Goal: Contribute content: Add original content to the website for others to see

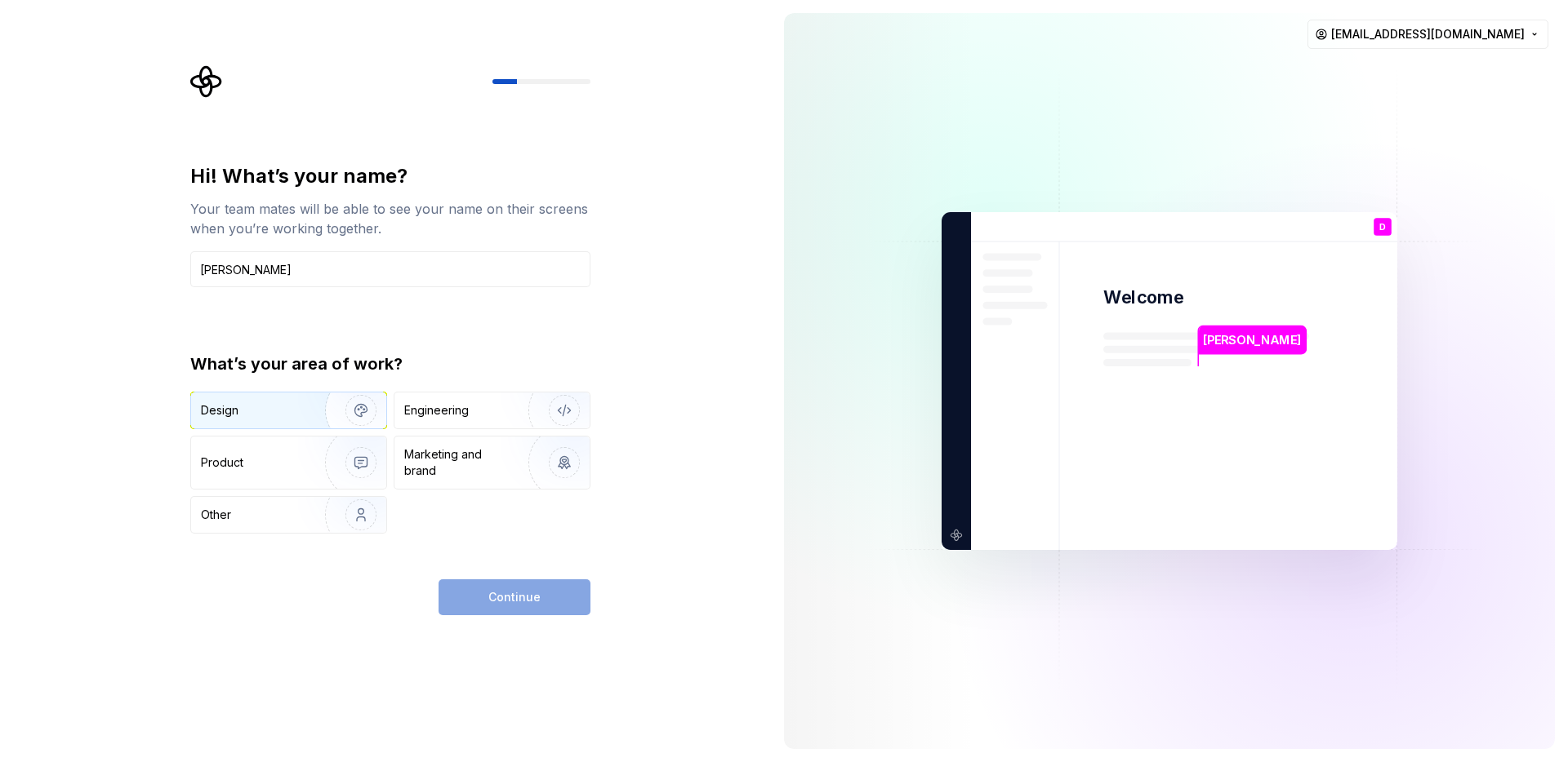
type input "[PERSON_NAME]"
click at [322, 412] on img "button" at bounding box center [350, 410] width 104 height 109
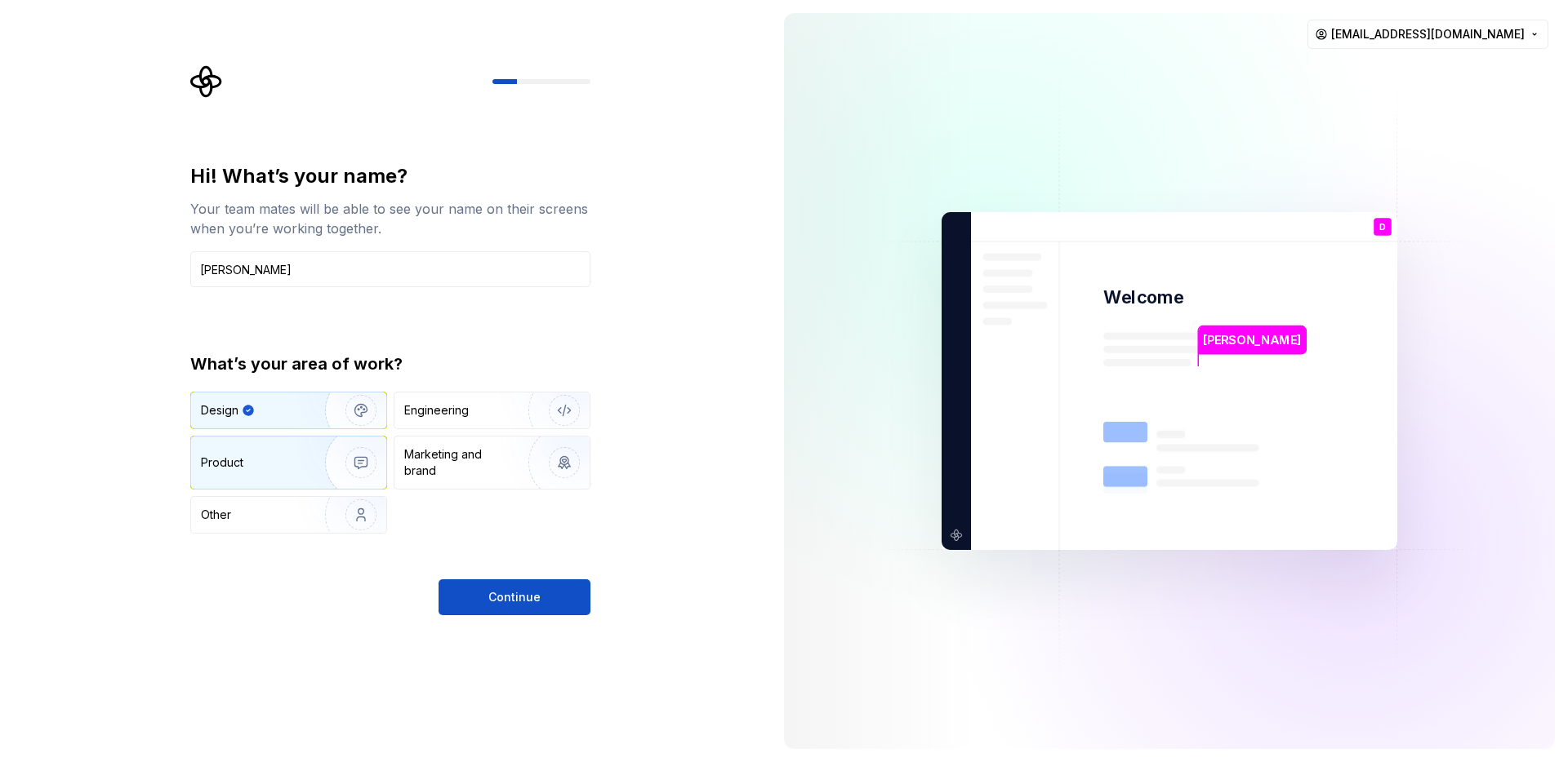
click at [308, 461] on img "button" at bounding box center [350, 462] width 104 height 109
click at [321, 417] on img "button" at bounding box center [350, 410] width 104 height 109
click at [529, 589] on span "Continue" at bounding box center [514, 597] width 53 height 16
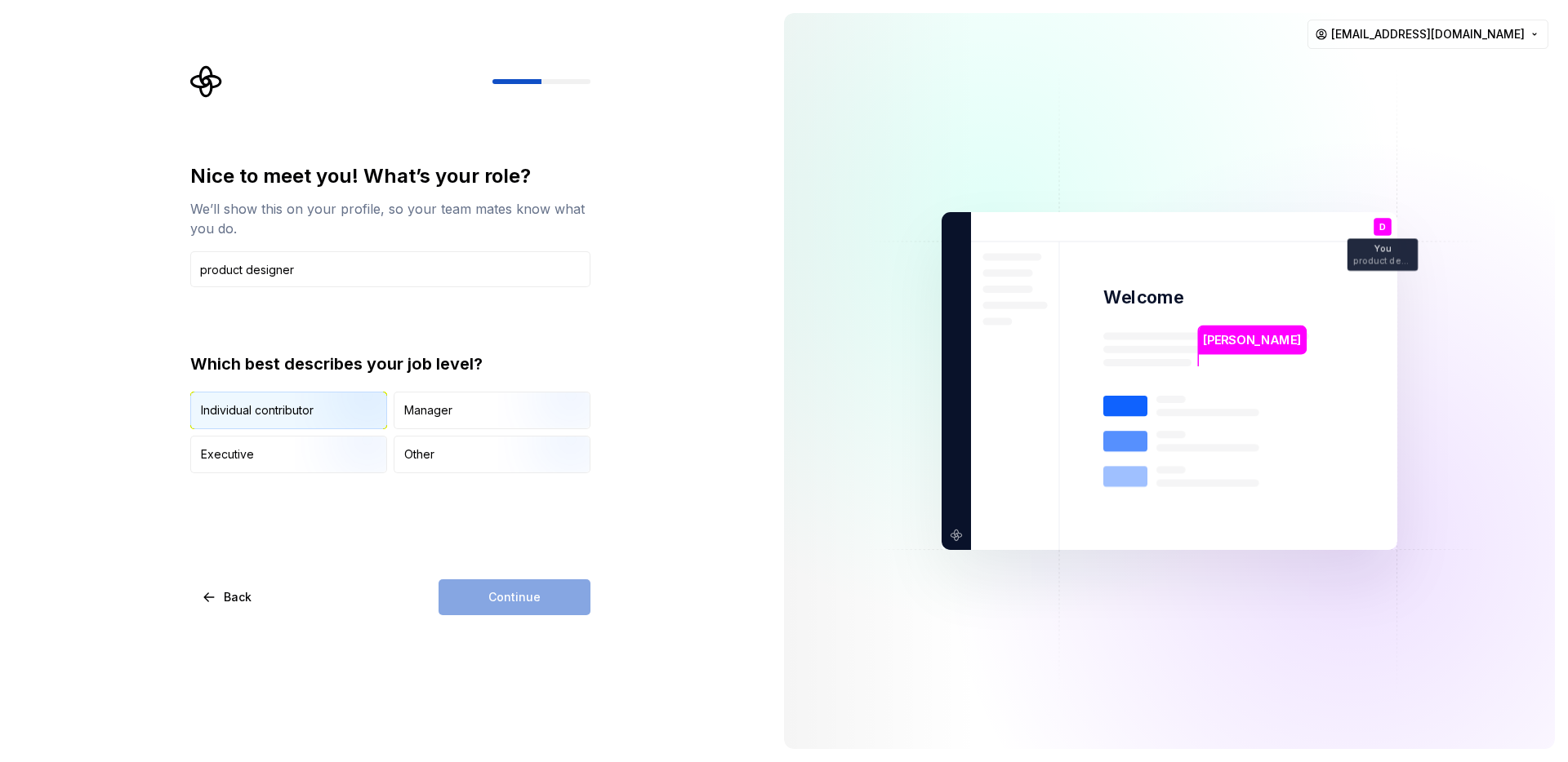
type input "product designer"
click at [376, 411] on img "button" at bounding box center [346, 431] width 104 height 109
click at [554, 604] on button "Continue" at bounding box center [514, 598] width 152 height 36
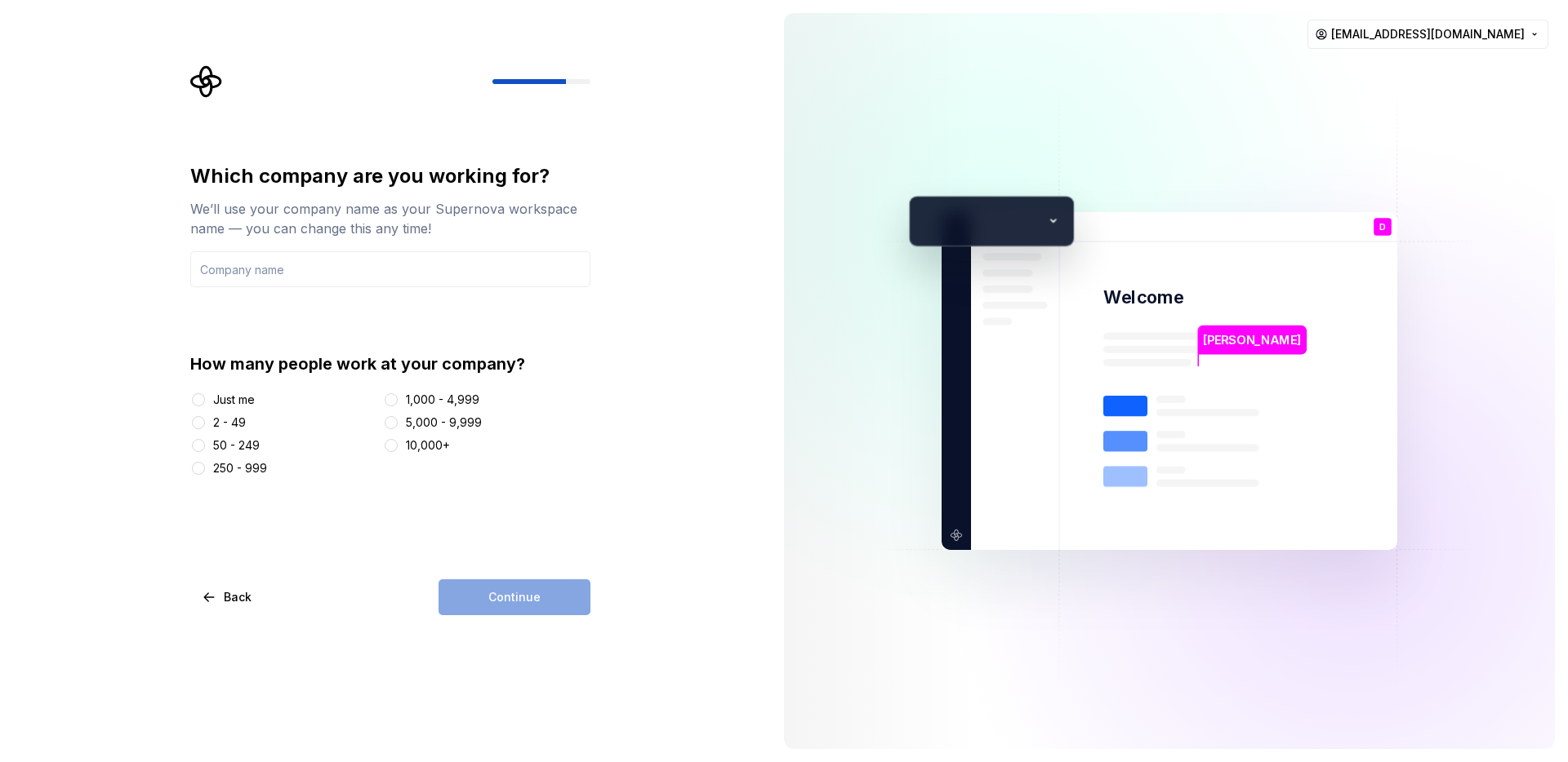
click at [291, 426] on div "2 - 49" at bounding box center [283, 422] width 186 height 16
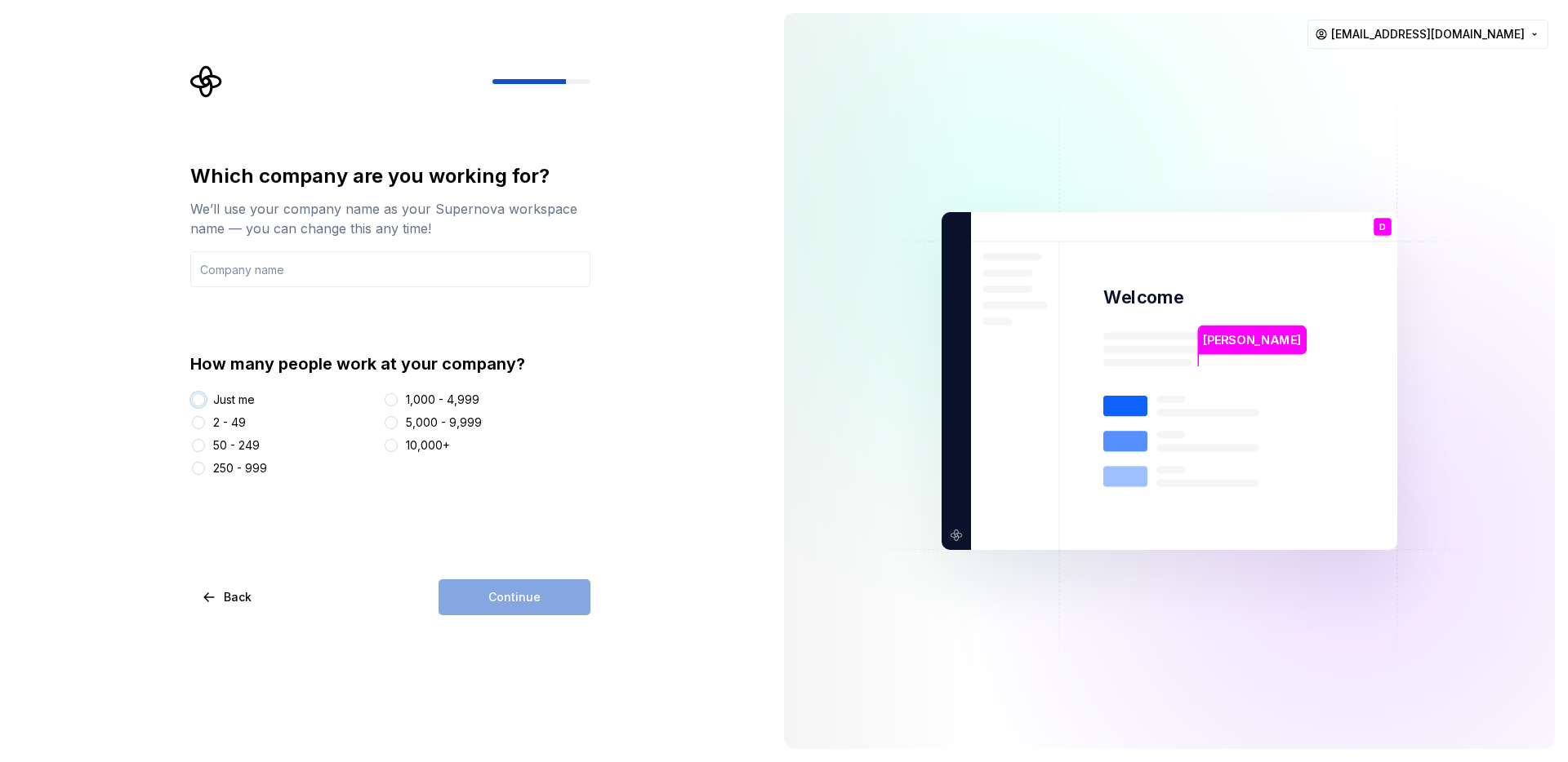
click at [195, 393] on button "Just me" at bounding box center [198, 400] width 13 height 13
click at [523, 596] on div "Continue" at bounding box center [514, 598] width 152 height 36
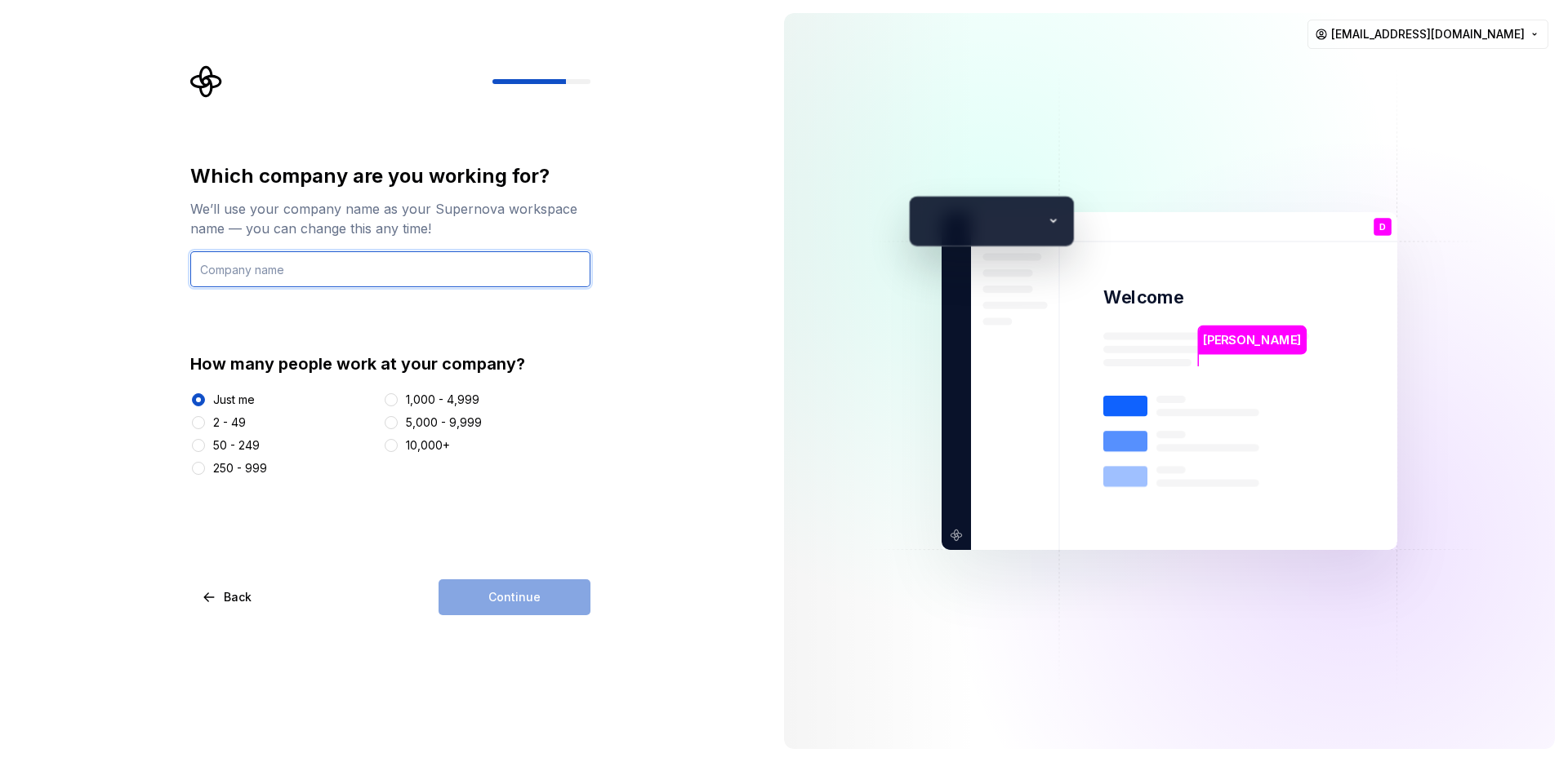
click at [309, 274] on input "text" at bounding box center [390, 269] width 400 height 36
type input "Dhawal"
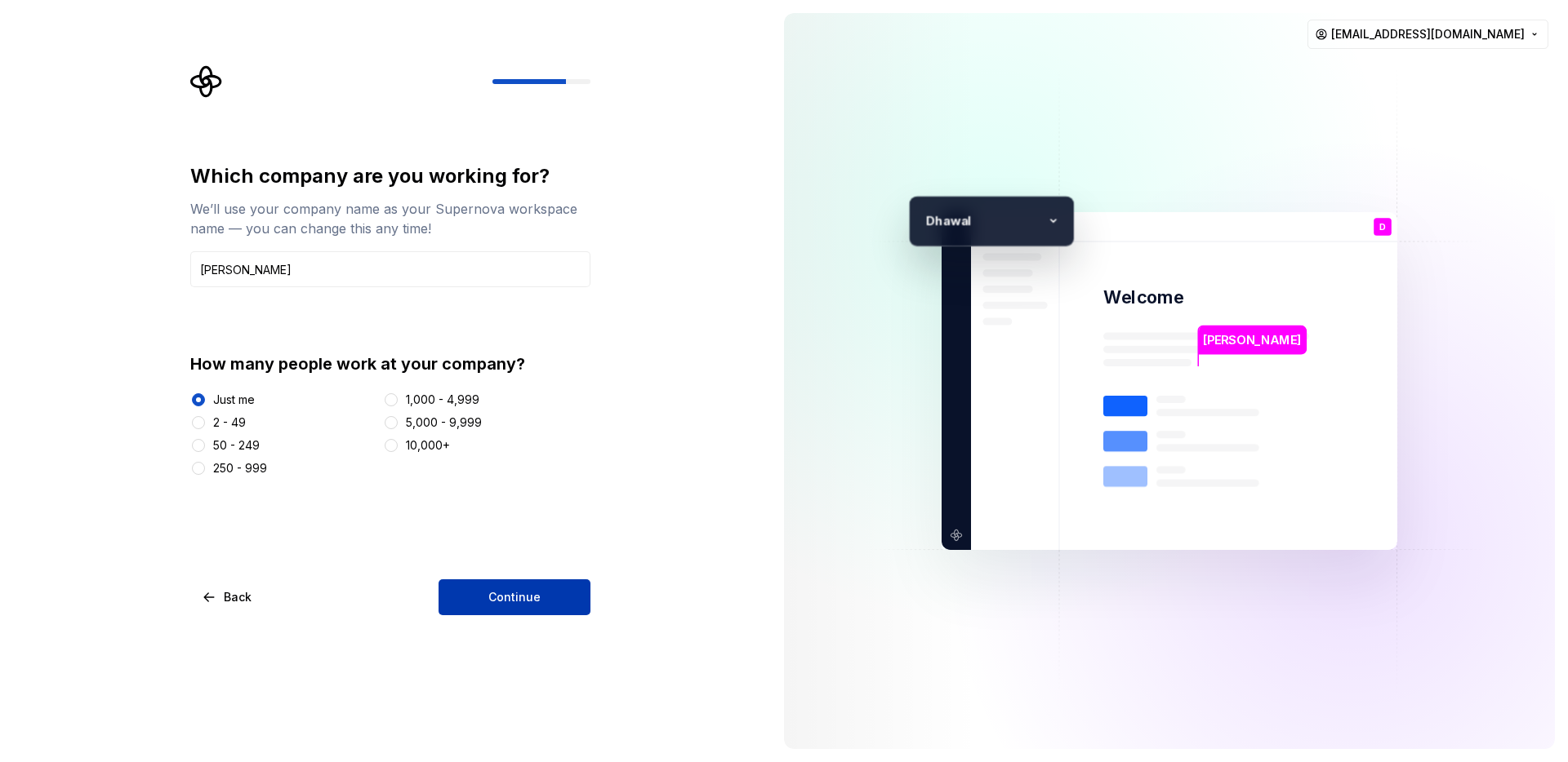
click at [532, 596] on span "Continue" at bounding box center [514, 597] width 53 height 16
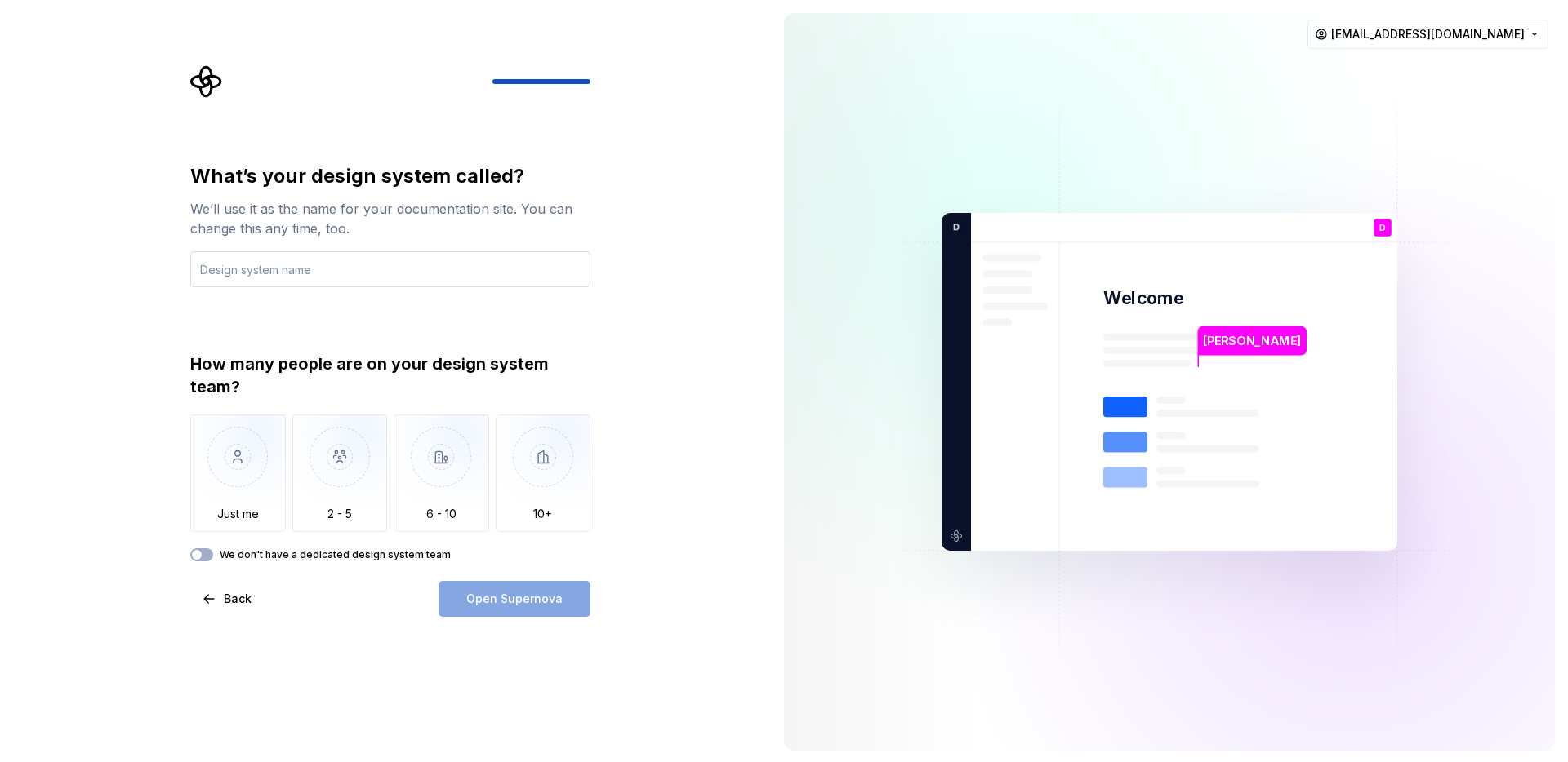
type input "d"
type input "DDS"
click at [216, 460] on img "button" at bounding box center [238, 468] width 96 height 109
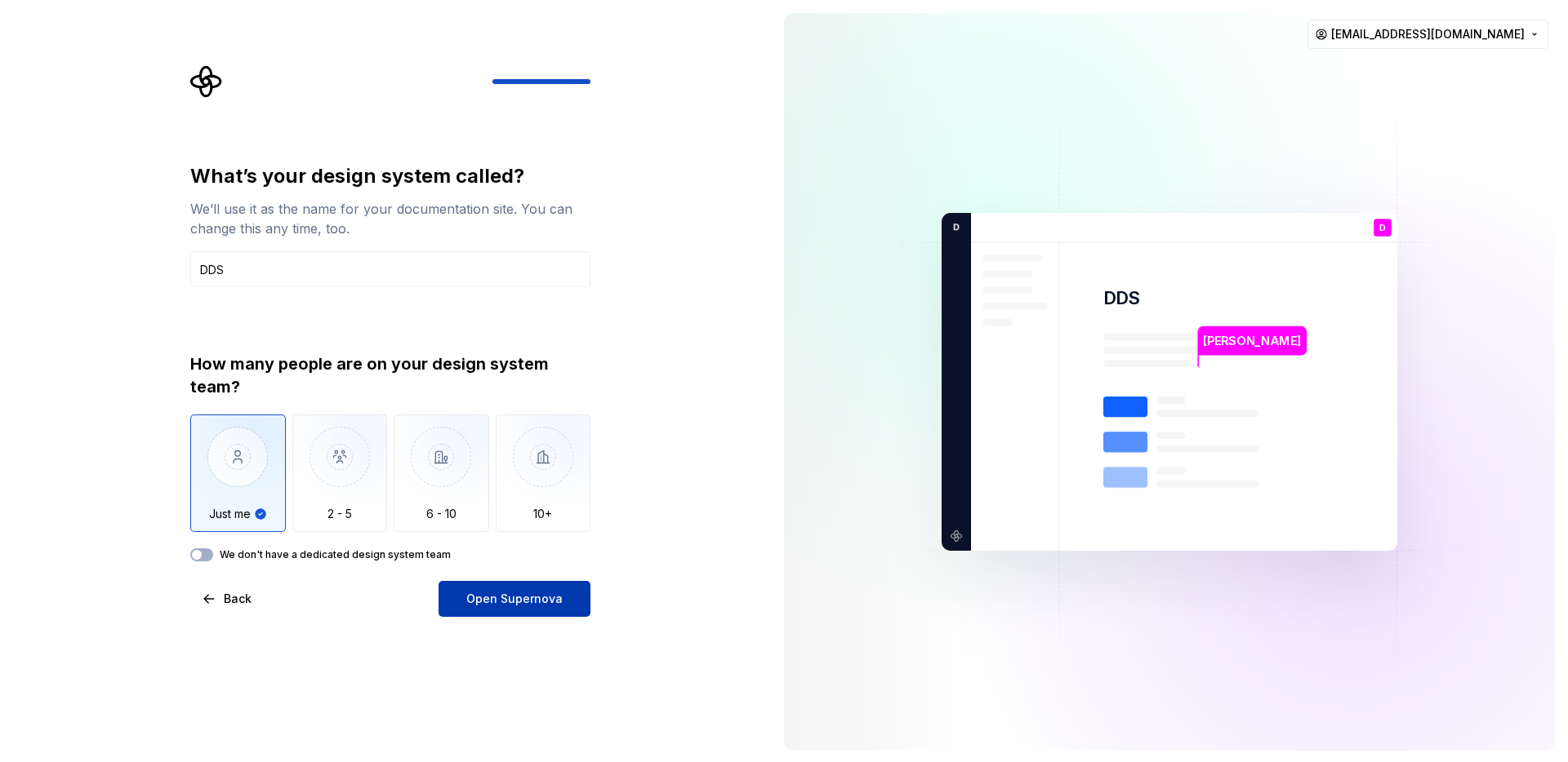
click at [572, 594] on button "Open Supernova" at bounding box center [514, 599] width 152 height 36
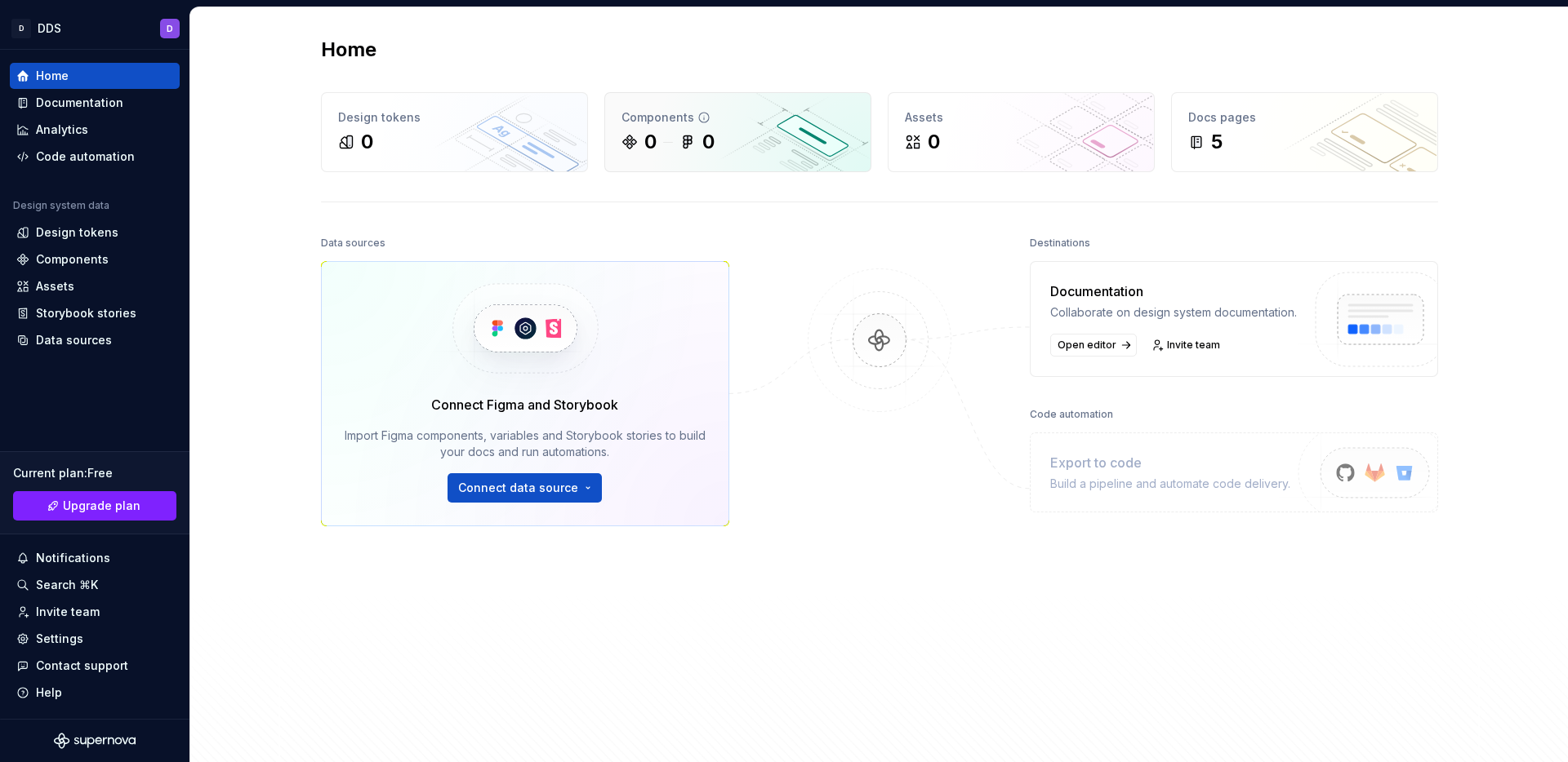
click at [727, 119] on div "Components" at bounding box center [737, 117] width 233 height 16
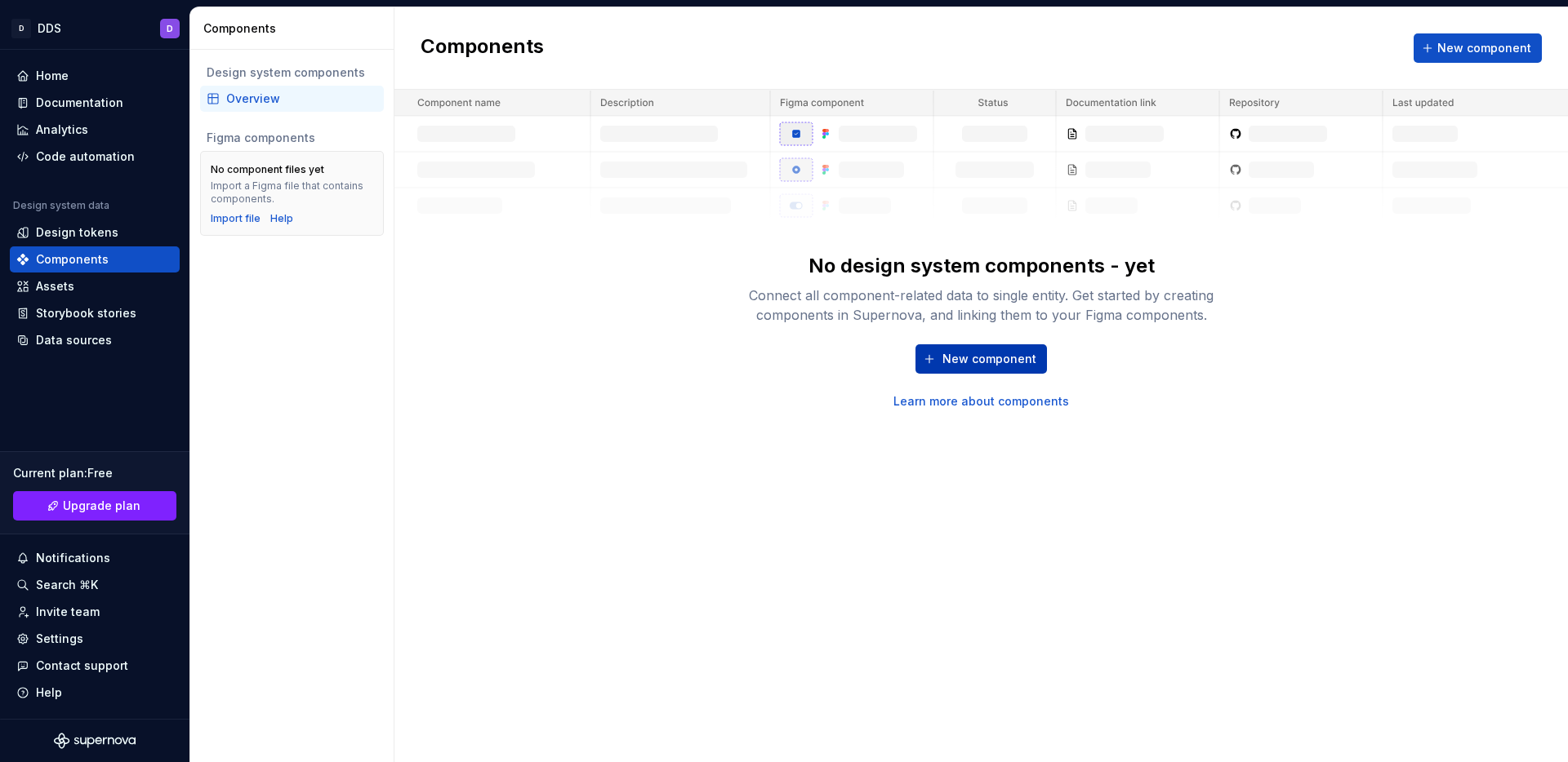
click at [946, 358] on span "New component" at bounding box center [989, 359] width 94 height 16
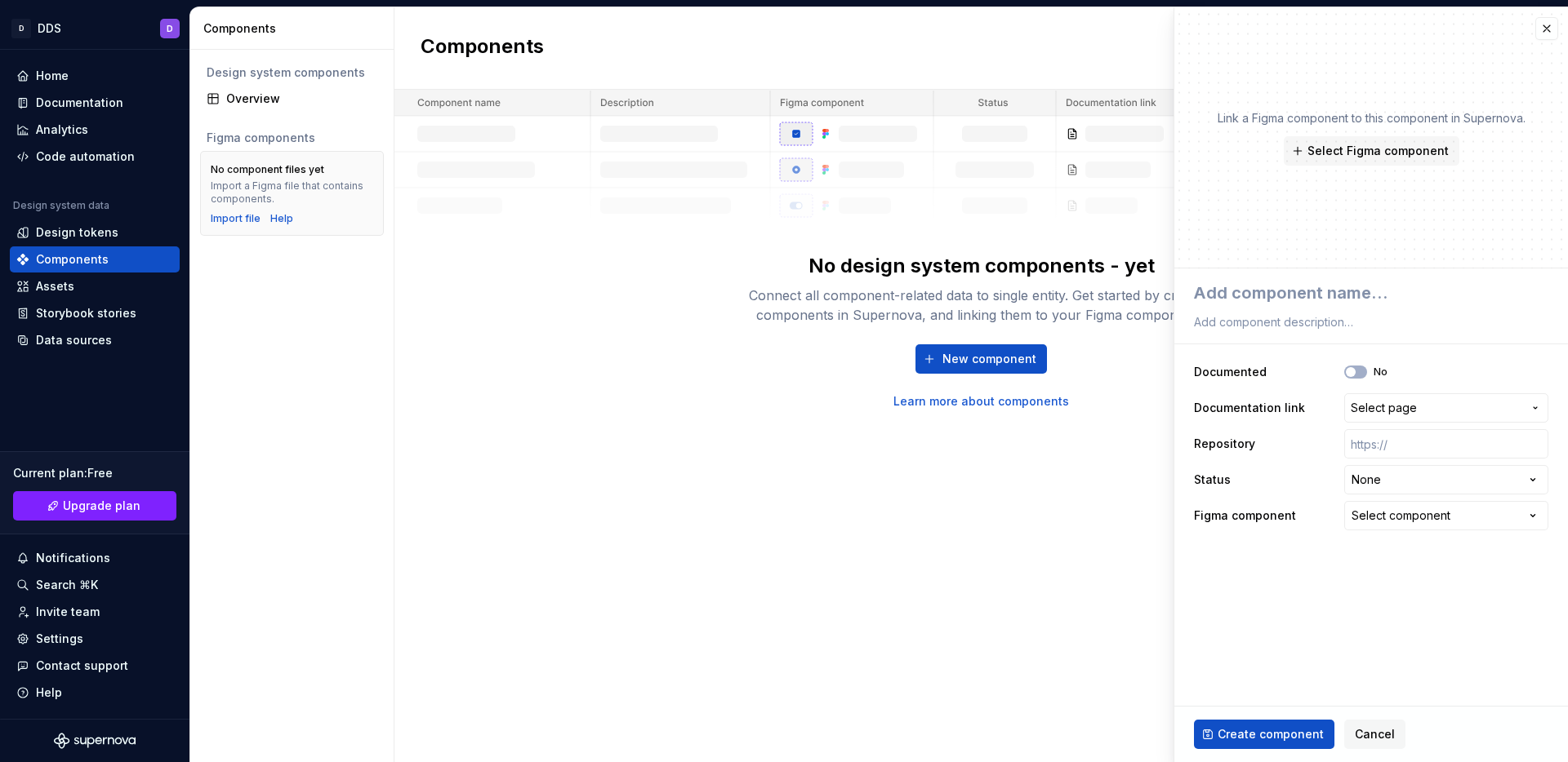
type textarea "*"
click at [1542, 34] on button "button" at bounding box center [1546, 28] width 23 height 23
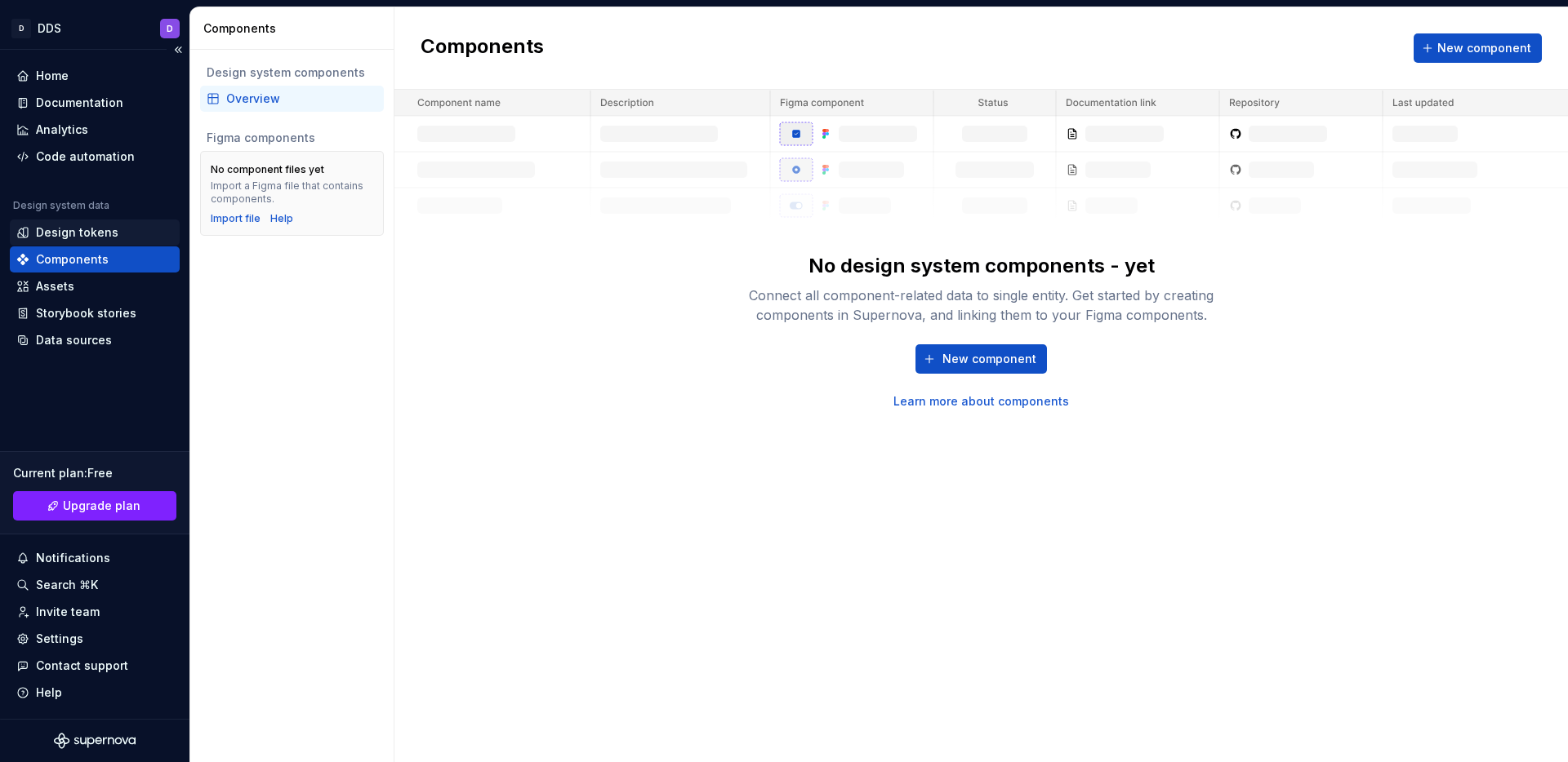
click at [106, 236] on div "Design tokens" at bounding box center [78, 232] width 83 height 16
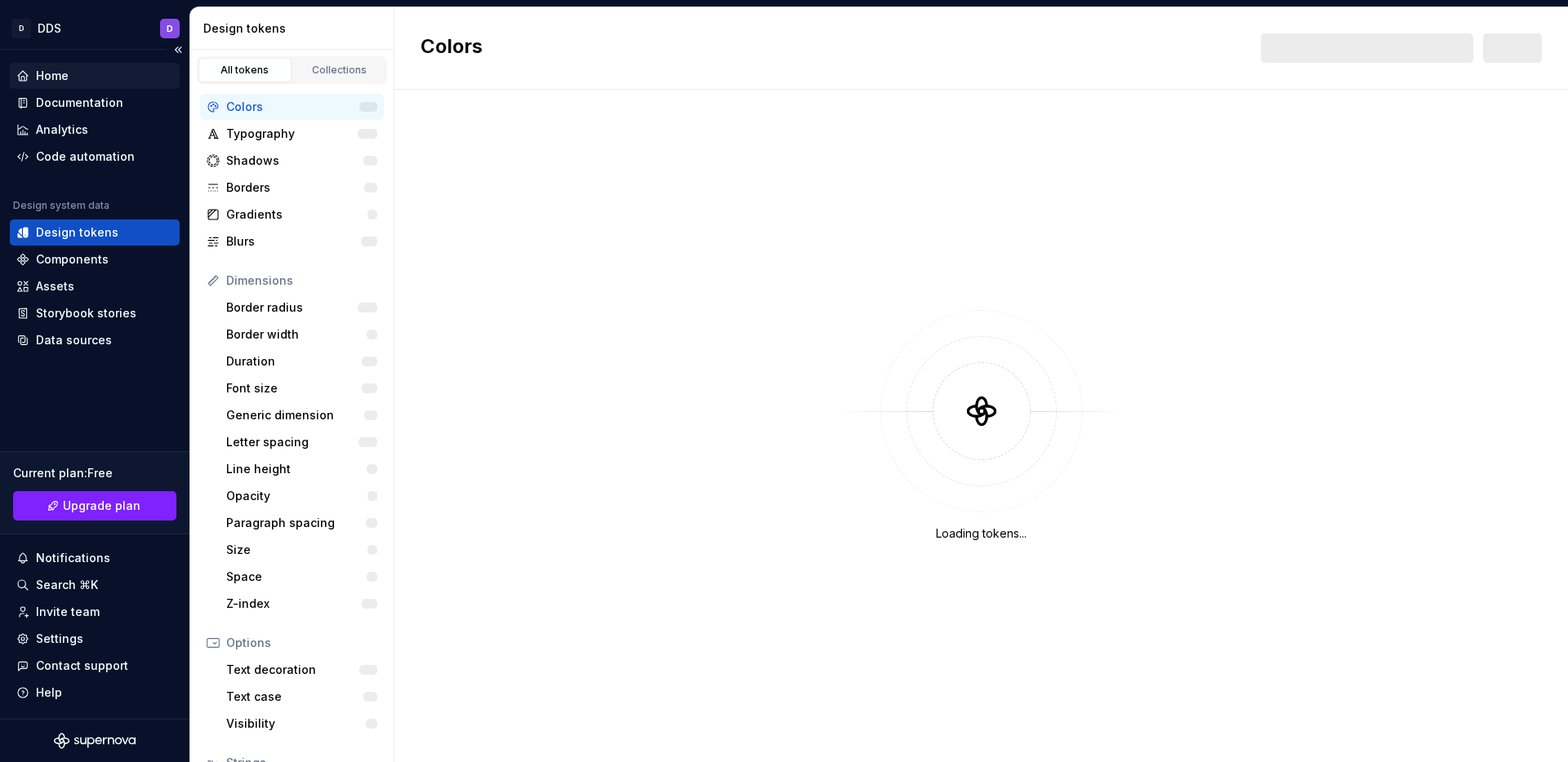
click at [111, 81] on div "Home" at bounding box center [95, 76] width 157 height 16
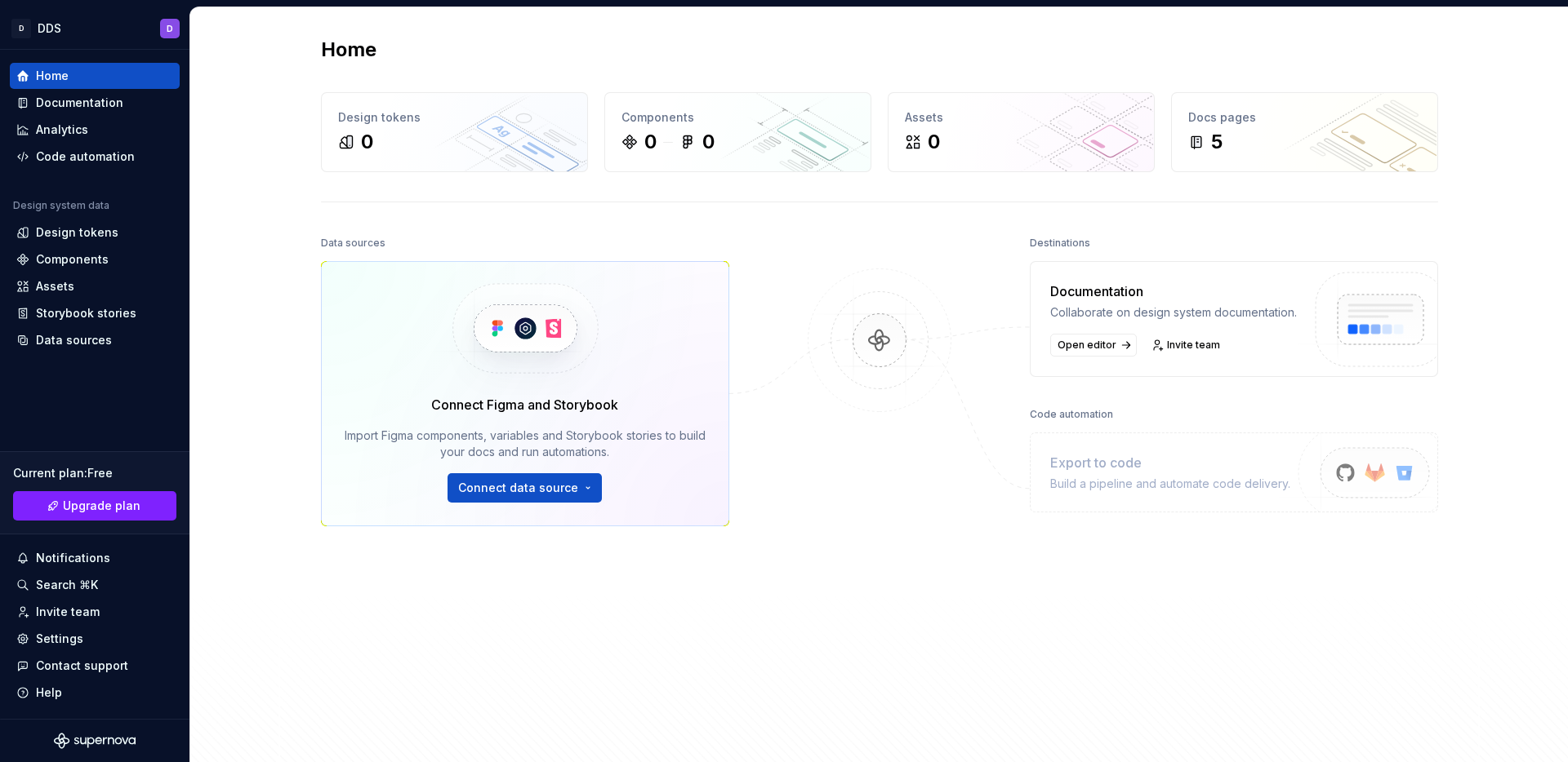
click at [843, 40] on div "Home" at bounding box center [879, 50] width 1117 height 26
click at [483, 496] on html "D DDS D Home Documentation Analytics Code automation Design system data Design …" at bounding box center [784, 381] width 1568 height 762
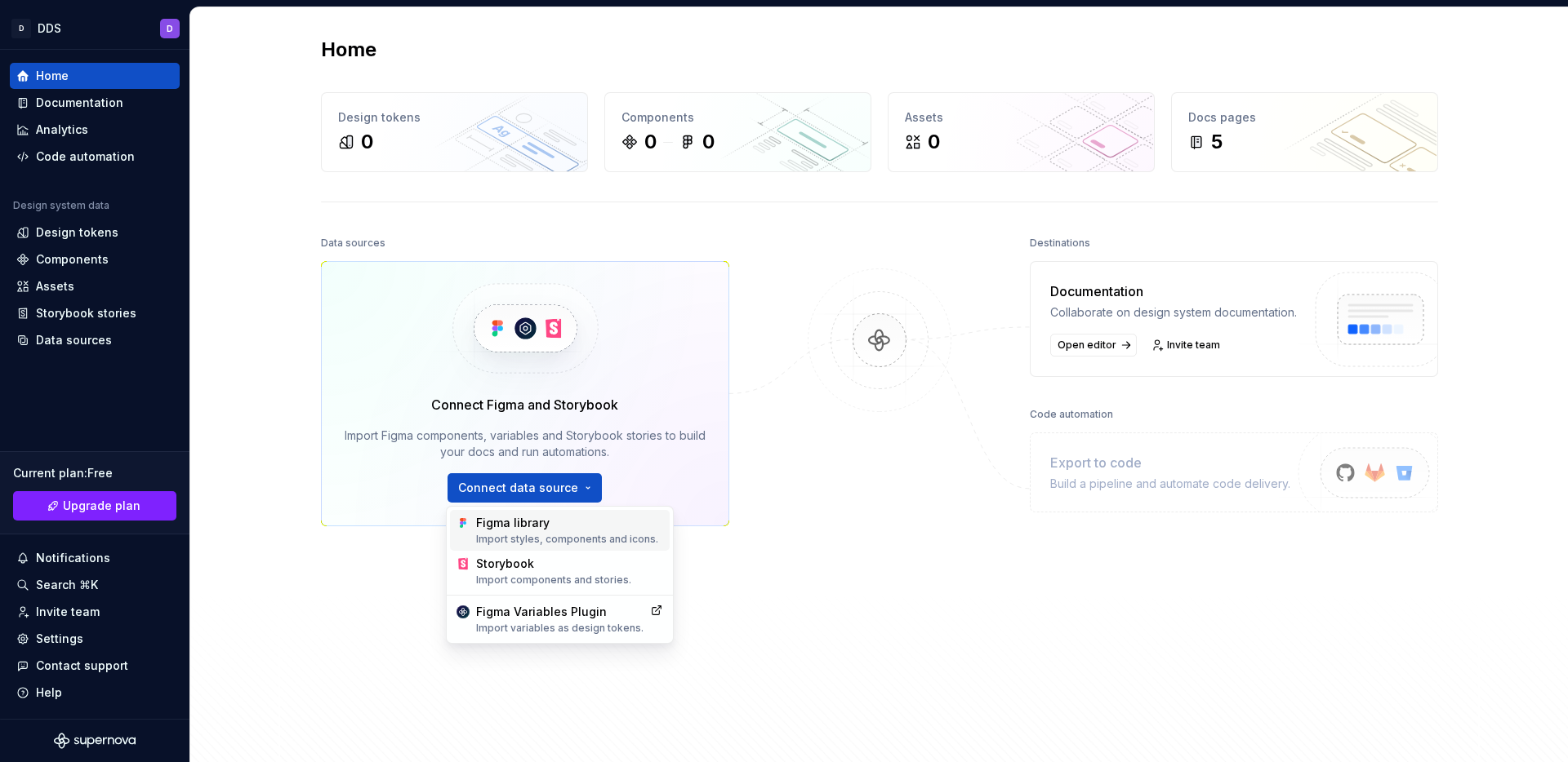
click at [535, 539] on div "Import styles, components and icons." at bounding box center [569, 539] width 187 height 13
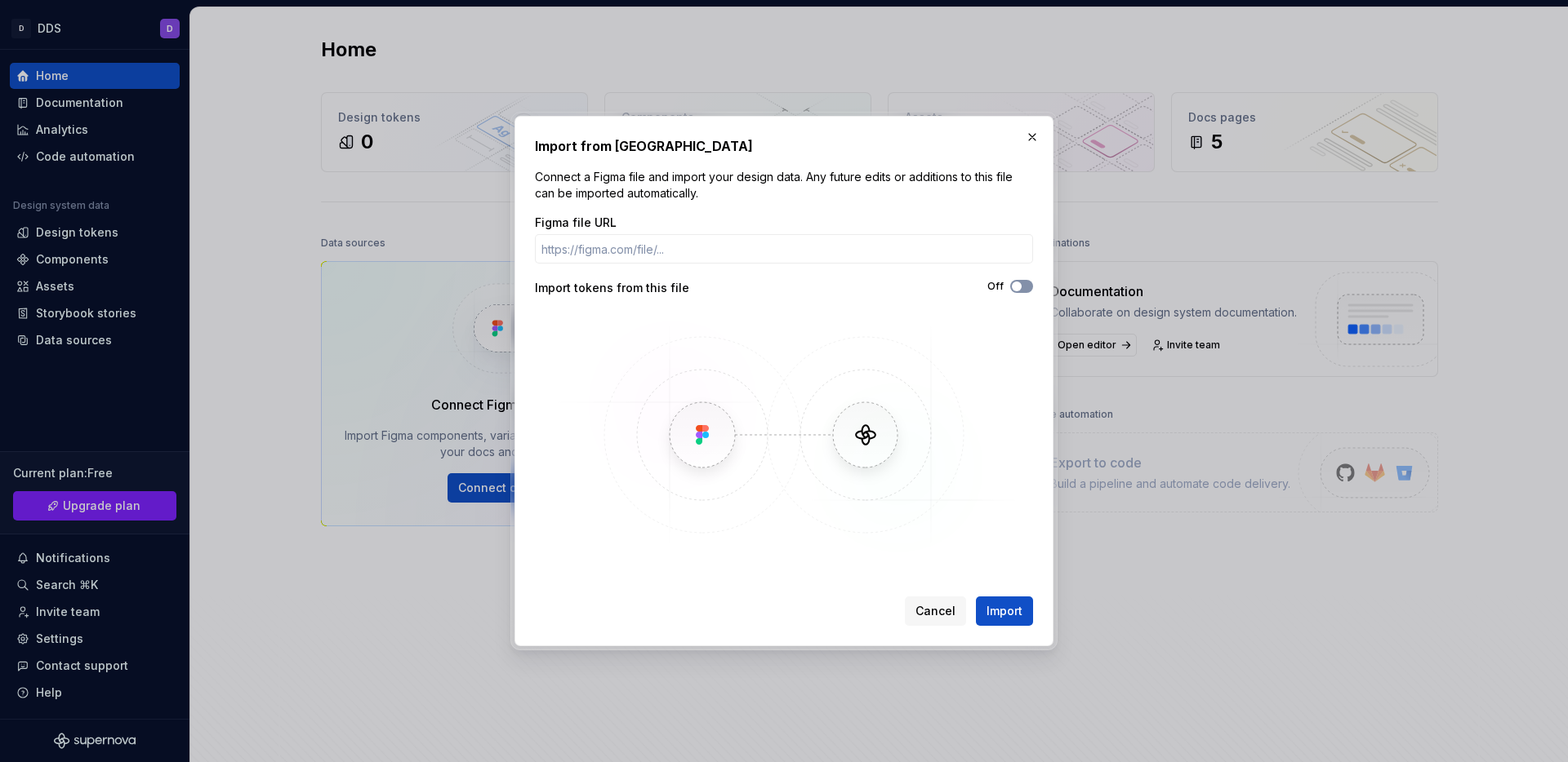
click at [1020, 285] on span "button" at bounding box center [1016, 286] width 9 height 9
click at [1022, 286] on span "button" at bounding box center [1026, 286] width 9 height 9
click at [1031, 282] on button "Off" at bounding box center [1021, 286] width 23 height 13
click at [642, 257] on input "Figma file URL" at bounding box center [784, 249] width 498 height 29
paste input "https://www.figma.com/design/I6wEj61SK34dqI2oW6hjP1/Nooon-Redesign?node-id=203-…"
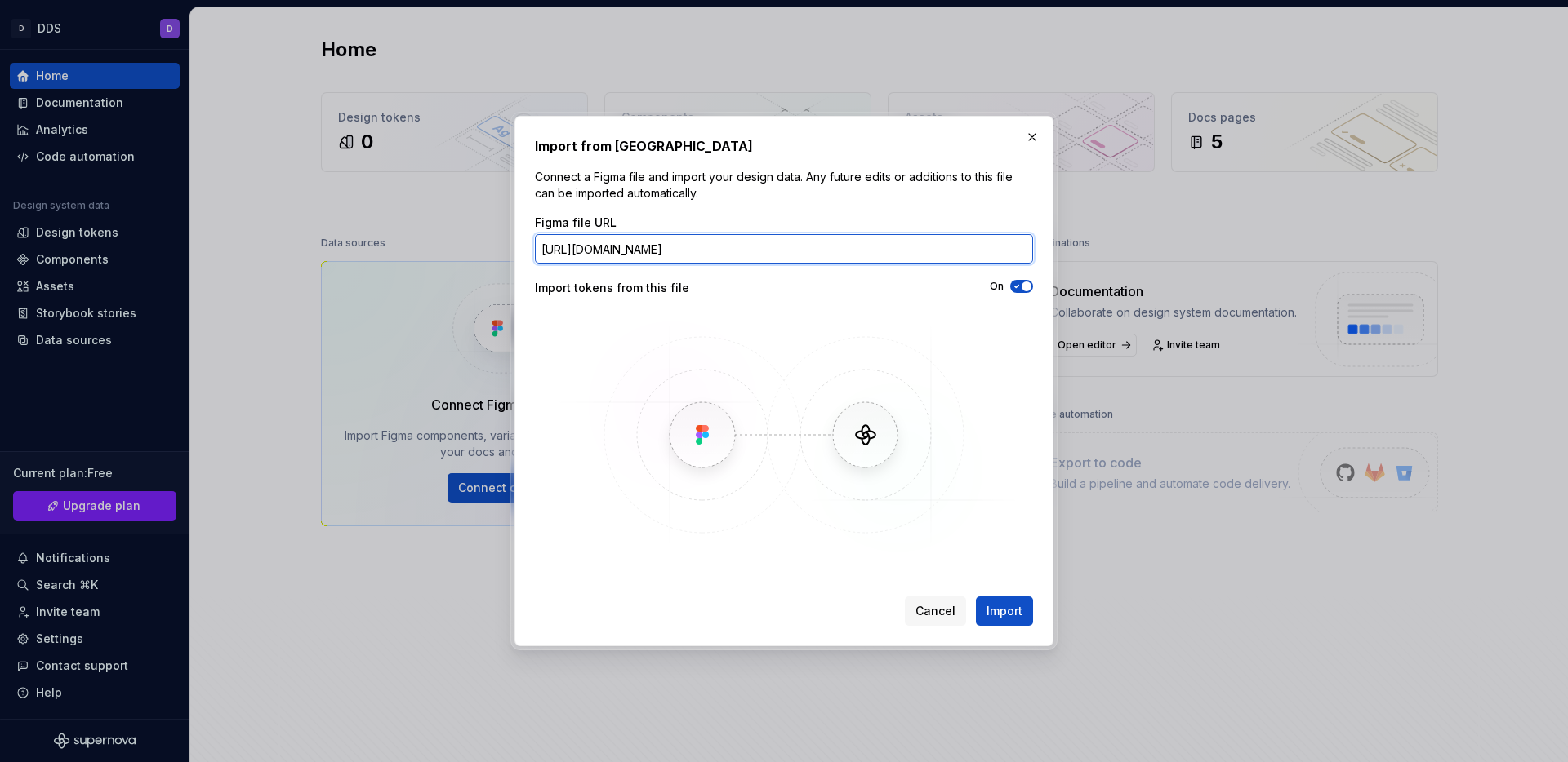
scroll to position [0, 159]
type input "https://www.figma.com/design/I6wEj61SK34dqI2oW6hjP1/Nooon-Redesign?node-id=203-…"
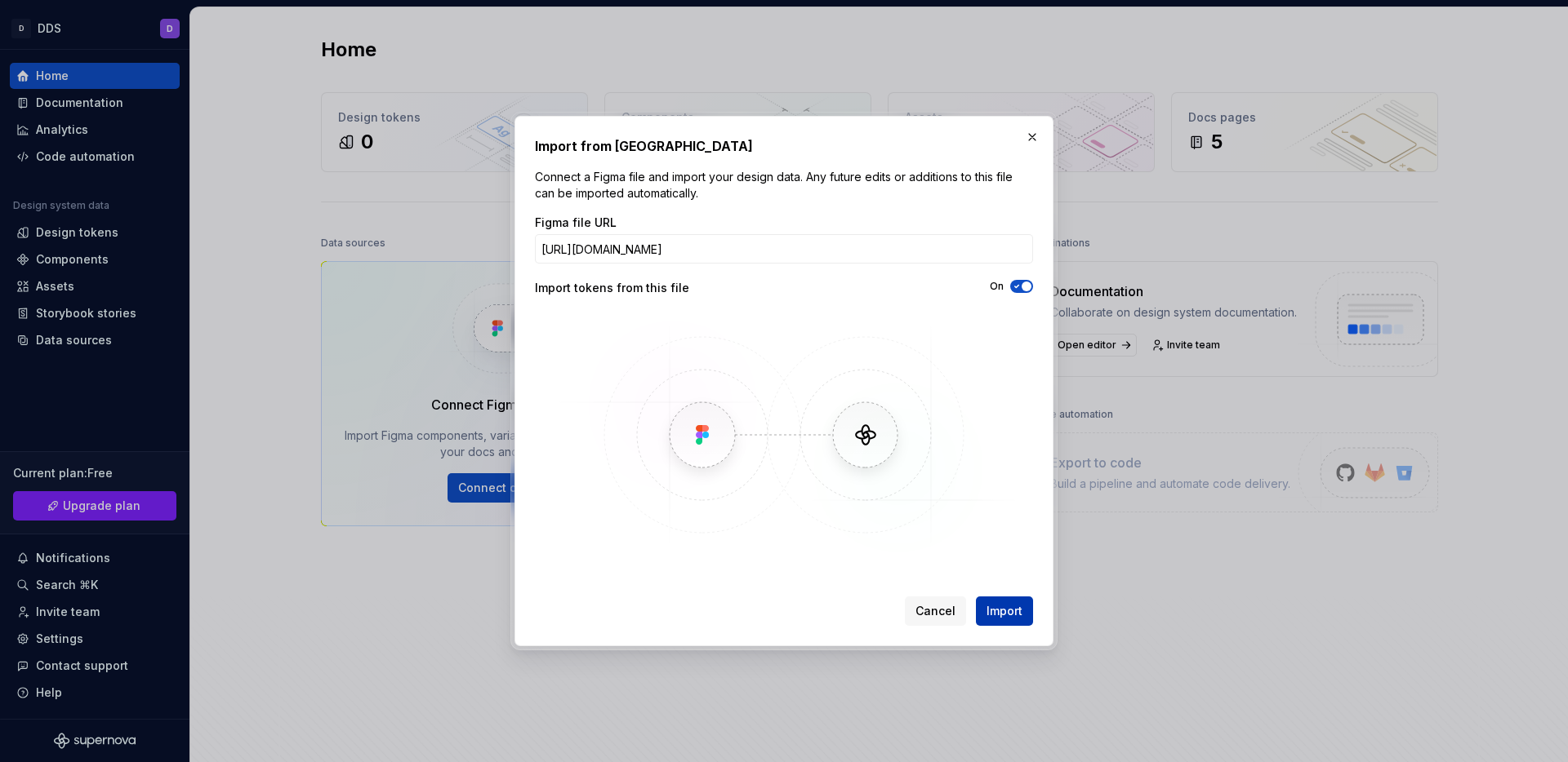
click at [1005, 613] on span "Import" at bounding box center [1005, 610] width 36 height 16
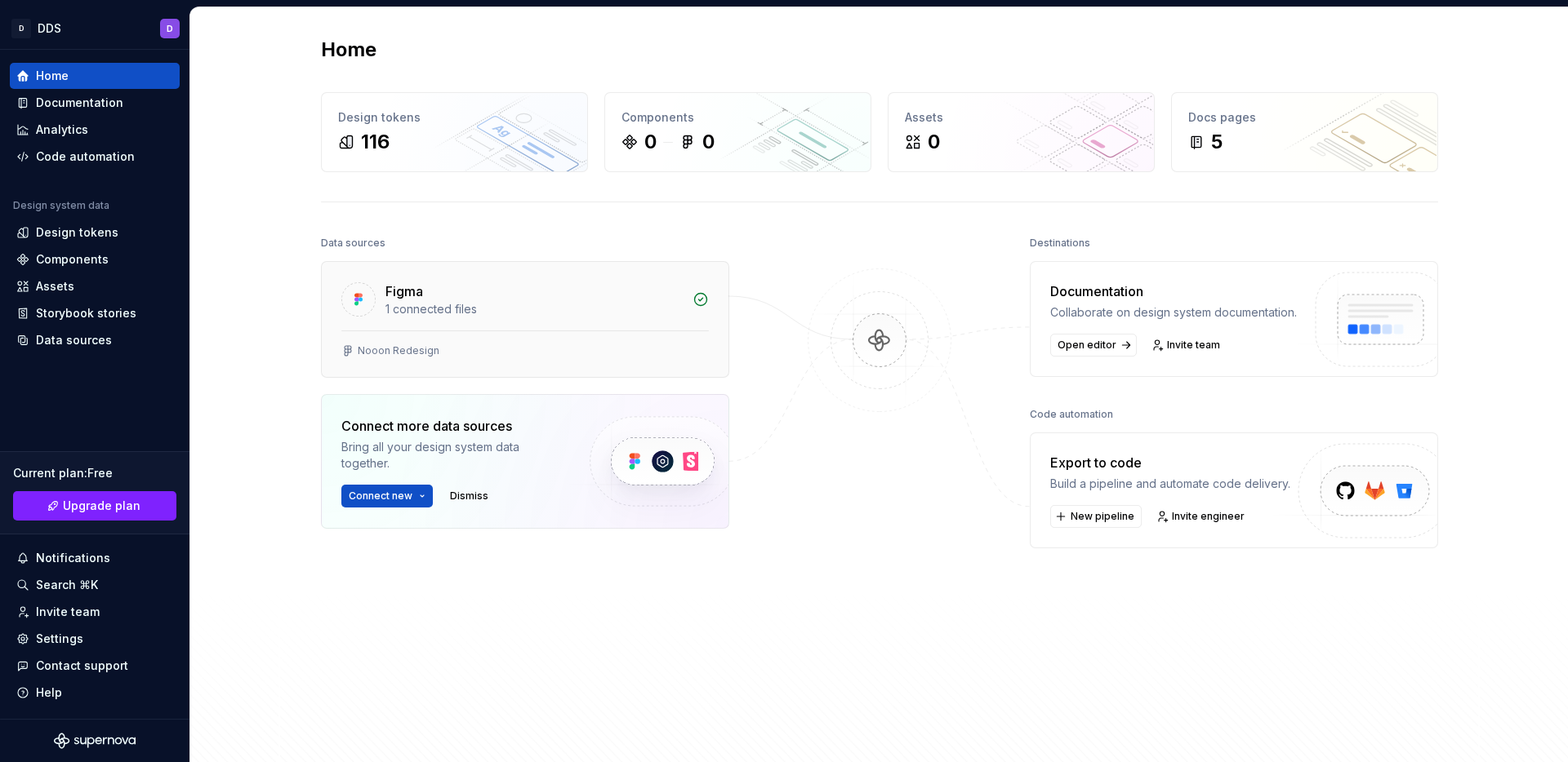
click at [592, 288] on div "Figma" at bounding box center [533, 291] width 297 height 20
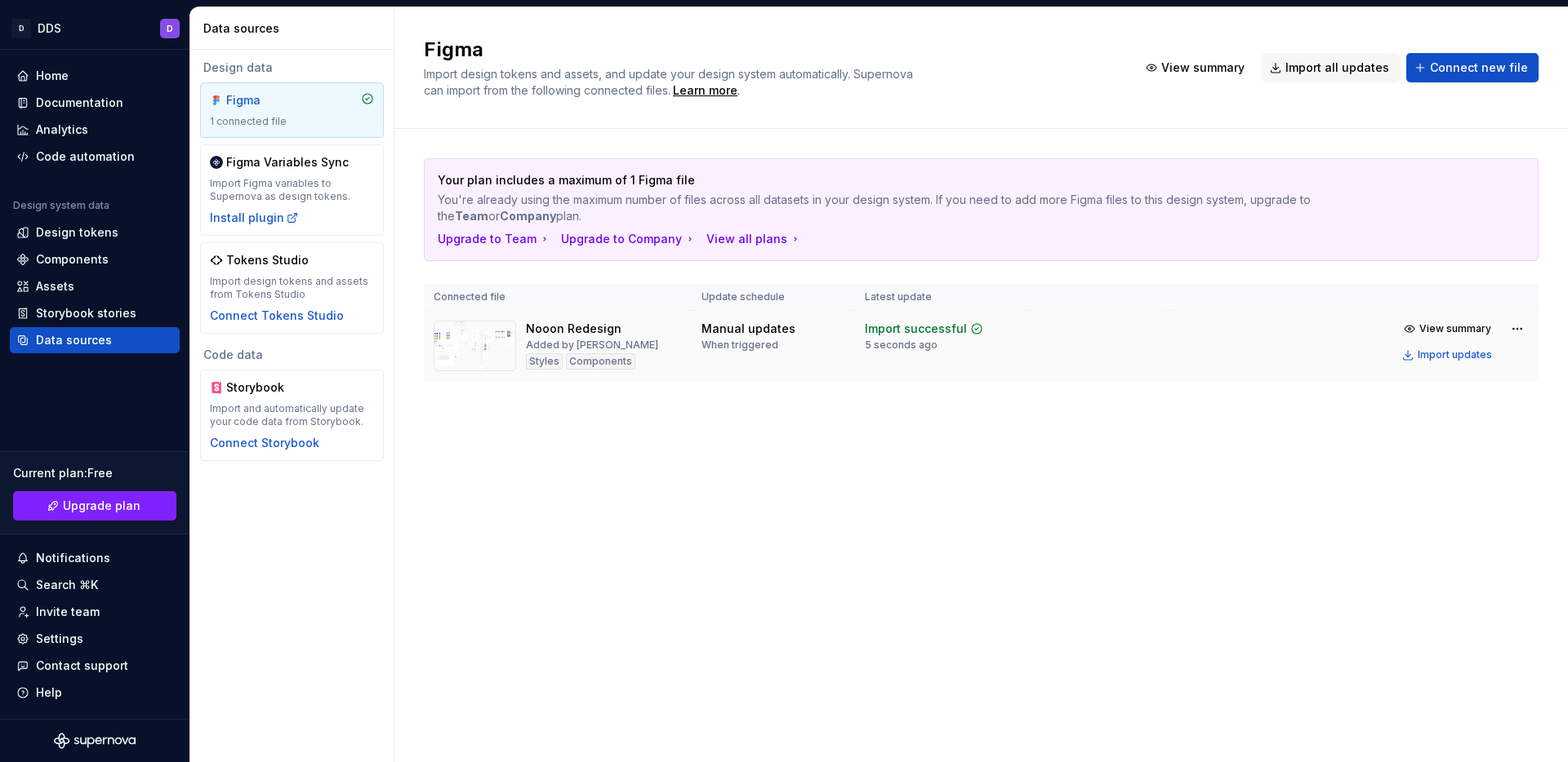
click at [605, 370] on div "Nooon Redesign Added by Dhawal Styles Components" at bounding box center [592, 345] width 133 height 51
click at [604, 362] on div "Components" at bounding box center [600, 361] width 70 height 16
click at [475, 319] on td "Nooon Redesign Added by Dhawal Styles Components" at bounding box center [557, 346] width 268 height 71
click at [481, 334] on img at bounding box center [475, 345] width 83 height 51
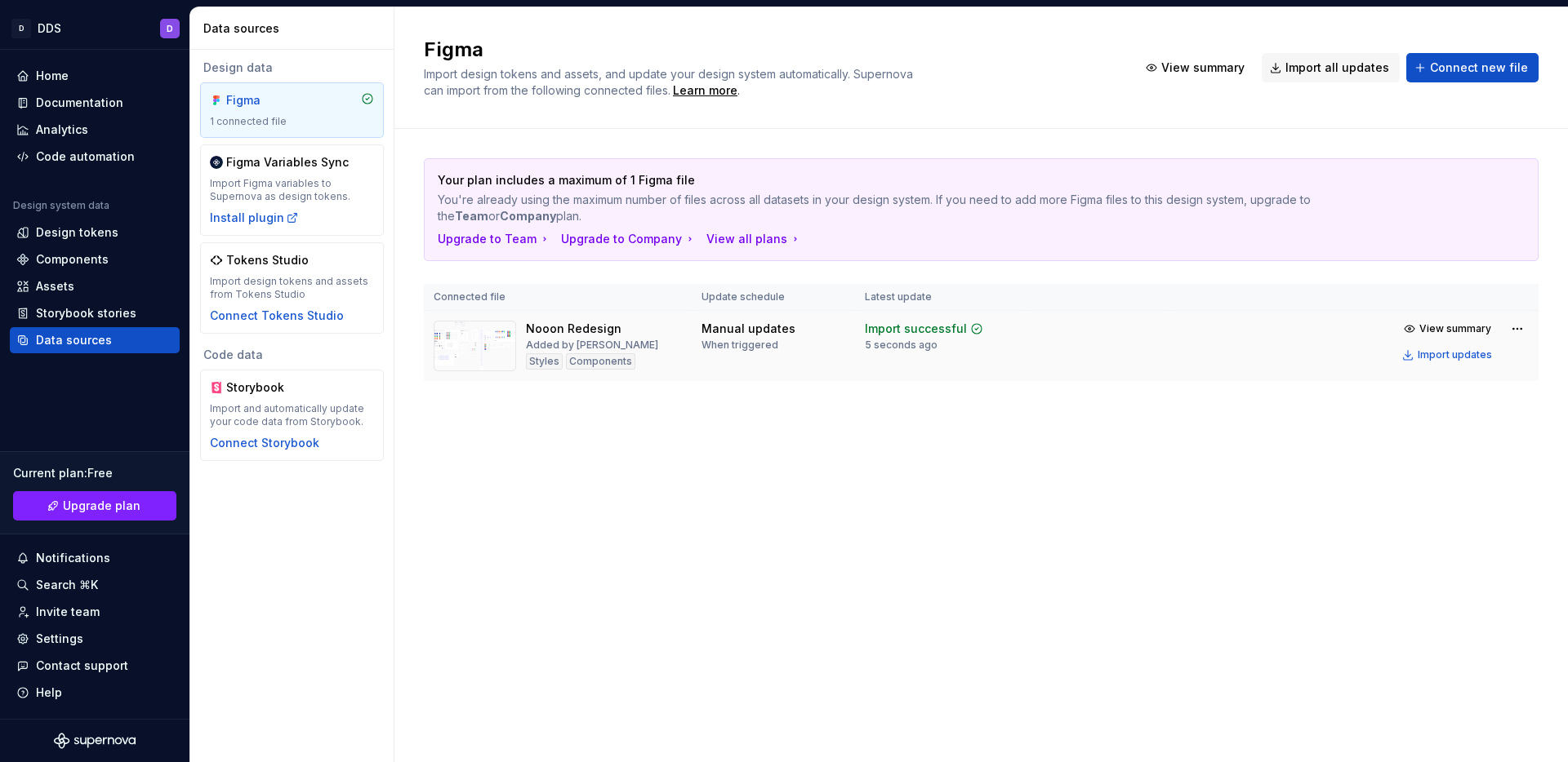
click at [539, 327] on div "Nooon Redesign" at bounding box center [573, 328] width 96 height 16
click at [1467, 324] on span "View summary" at bounding box center [1454, 328] width 72 height 13
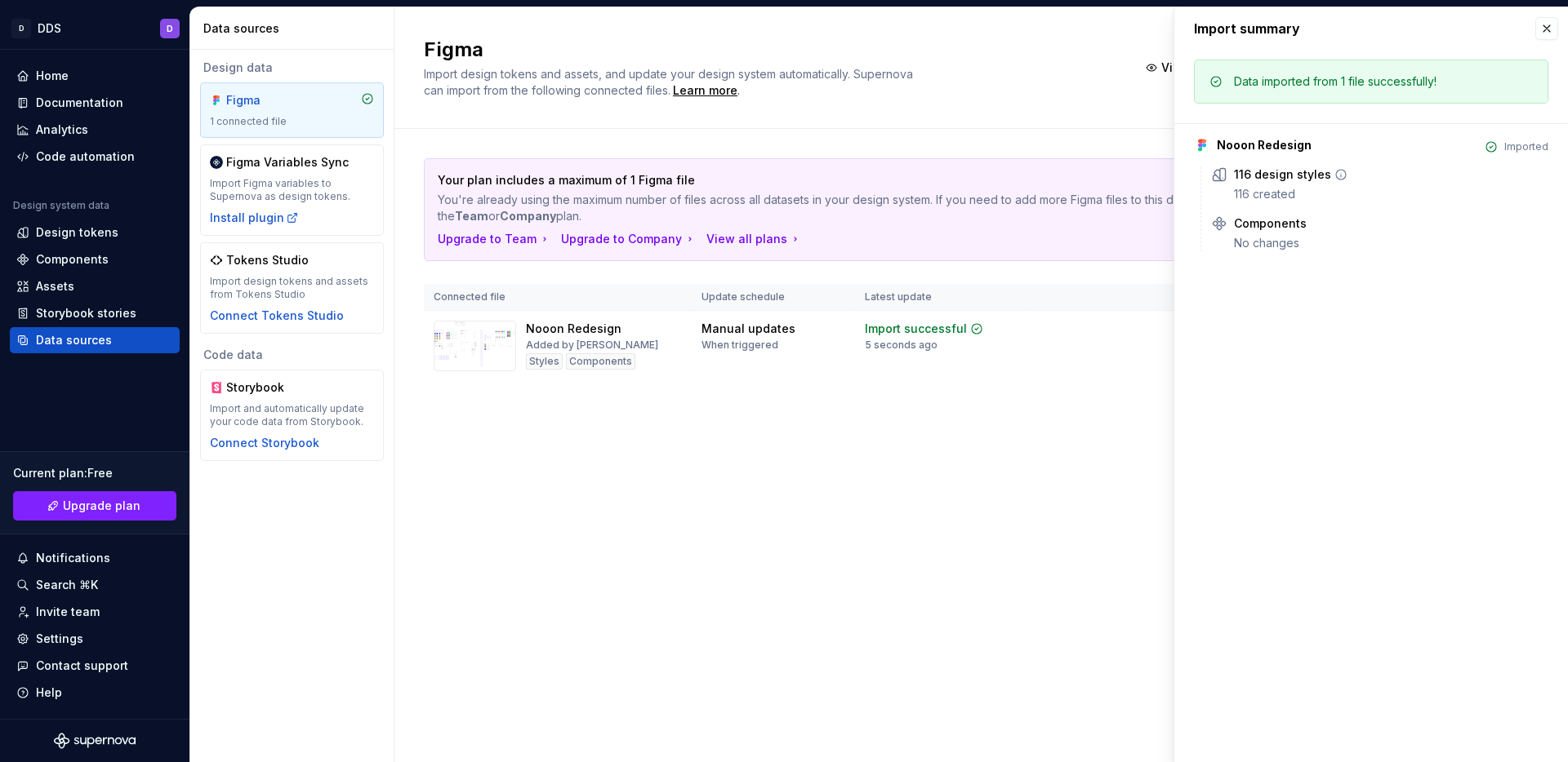
click at [1277, 170] on div "116 design styles" at bounding box center [1282, 174] width 97 height 16
click at [1276, 216] on div "Components" at bounding box center [1270, 223] width 72 height 16
click at [271, 382] on div "Storybook" at bounding box center [265, 387] width 78 height 16
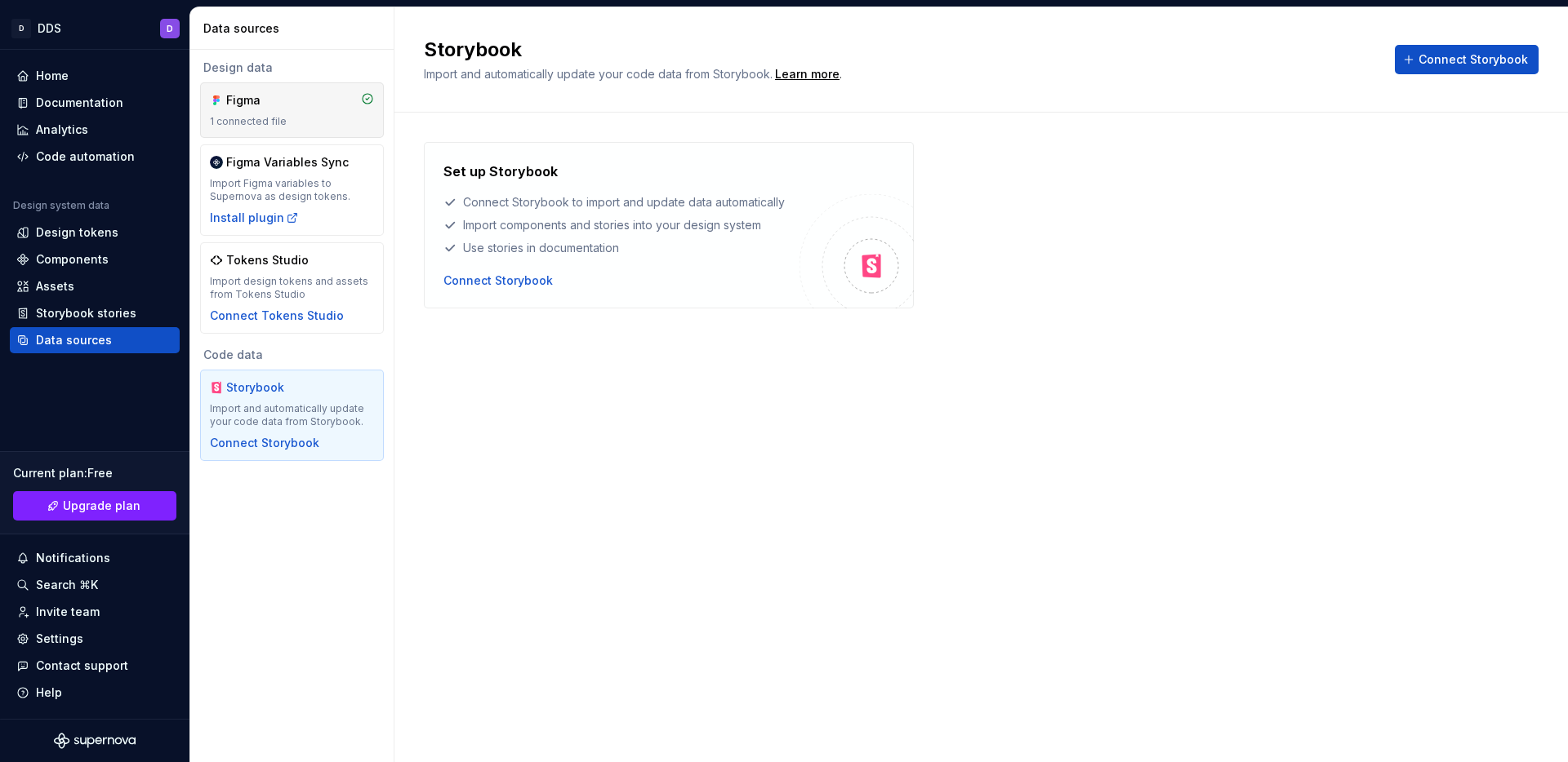
click at [299, 96] on div "Figma" at bounding box center [265, 100] width 78 height 16
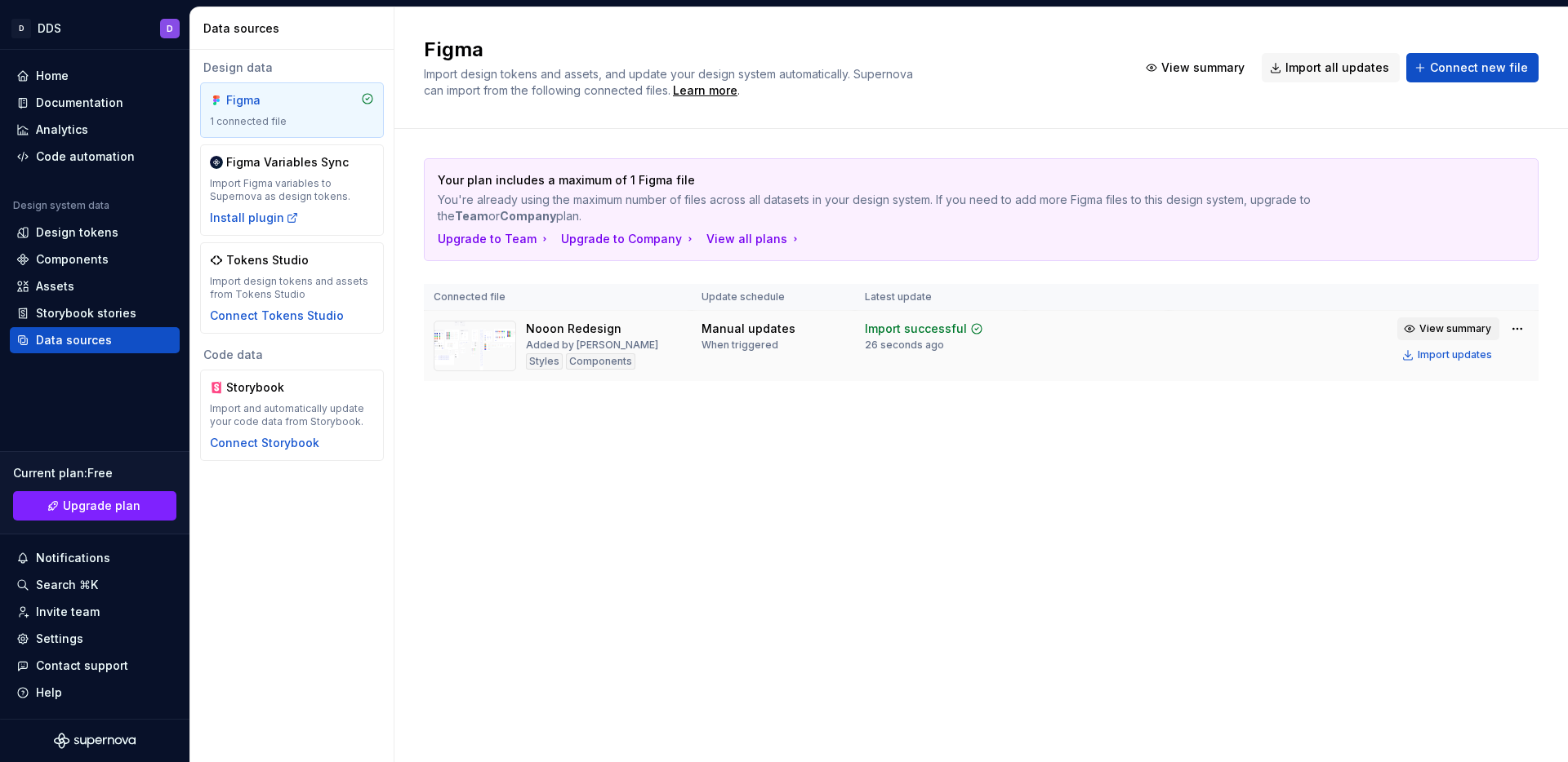
click at [1428, 323] on span "View summary" at bounding box center [1454, 328] width 72 height 13
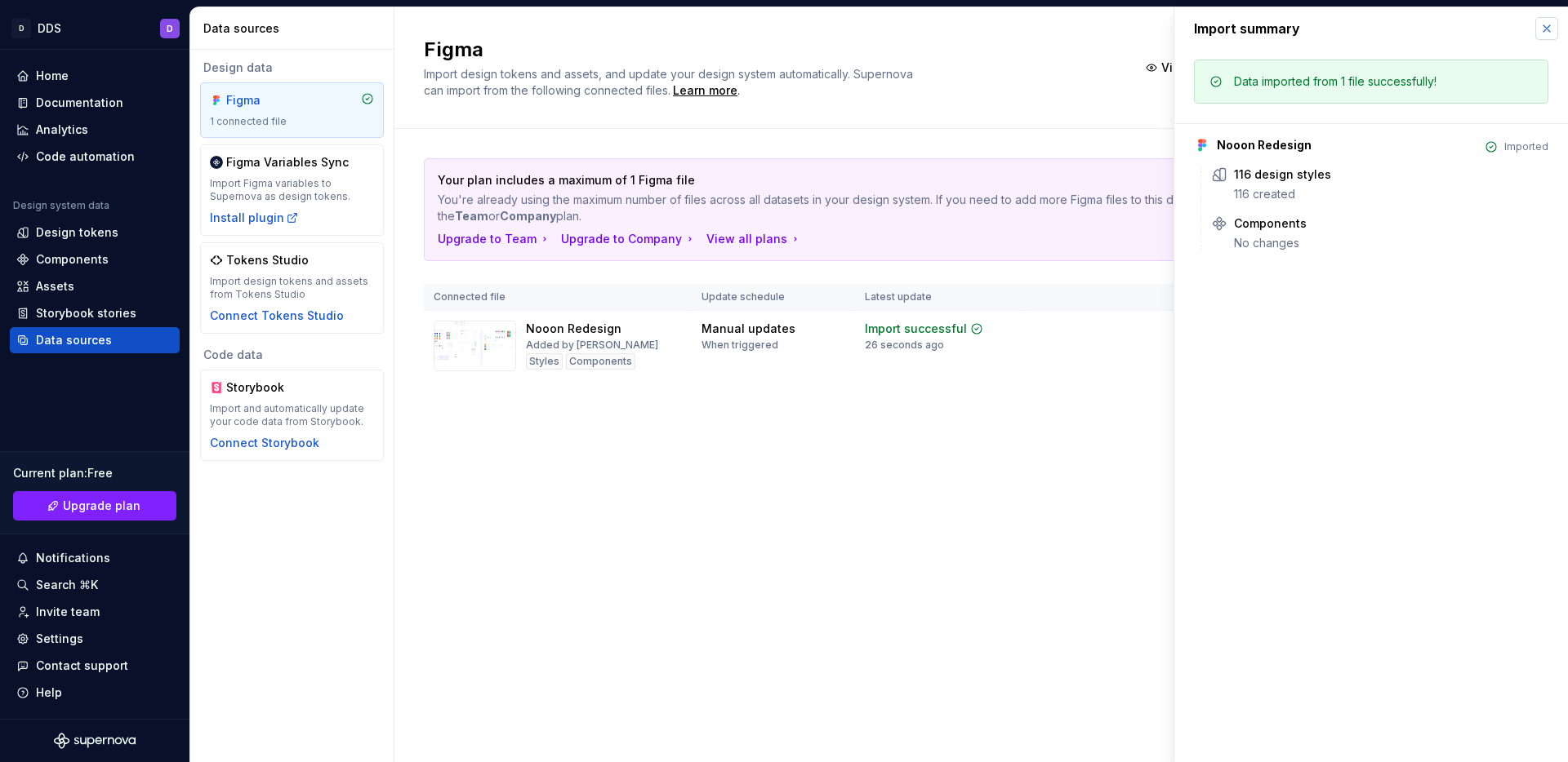
click at [1540, 32] on button "button" at bounding box center [1546, 28] width 23 height 23
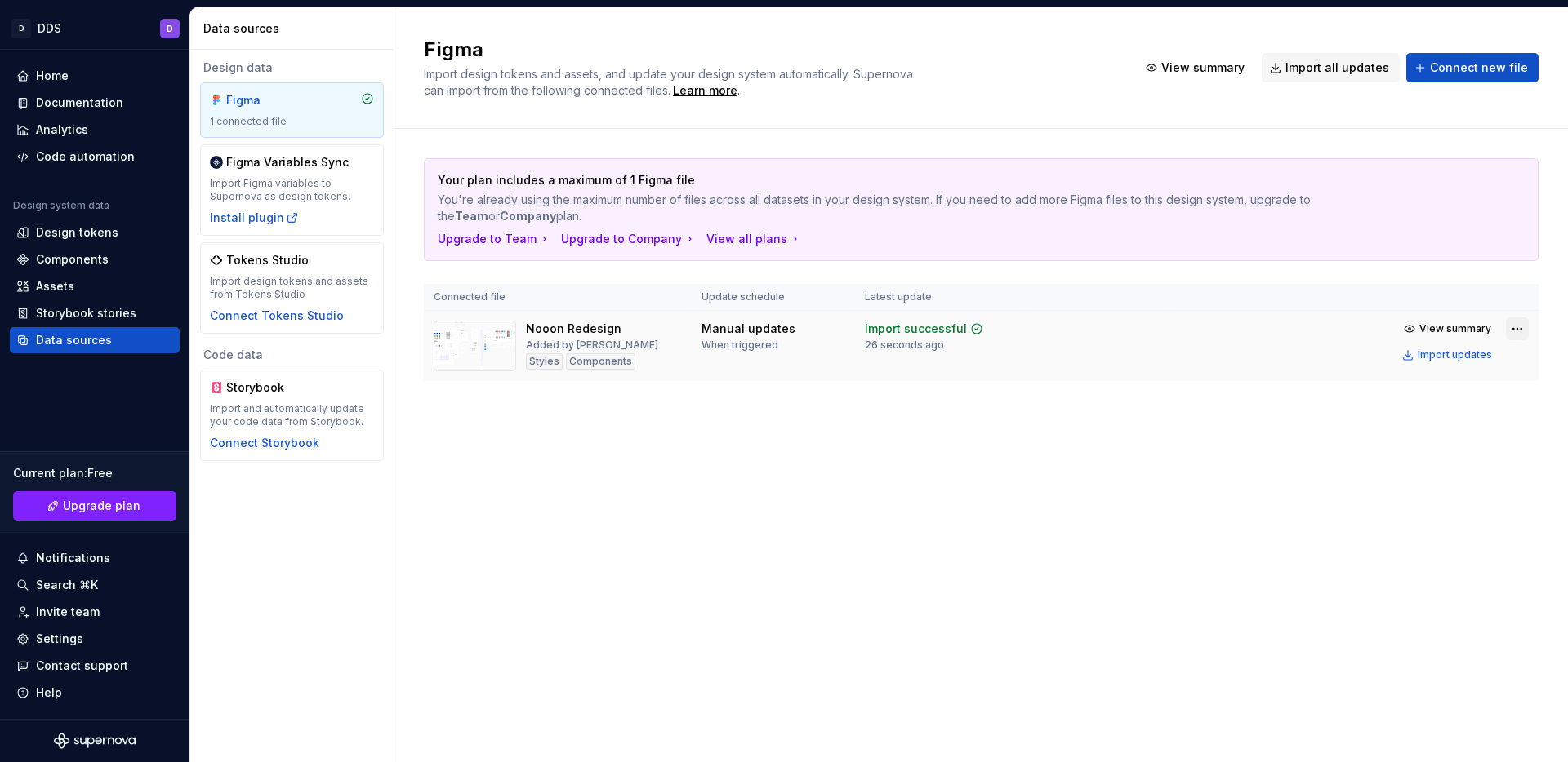
click at [1519, 319] on html "D DDS D Home Documentation Analytics Code automation Design system data Design …" at bounding box center [784, 381] width 1568 height 762
click at [913, 407] on html "D DDS D Home Documentation Analytics Code automation Design system data Design …" at bounding box center [784, 381] width 1568 height 762
click at [491, 346] on img at bounding box center [475, 345] width 83 height 51
click at [594, 337] on div "Nooon Redesign Added by Dhawal Styles Components" at bounding box center [592, 345] width 133 height 51
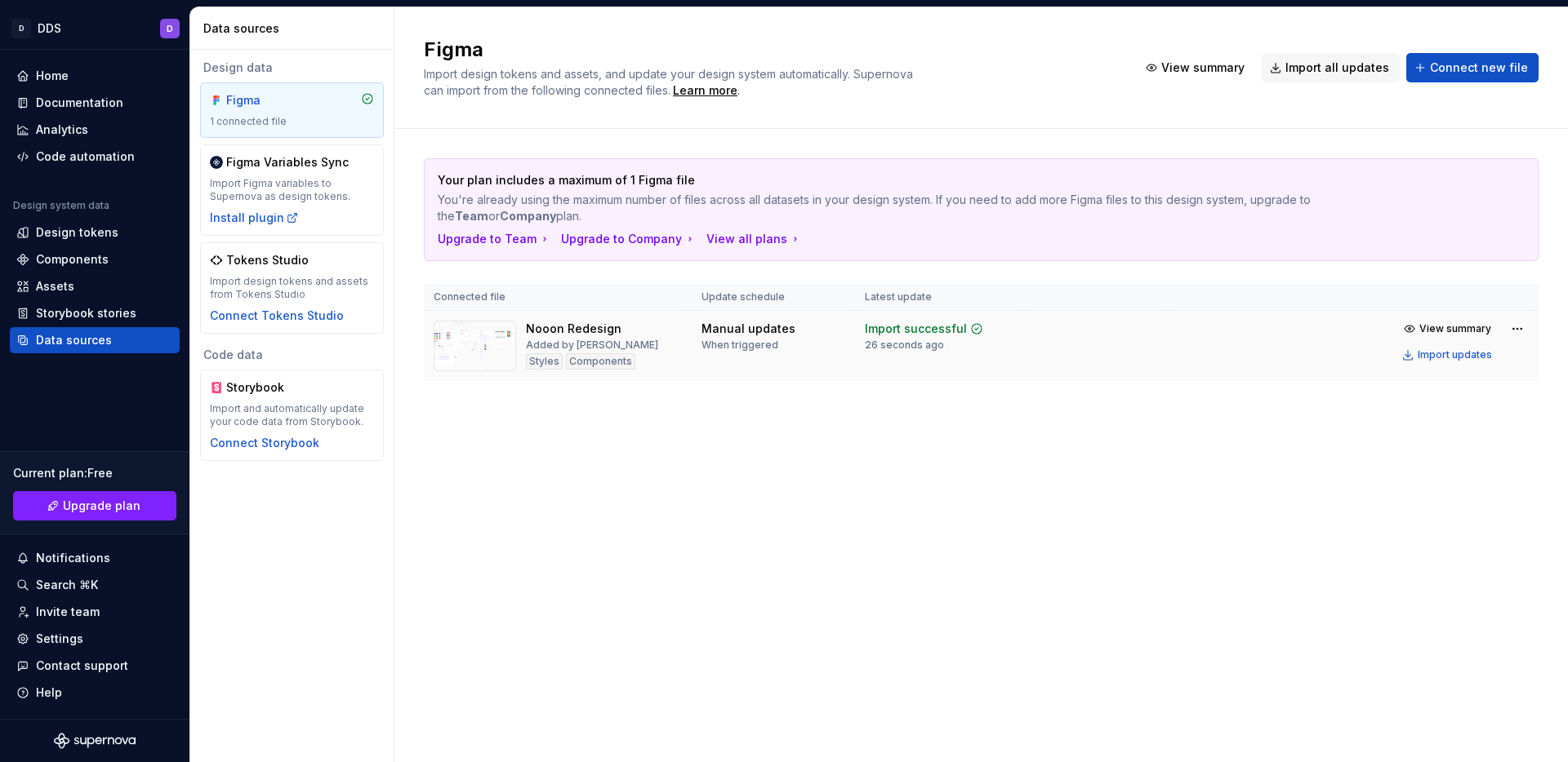
click at [594, 337] on div "Nooon Redesign Added by Dhawal Styles Components" at bounding box center [592, 345] width 133 height 51
click at [86, 264] on div "Components" at bounding box center [72, 259] width 72 height 16
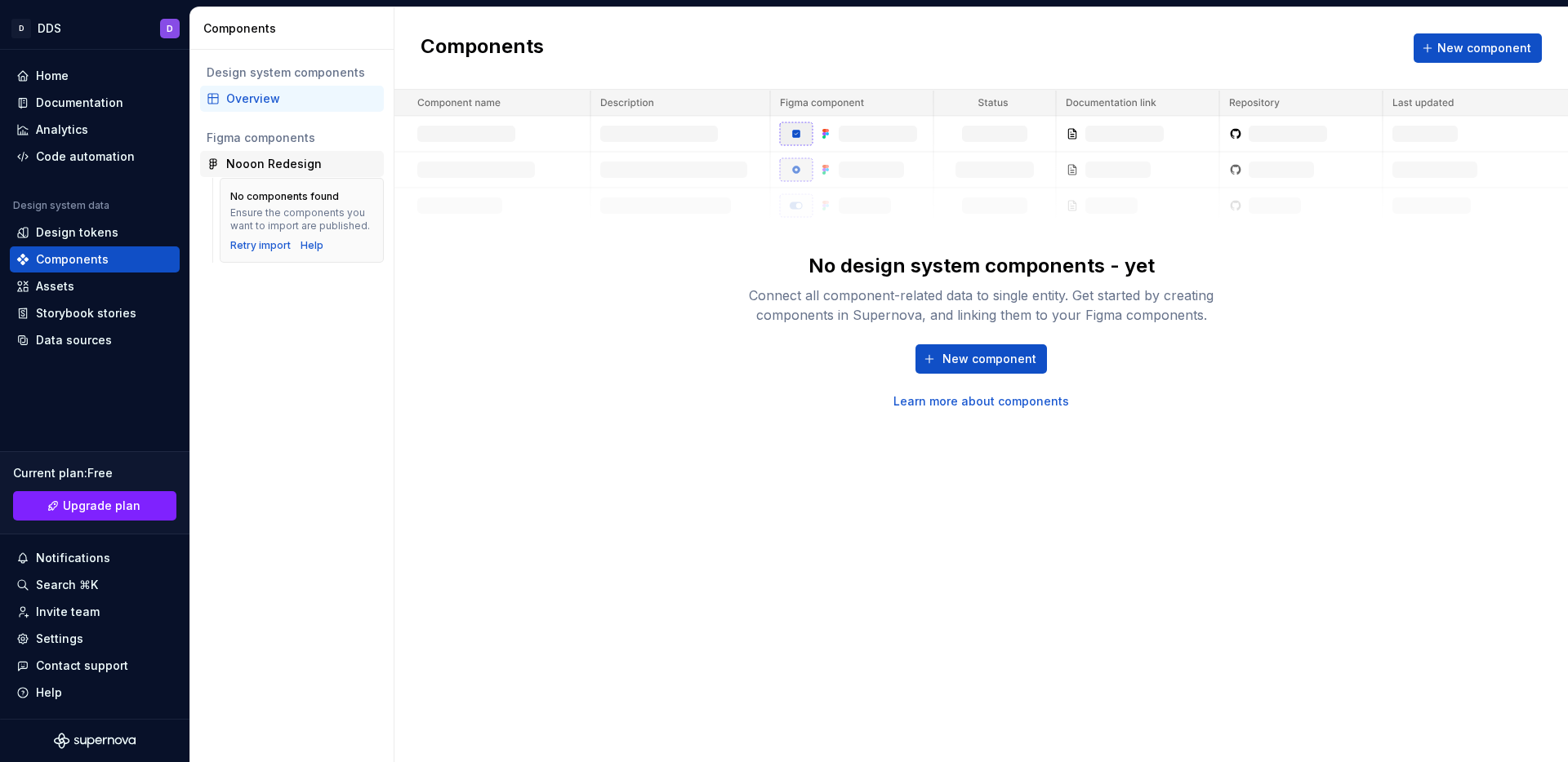
click at [236, 167] on div "Nooon Redesign" at bounding box center [274, 164] width 96 height 16
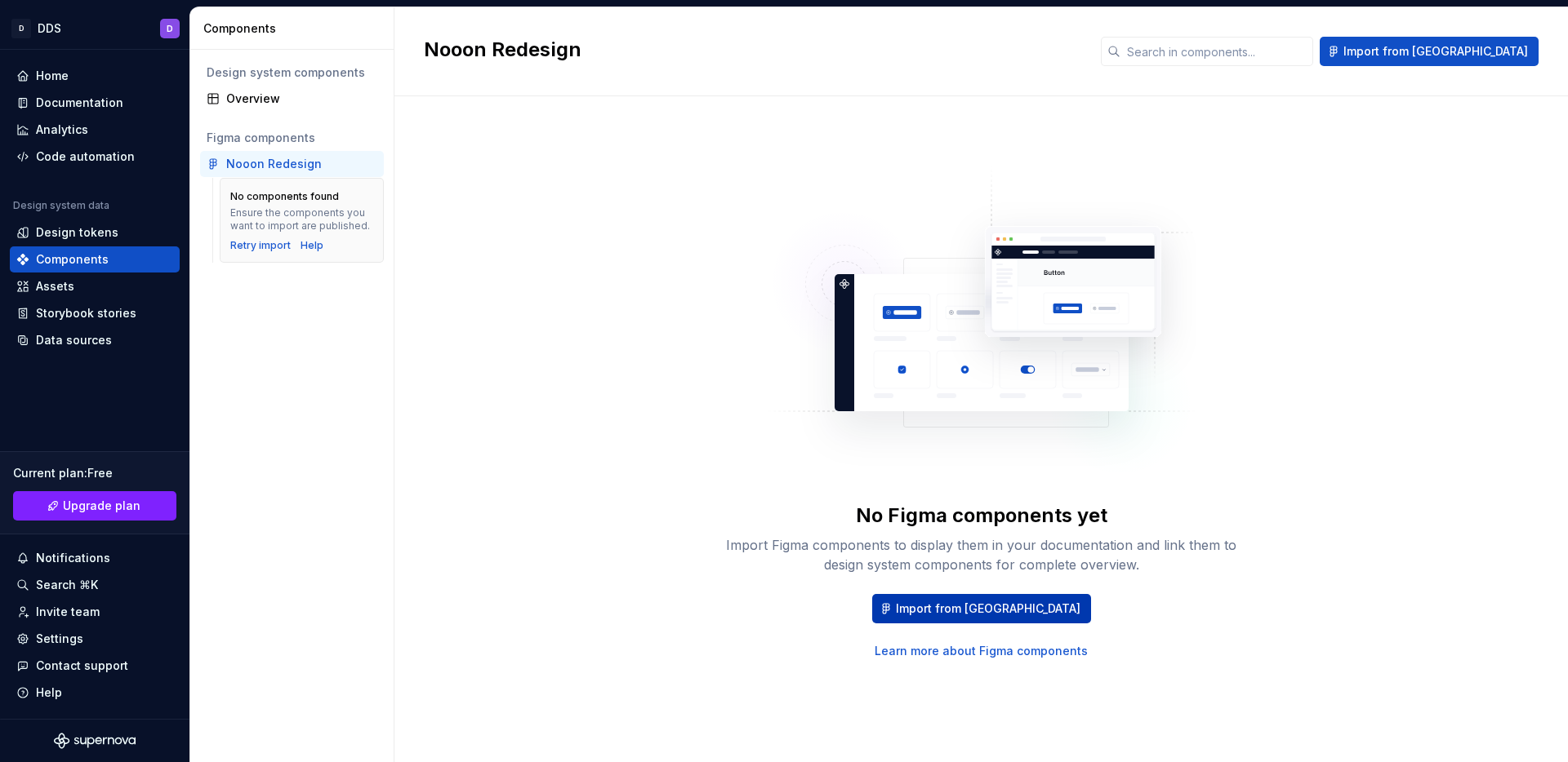
click at [1031, 617] on button "Import from Figma" at bounding box center [981, 609] width 219 height 29
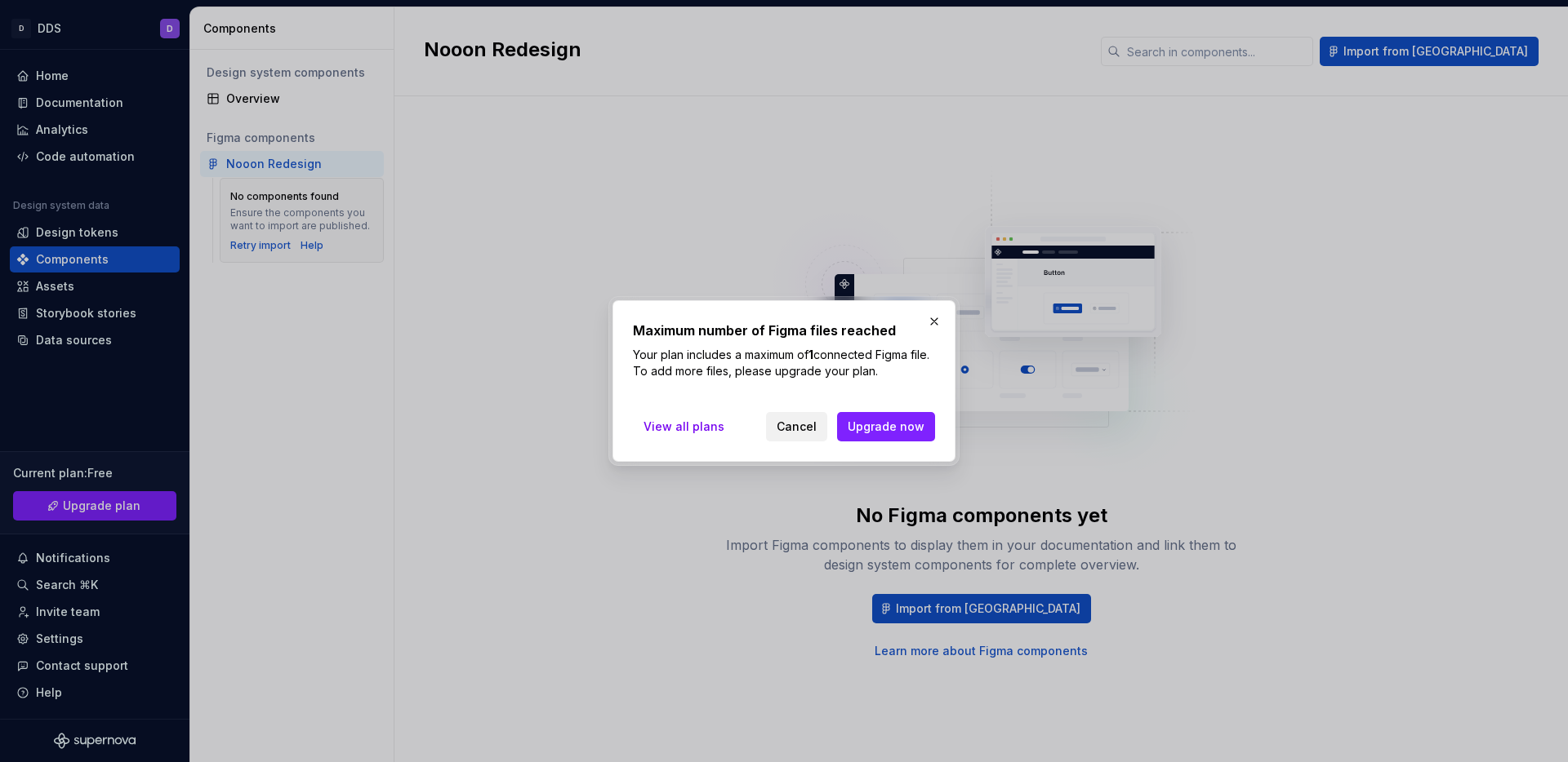
click at [817, 427] on span "Cancel" at bounding box center [796, 426] width 40 height 16
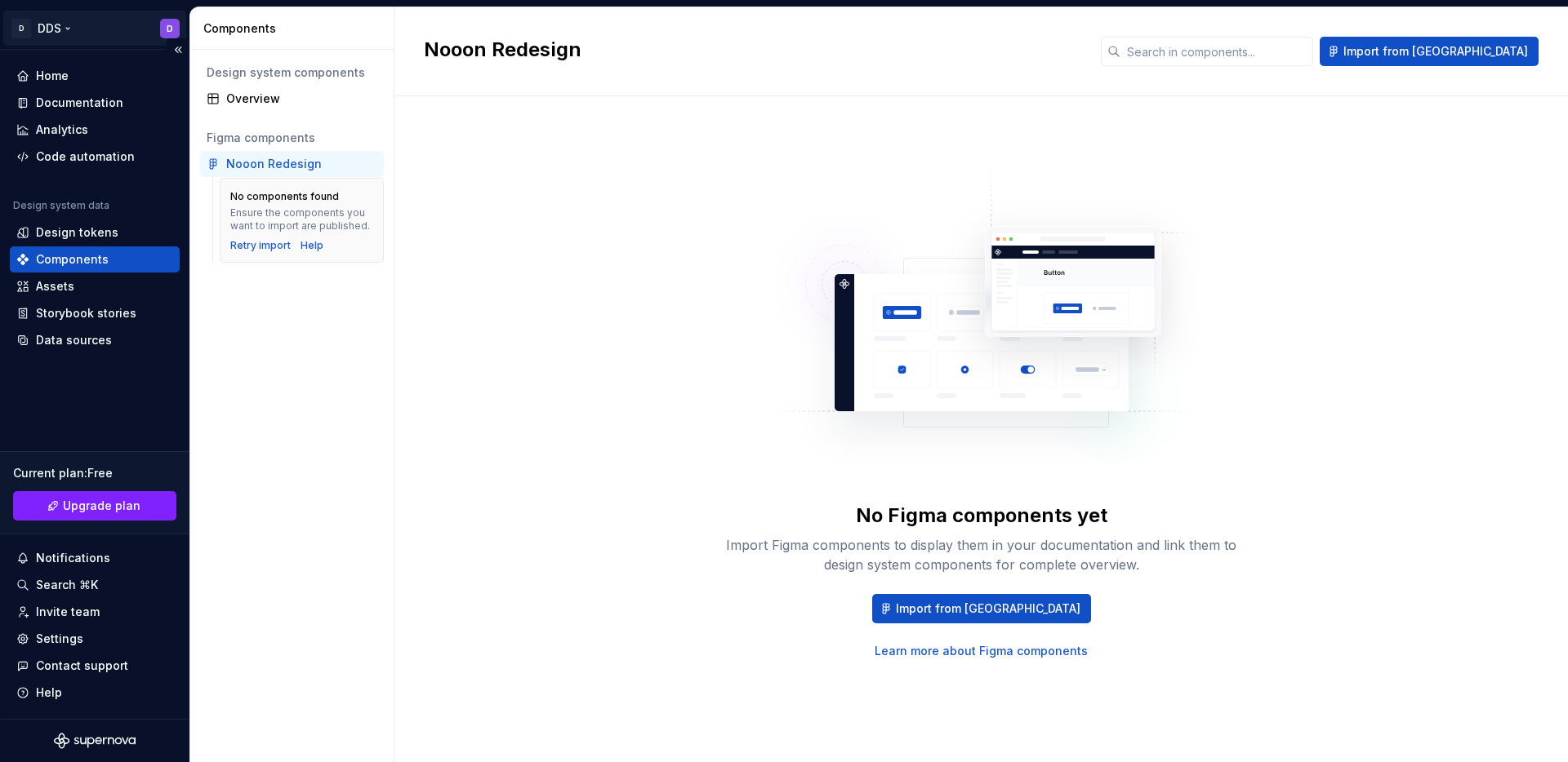
click at [171, 28] on html "D DDS D Home Documentation Analytics Code automation Design system data Design …" at bounding box center [784, 381] width 1568 height 762
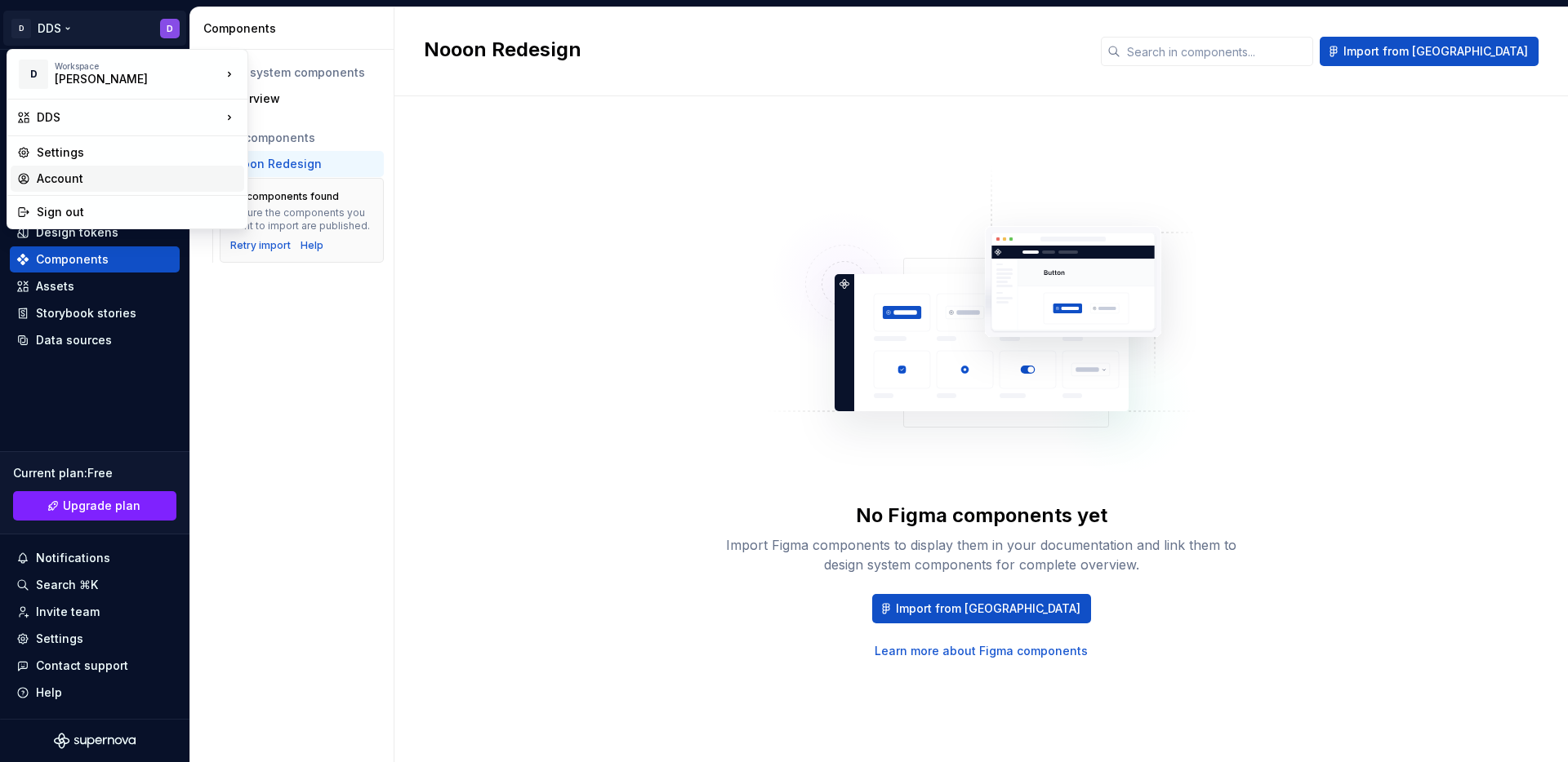
click at [112, 175] on div "Account" at bounding box center [137, 178] width 201 height 16
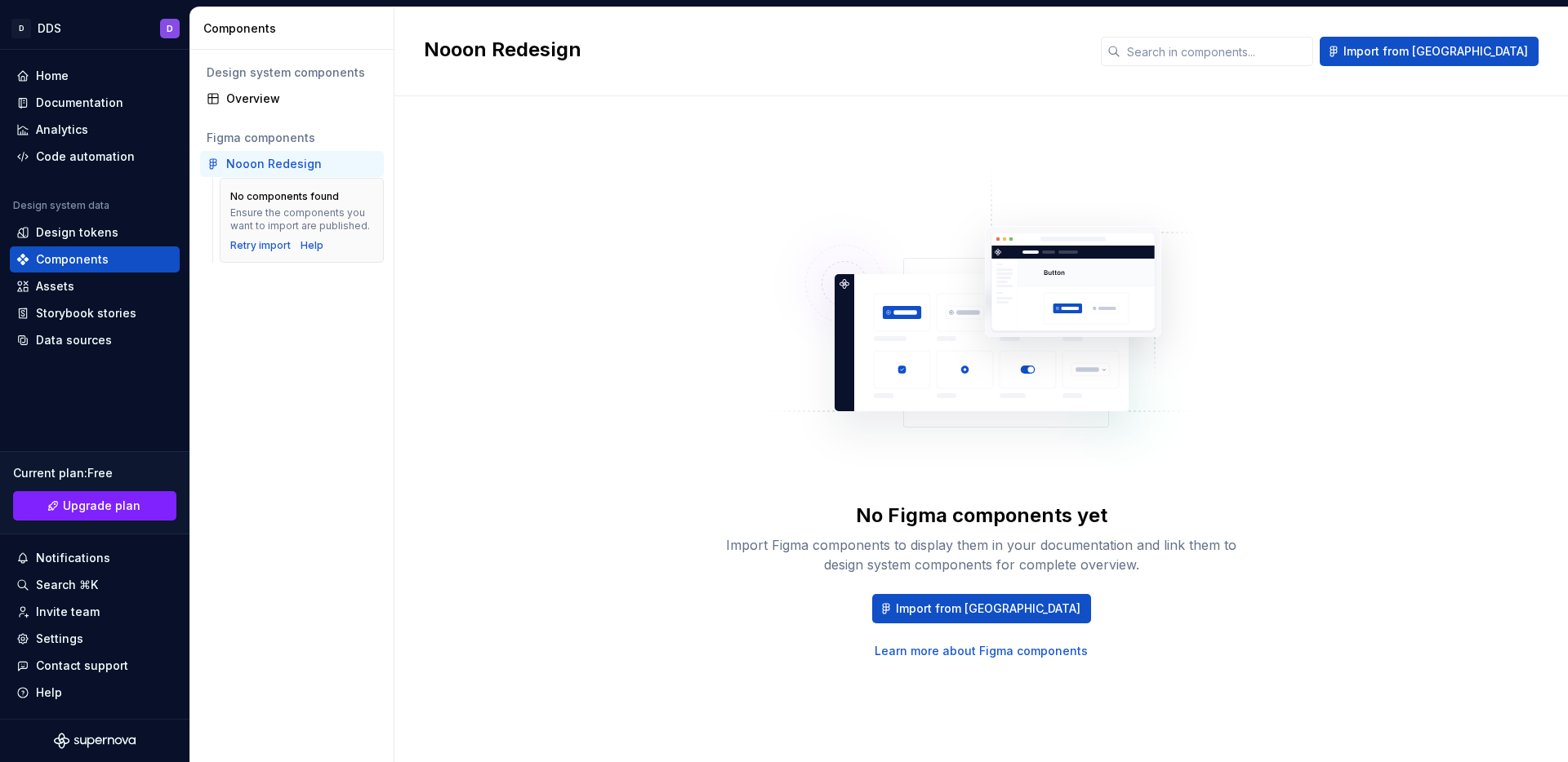
click at [255, 168] on div "Nooon Redesign" at bounding box center [274, 164] width 96 height 16
click at [955, 628] on div "Import from Figma Learn more about Figma components" at bounding box center [981, 627] width 523 height 65
click at [955, 614] on span "Import from Figma" at bounding box center [988, 608] width 184 height 16
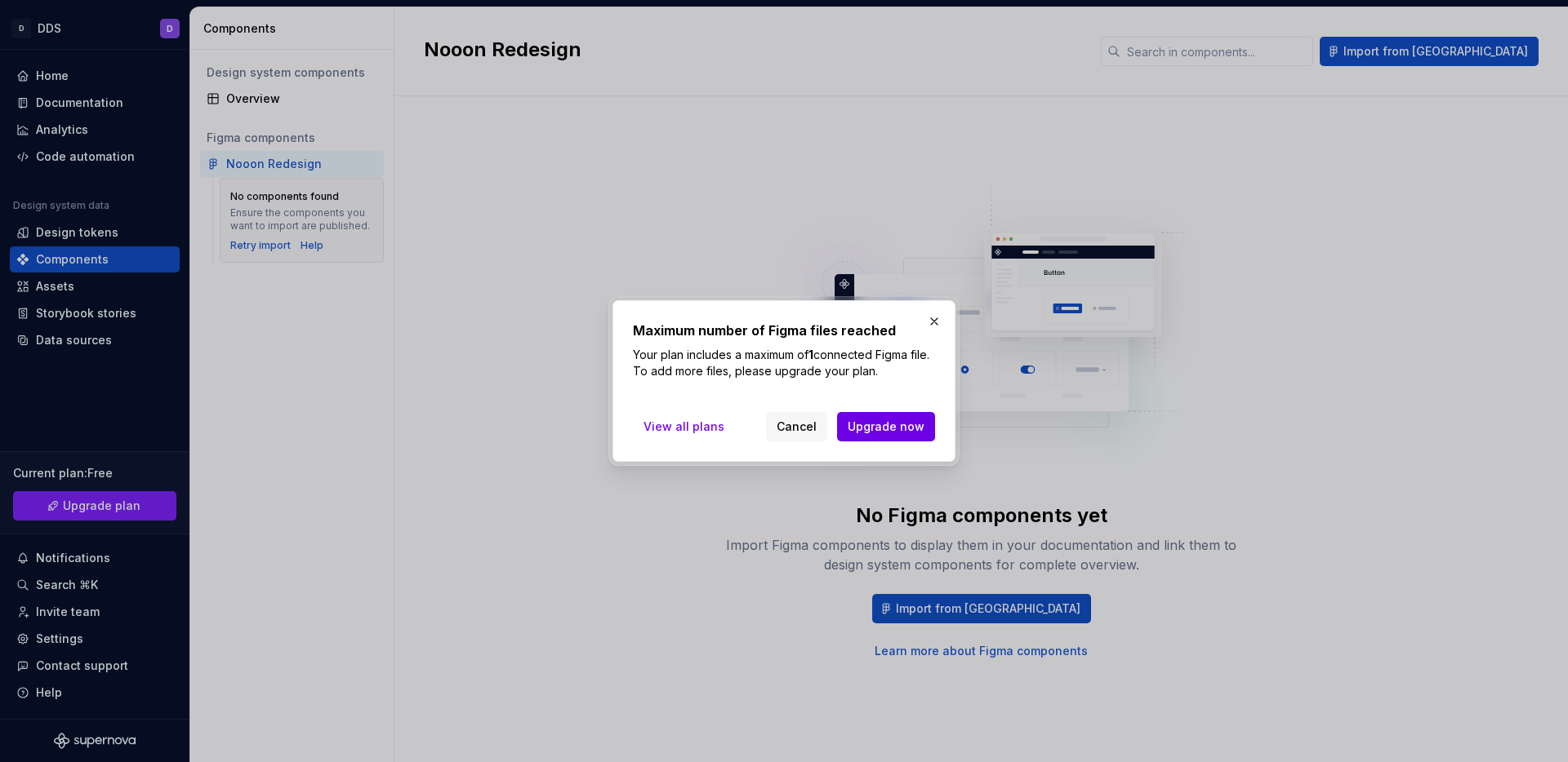
click at [880, 434] on span "Upgrade now" at bounding box center [886, 426] width 77 height 16
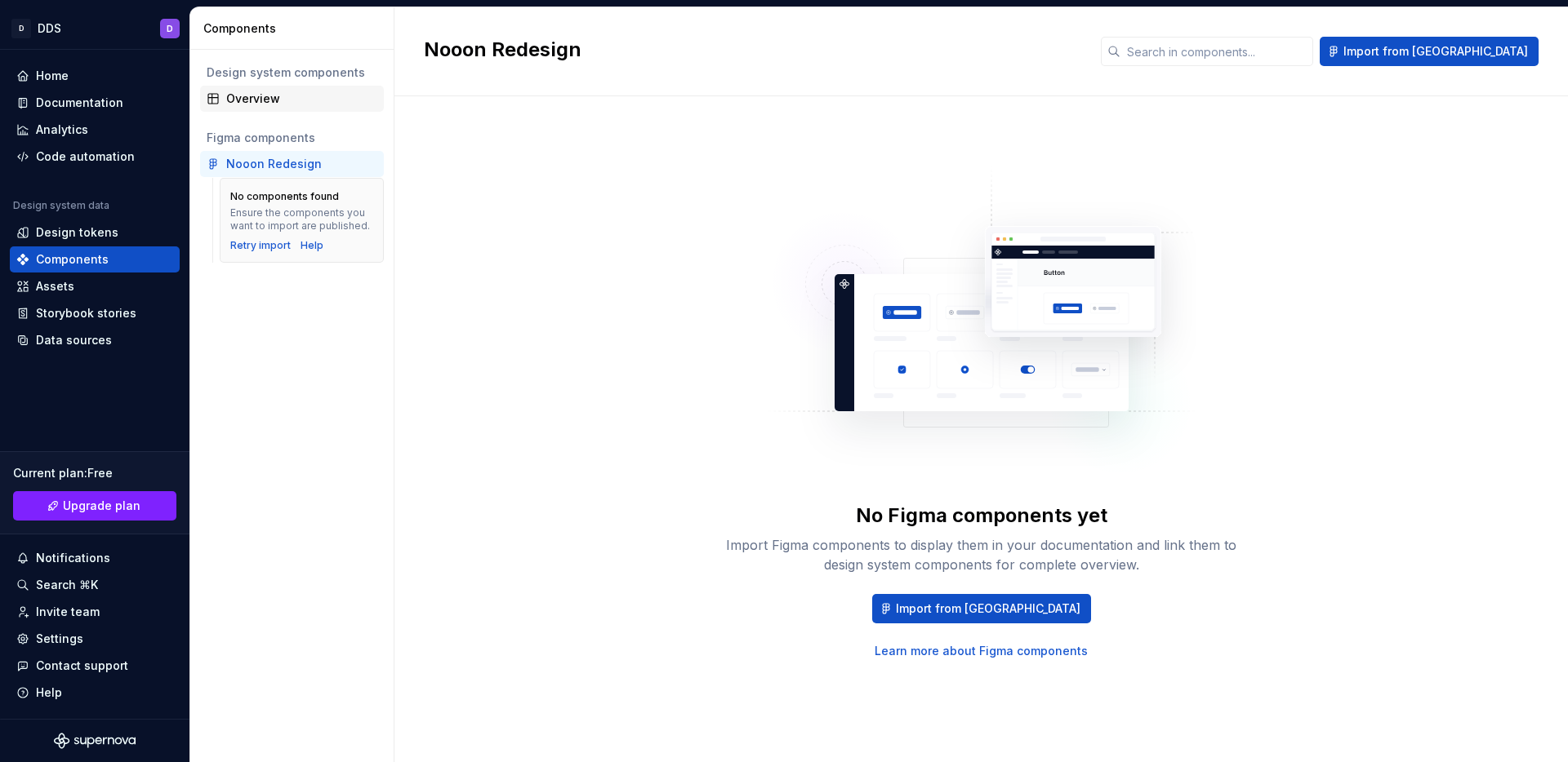
click at [272, 99] on div "Overview" at bounding box center [302, 98] width 151 height 16
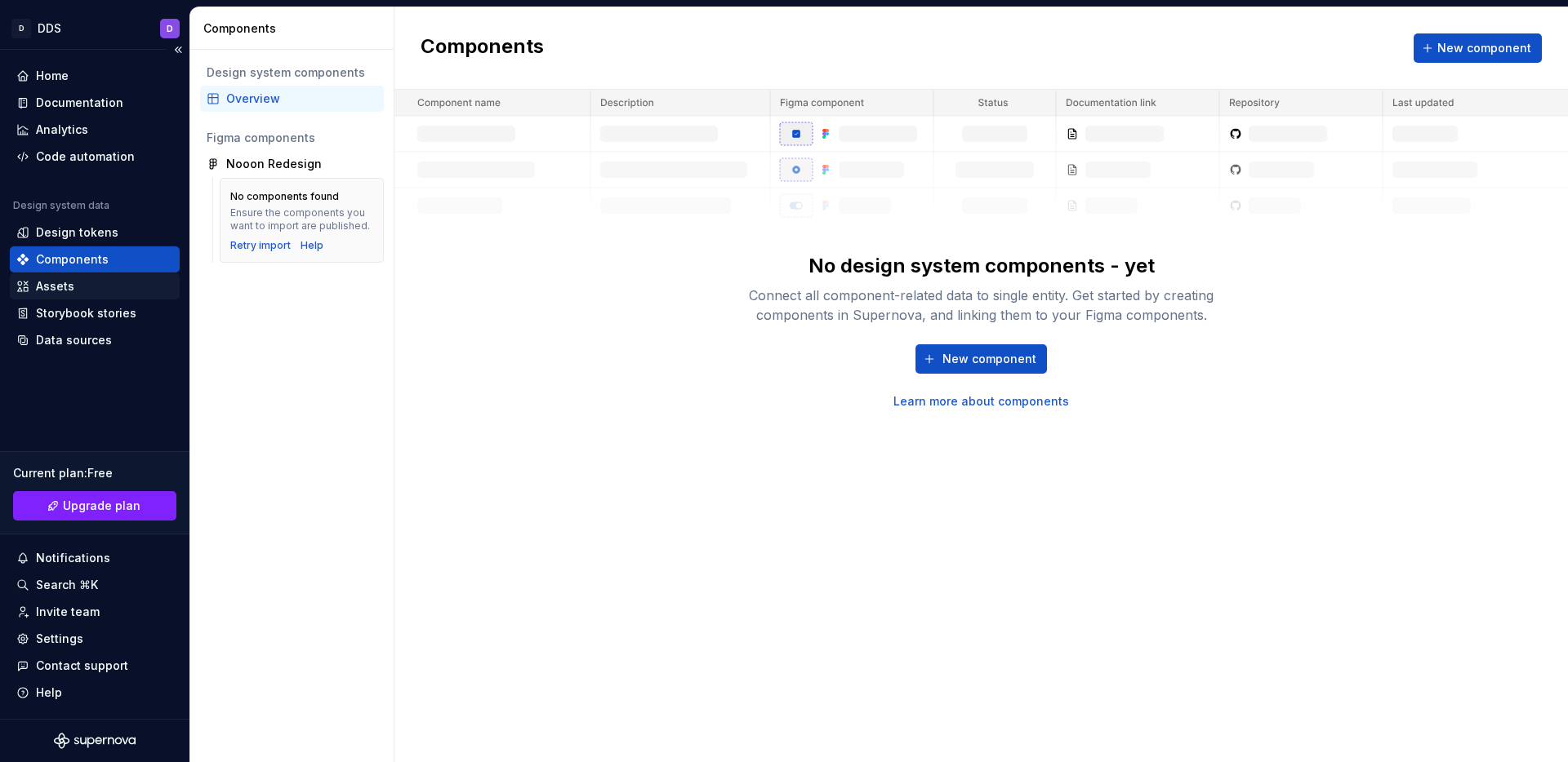
click at [62, 278] on div "Assets" at bounding box center [55, 286] width 39 height 16
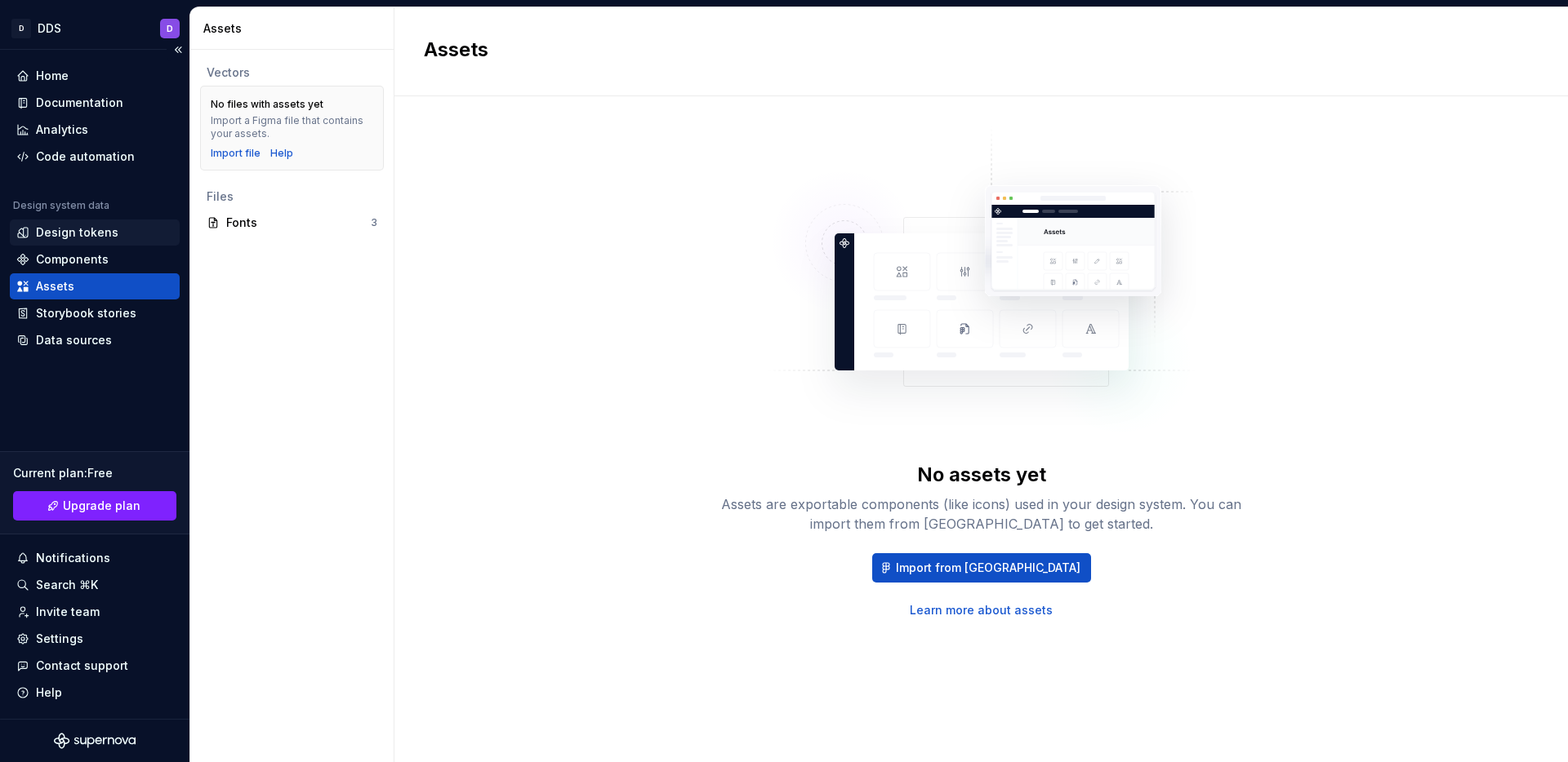
click at [86, 237] on div "Design tokens" at bounding box center [78, 232] width 83 height 16
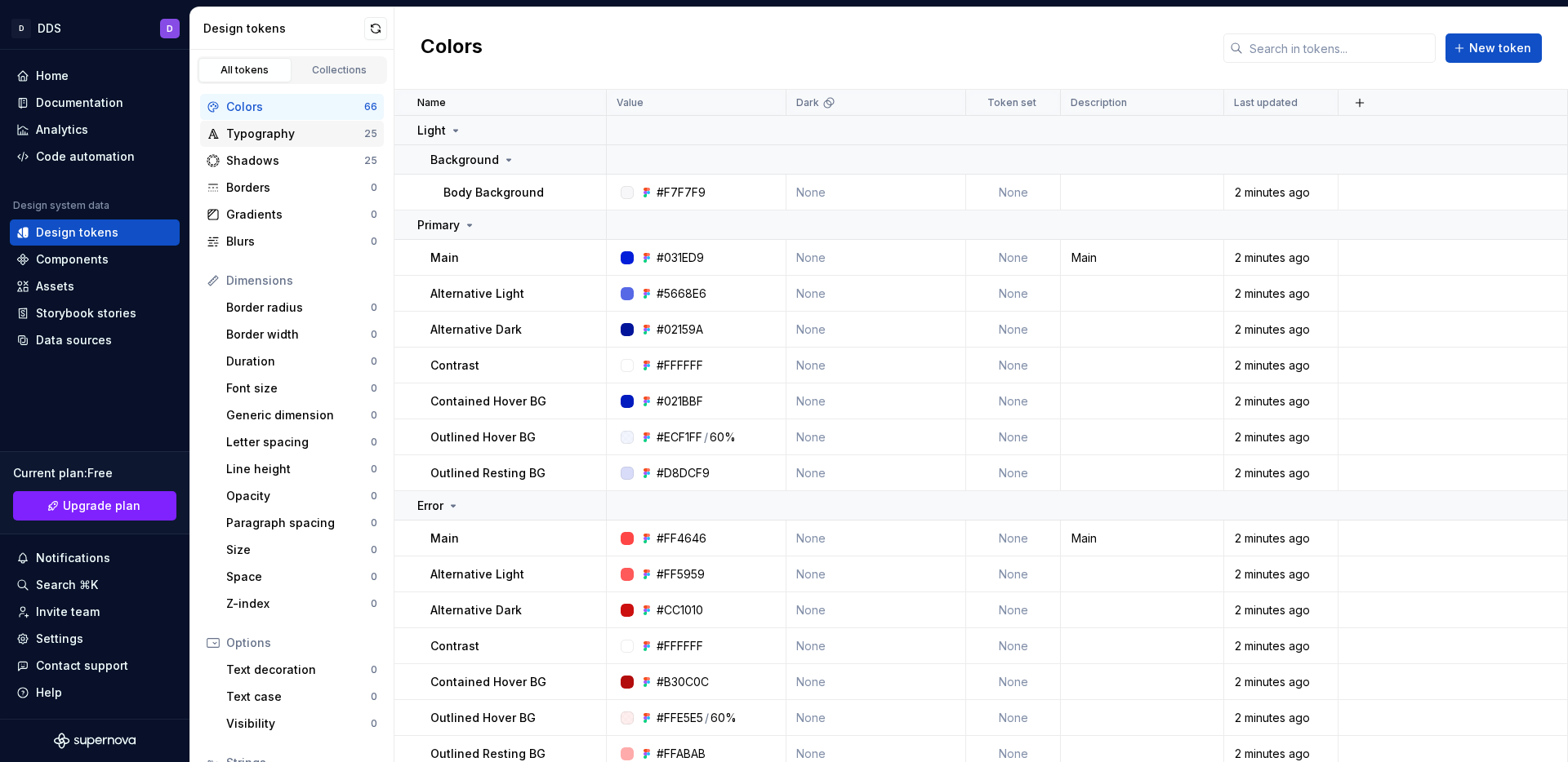
click at [302, 124] on div "Typography 25" at bounding box center [291, 133] width 184 height 26
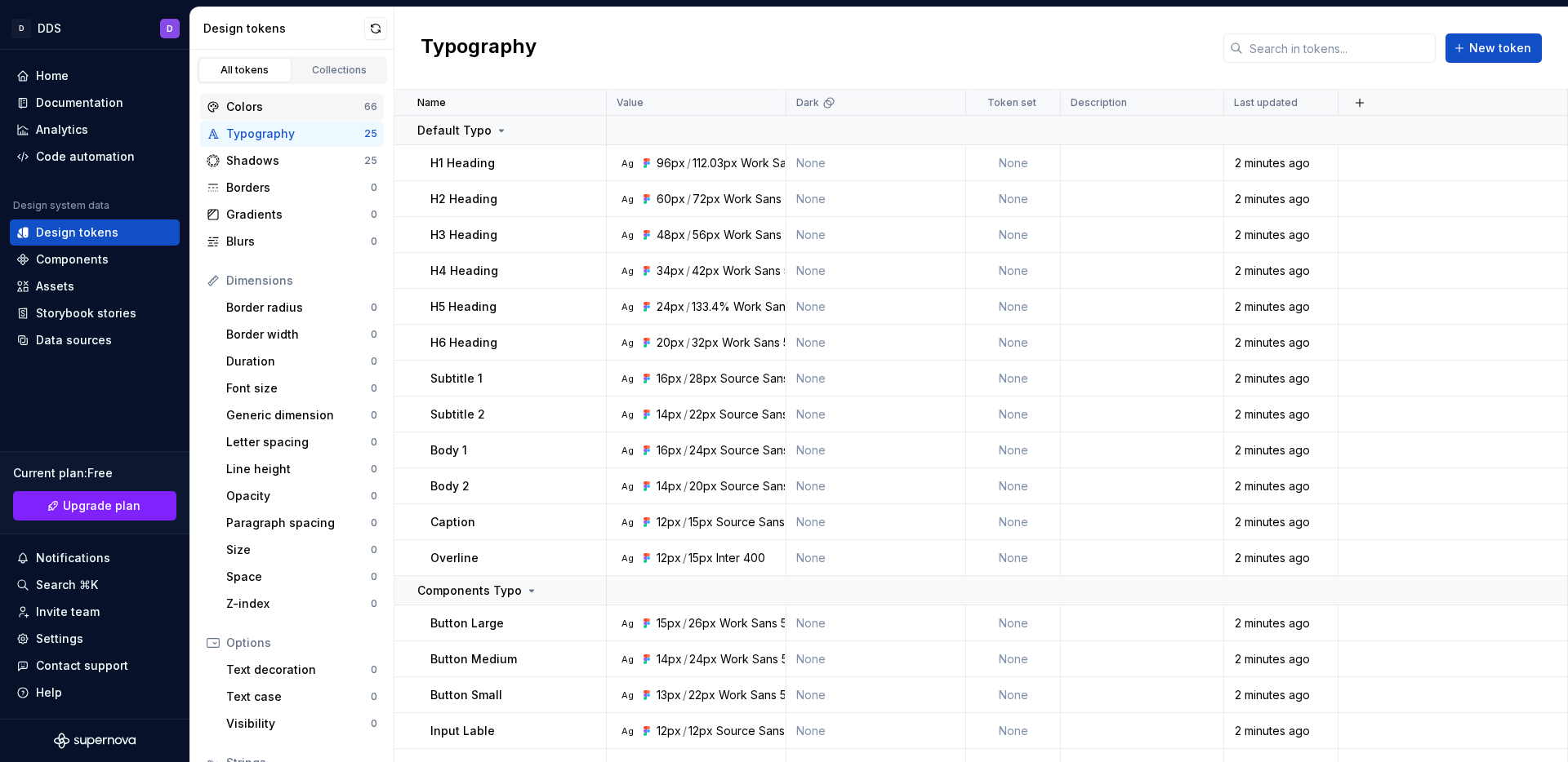
click at [277, 106] on div "Colors" at bounding box center [296, 107] width 138 height 16
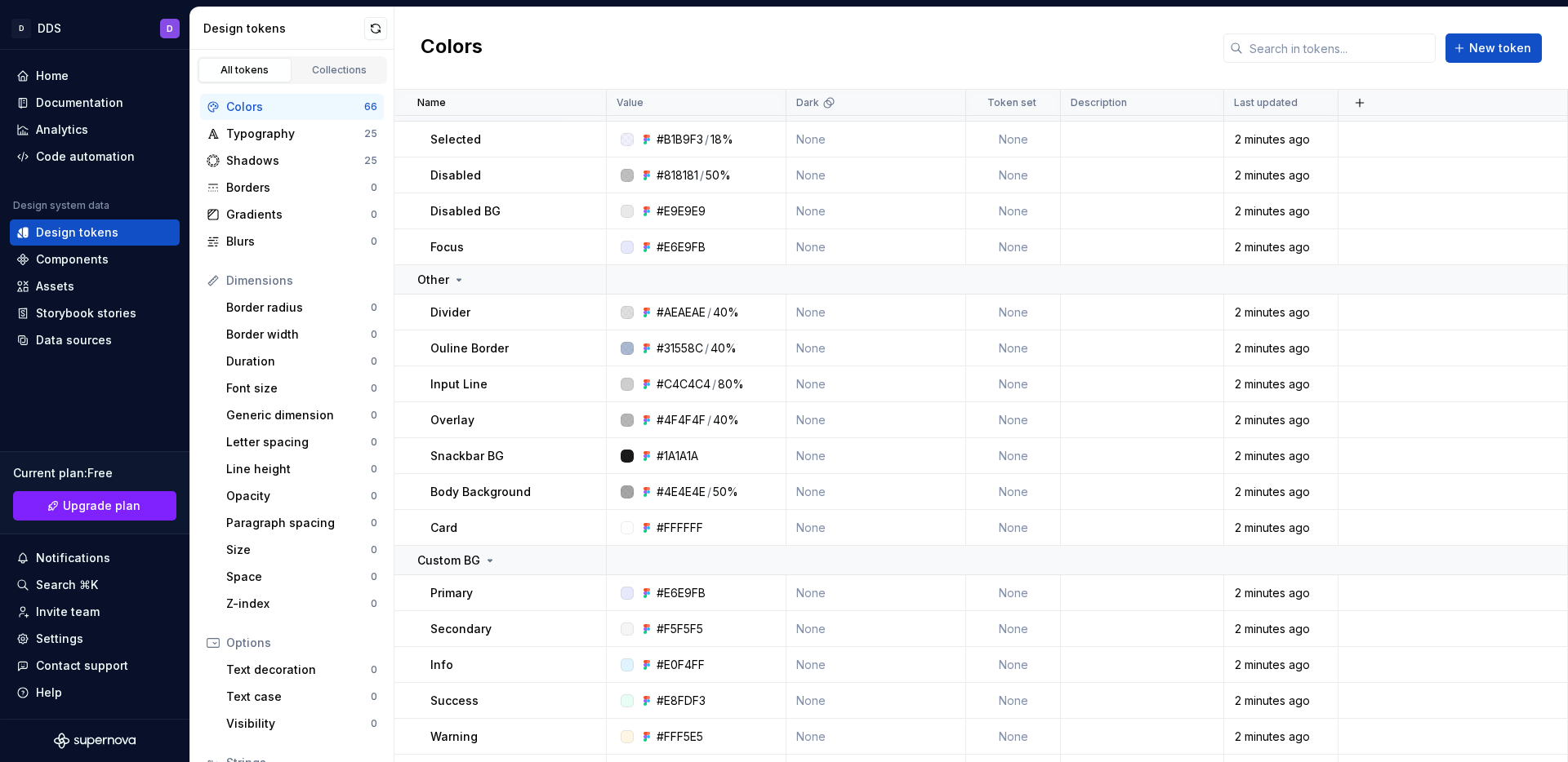
scroll to position [2076, 0]
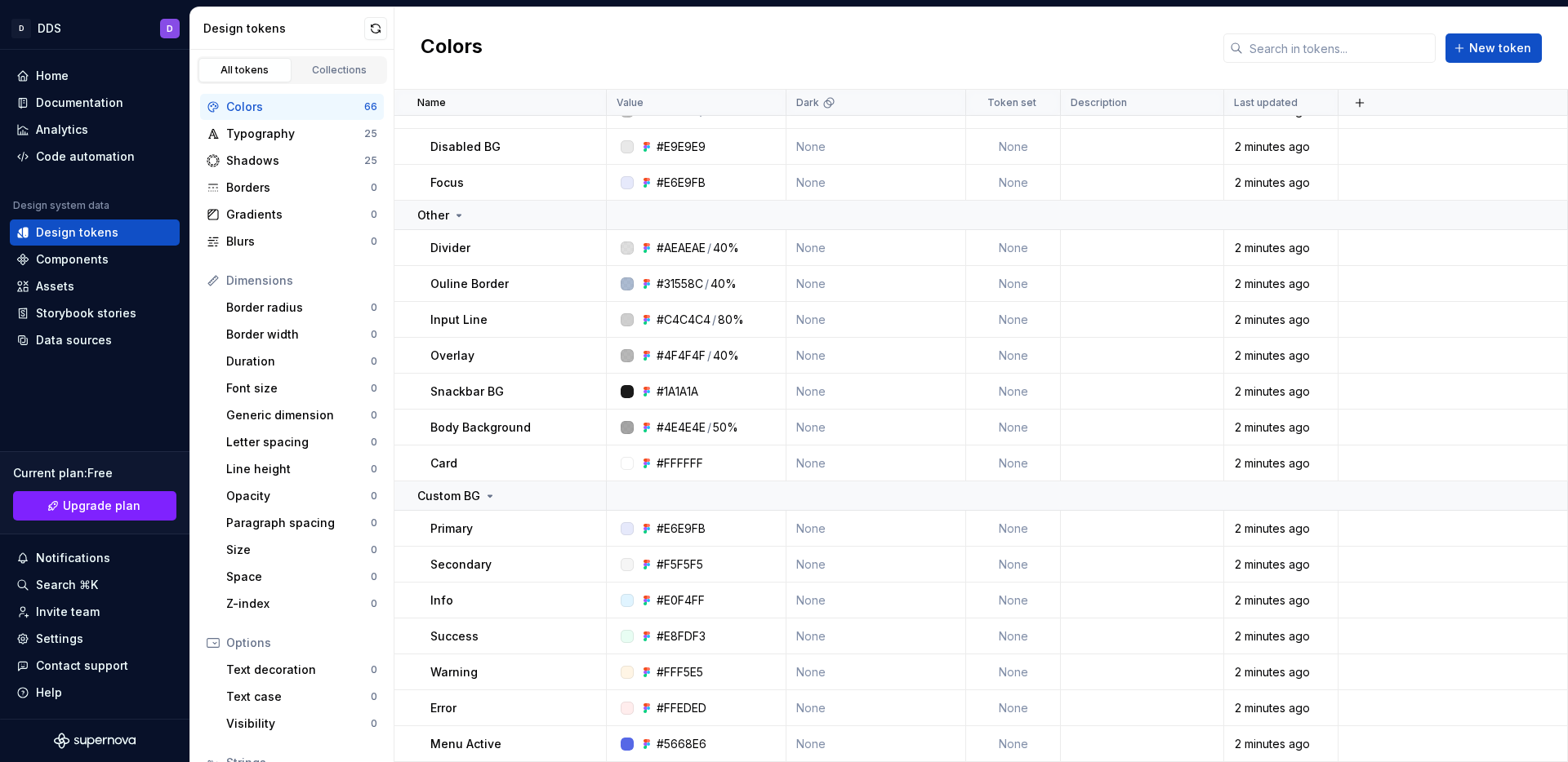
click at [257, 289] on div "Dimensions" at bounding box center [291, 281] width 184 height 26
click at [262, 302] on div "Border radius" at bounding box center [299, 307] width 145 height 16
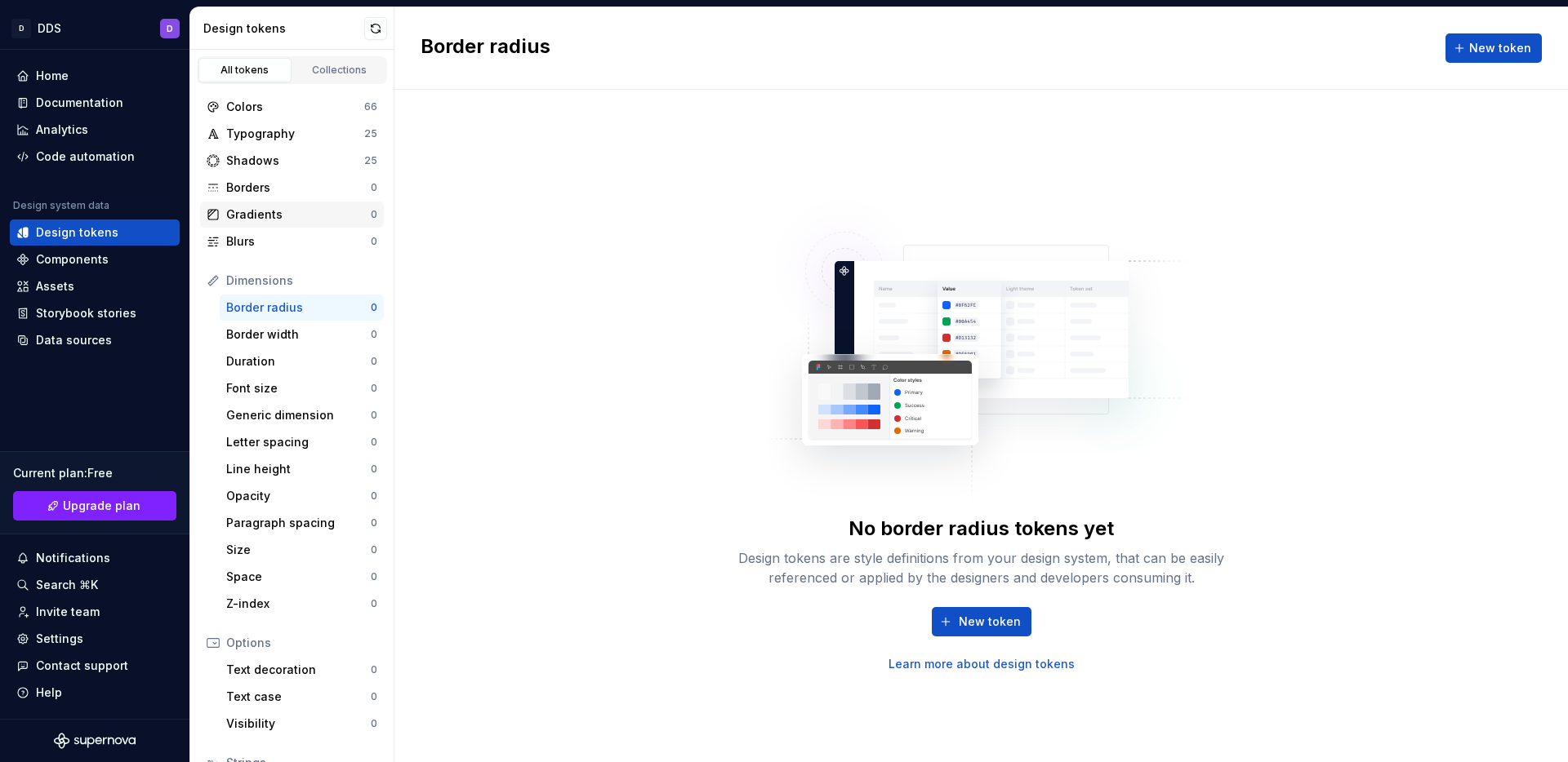
click at [279, 215] on div "Gradients" at bounding box center [299, 214] width 145 height 16
click at [277, 193] on div "Borders" at bounding box center [299, 187] width 145 height 16
click at [277, 239] on div "Blurs" at bounding box center [299, 241] width 145 height 16
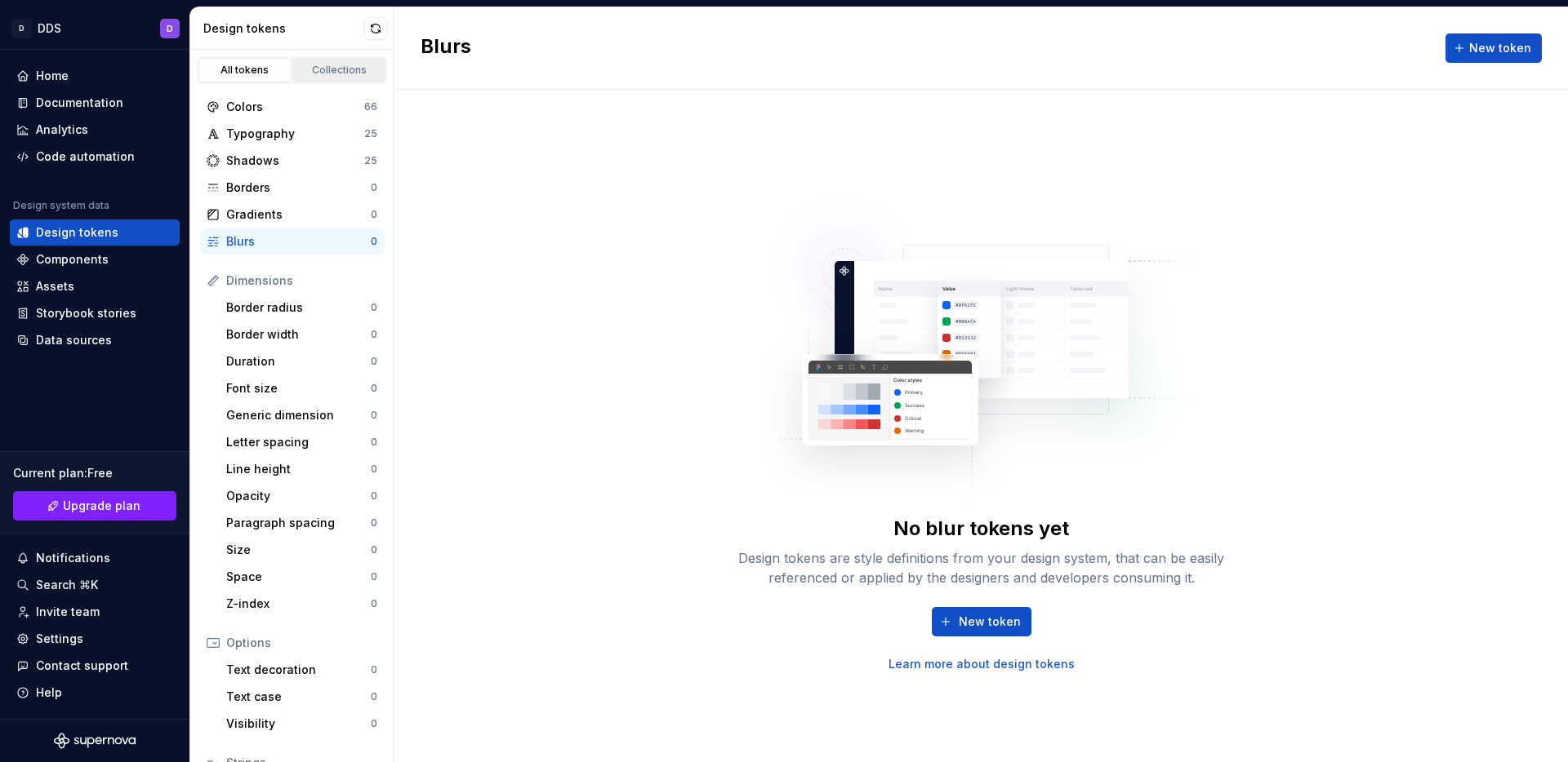
click at [337, 66] on div "Collections" at bounding box center [339, 70] width 82 height 13
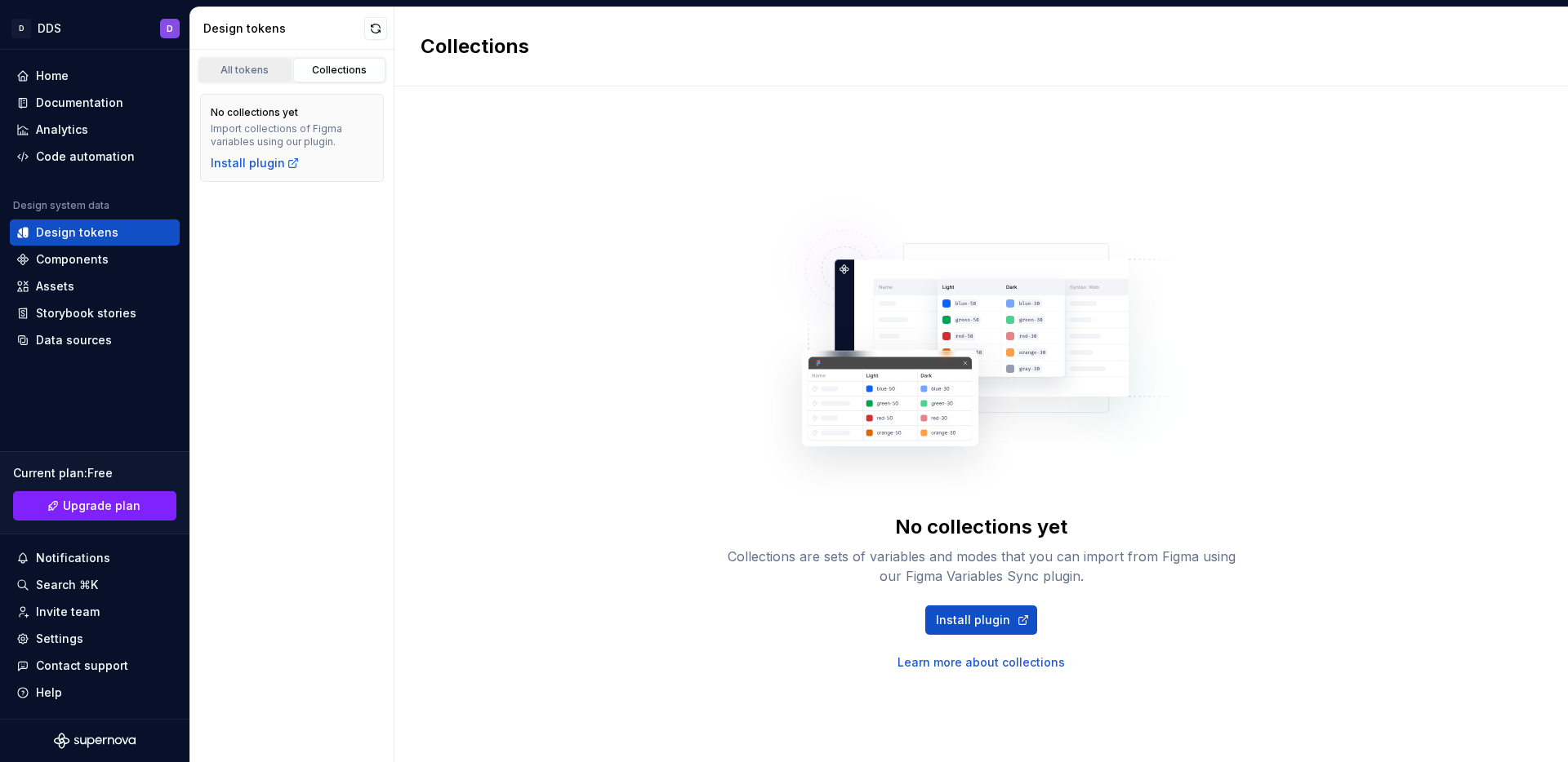
click at [258, 66] on div "All tokens" at bounding box center [245, 70] width 82 height 13
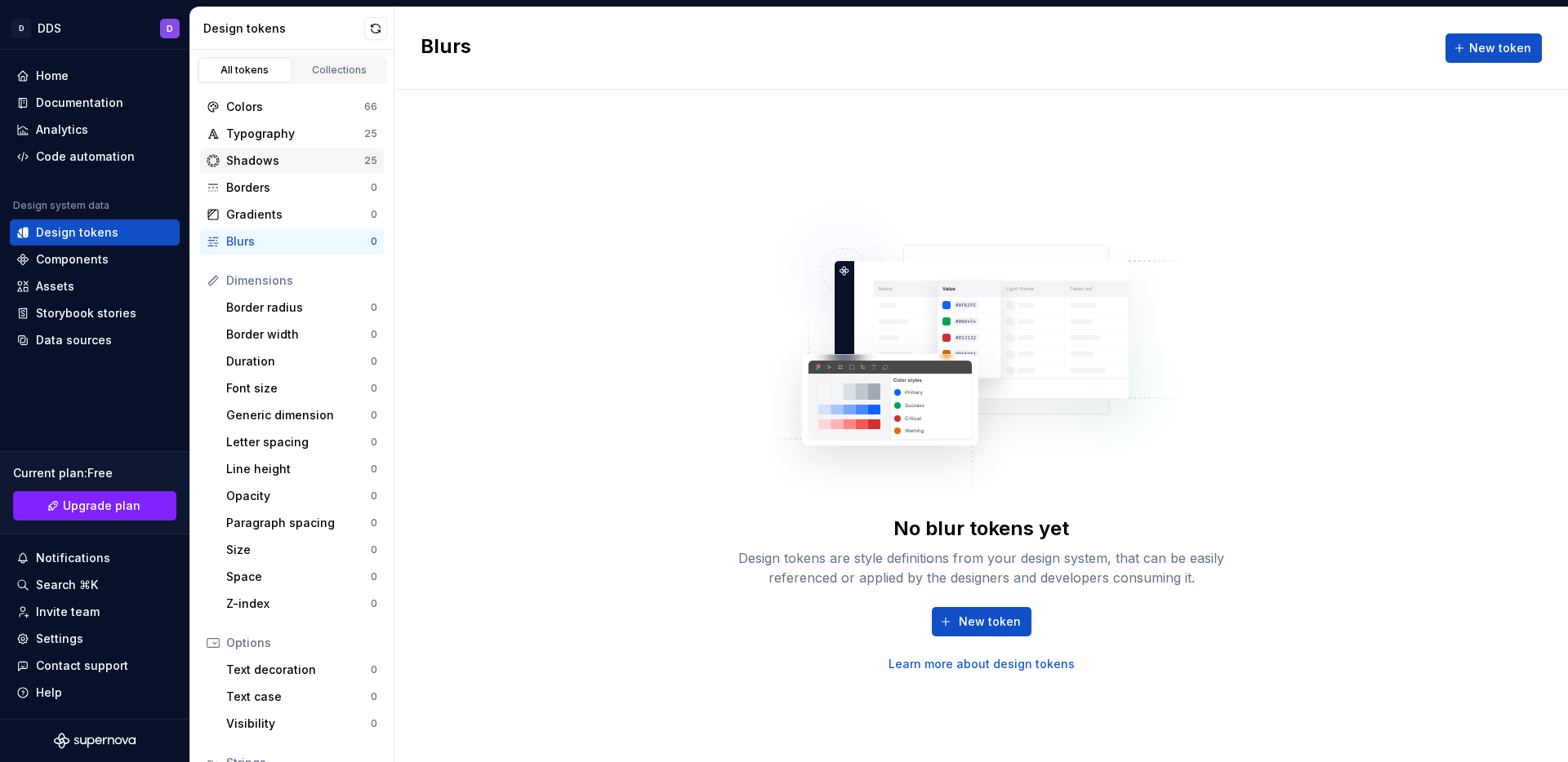
click at [291, 158] on div "Shadows" at bounding box center [296, 160] width 138 height 16
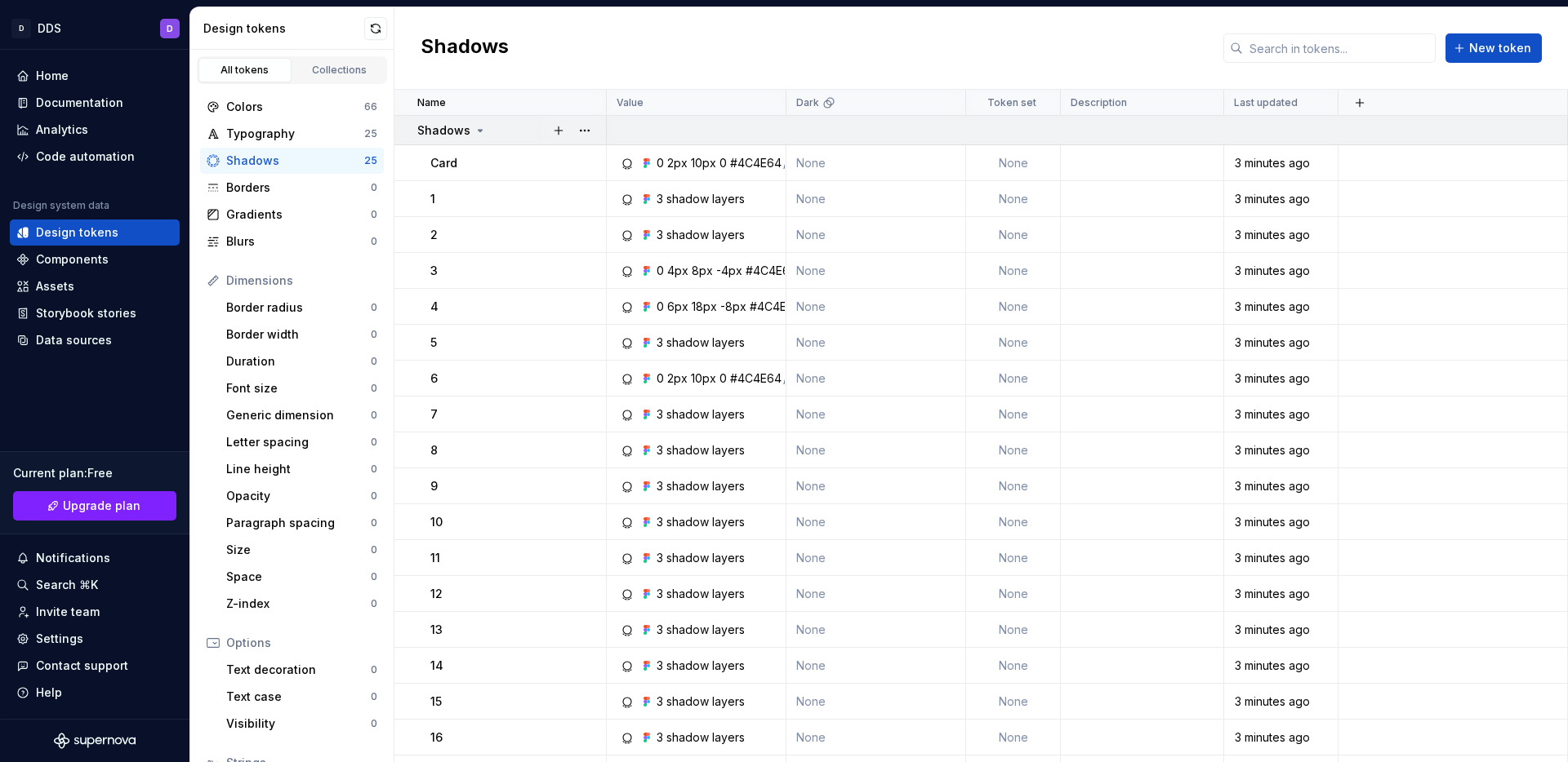
click at [474, 131] on icon at bounding box center [480, 130] width 13 height 13
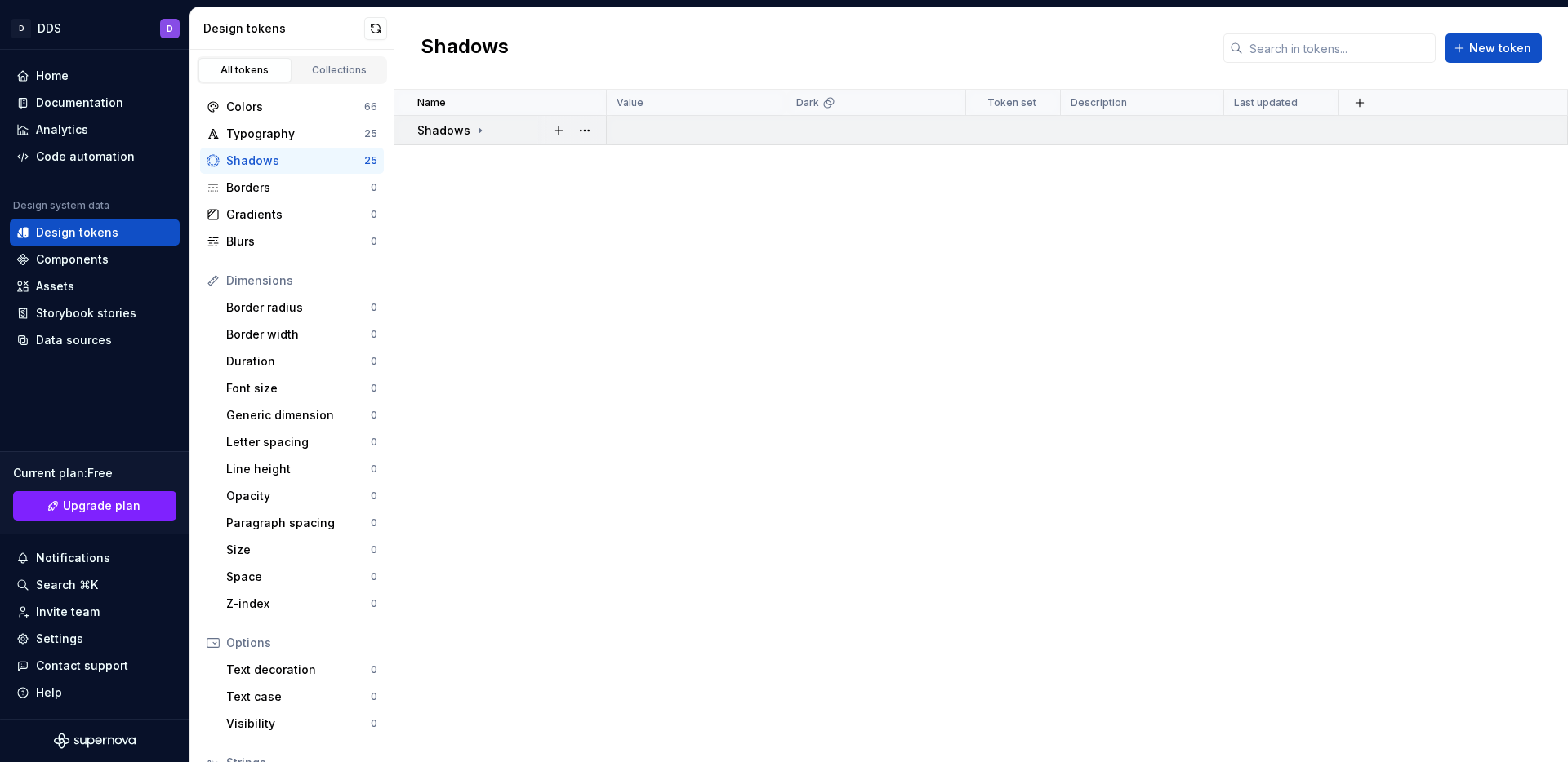
click at [474, 131] on icon at bounding box center [480, 130] width 13 height 13
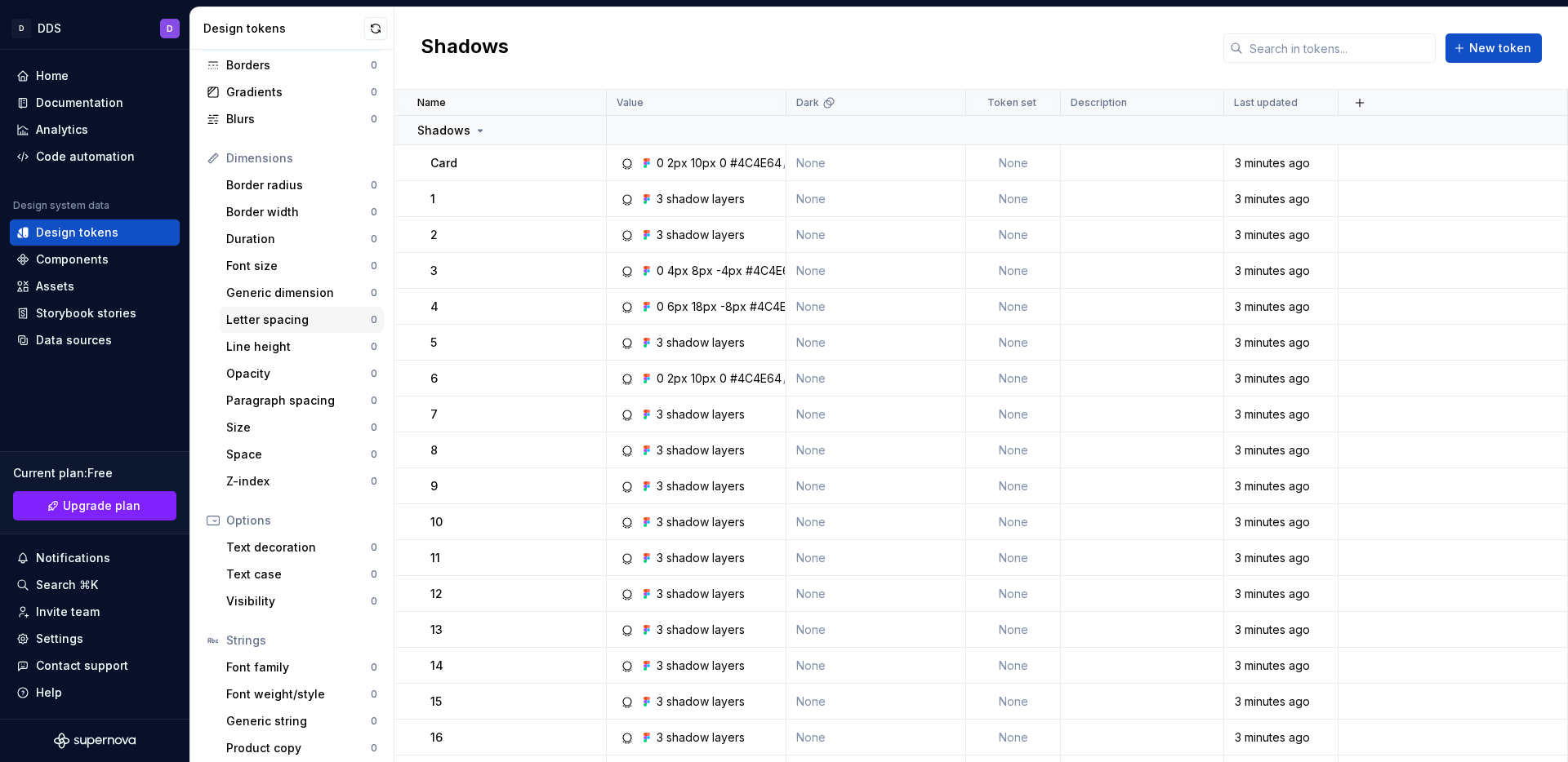
scroll to position [132, 0]
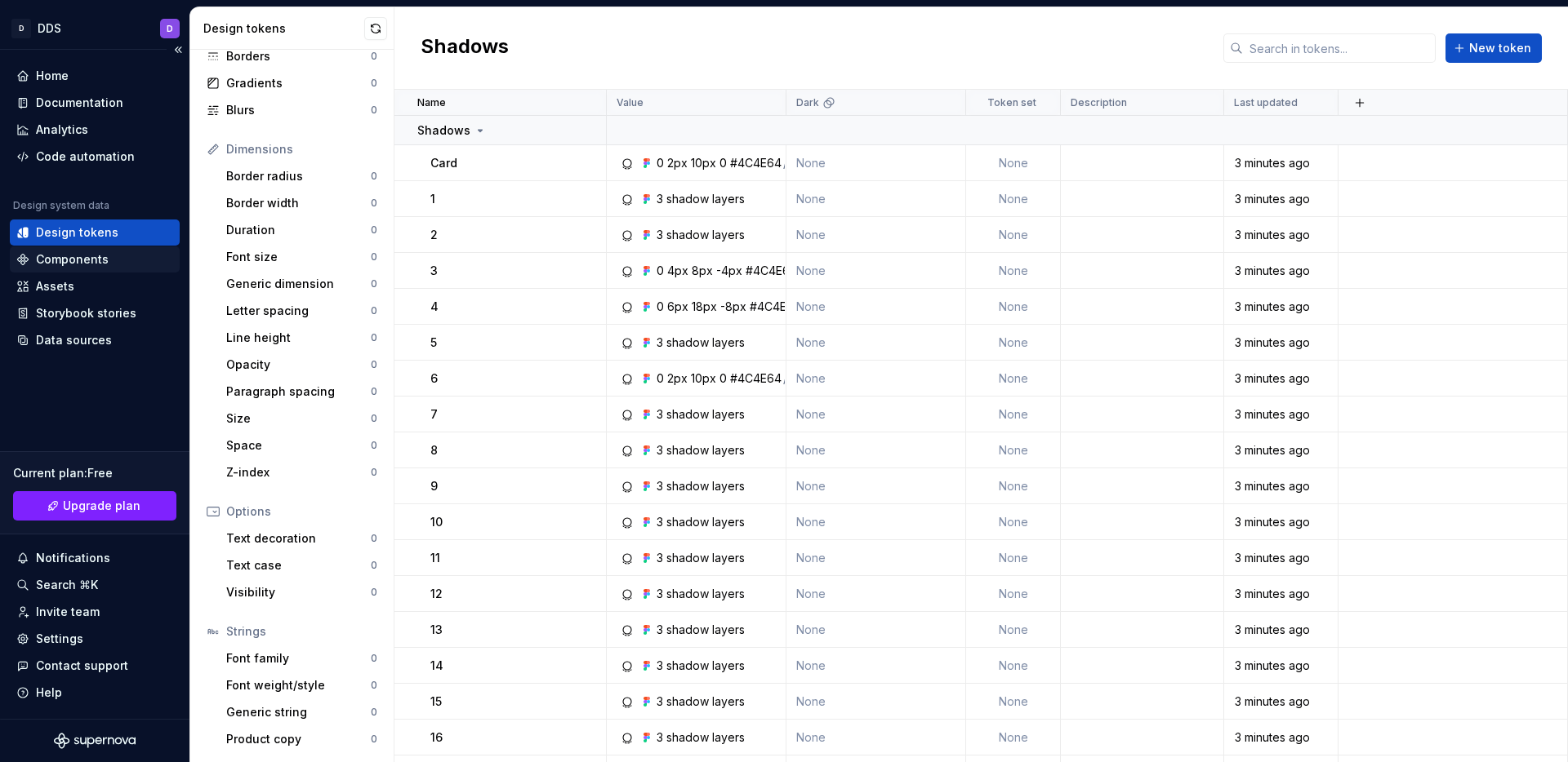
click at [79, 263] on div "Components" at bounding box center [72, 259] width 72 height 16
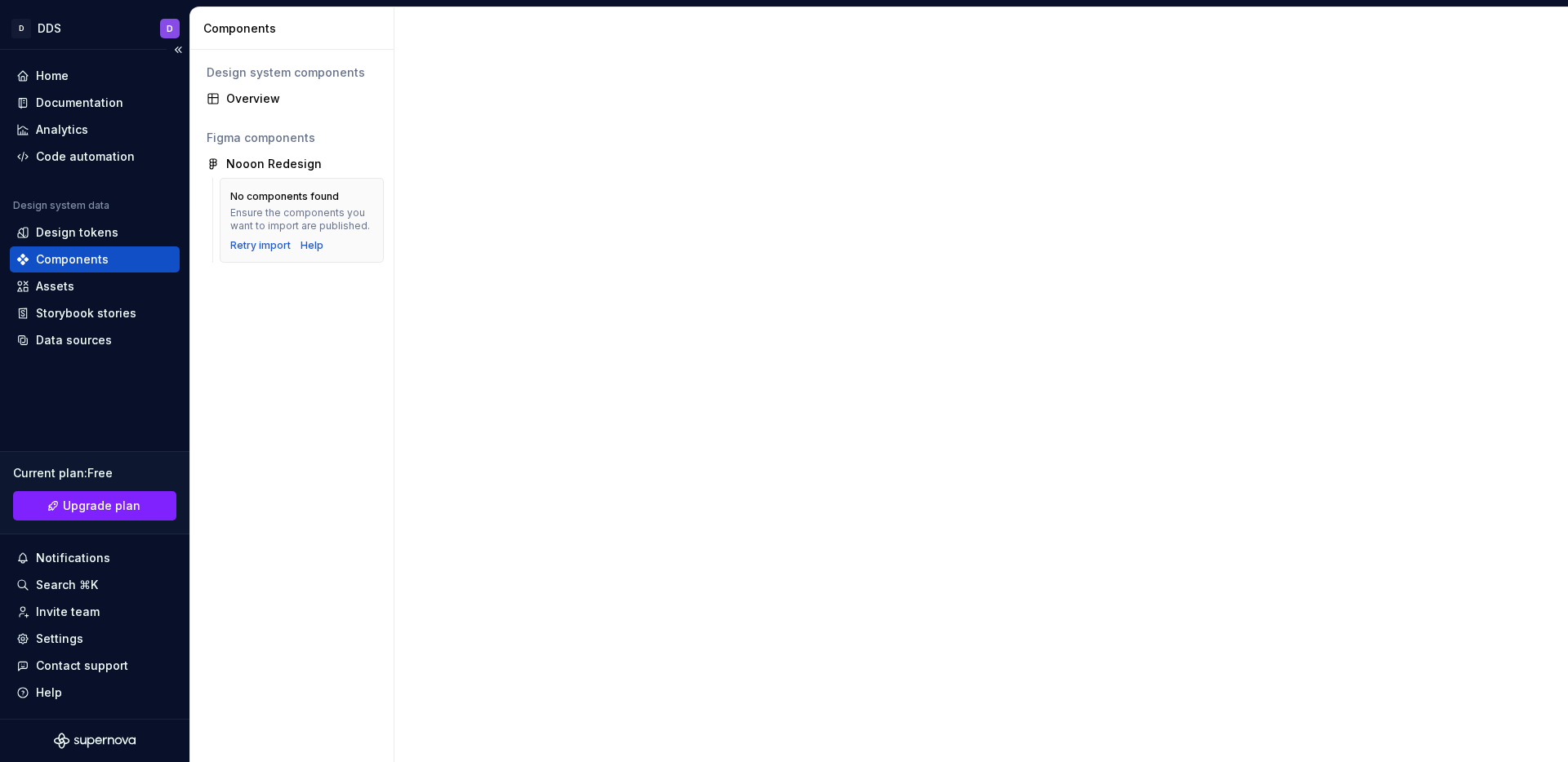
click at [90, 256] on div "Components" at bounding box center [72, 259] width 72 height 16
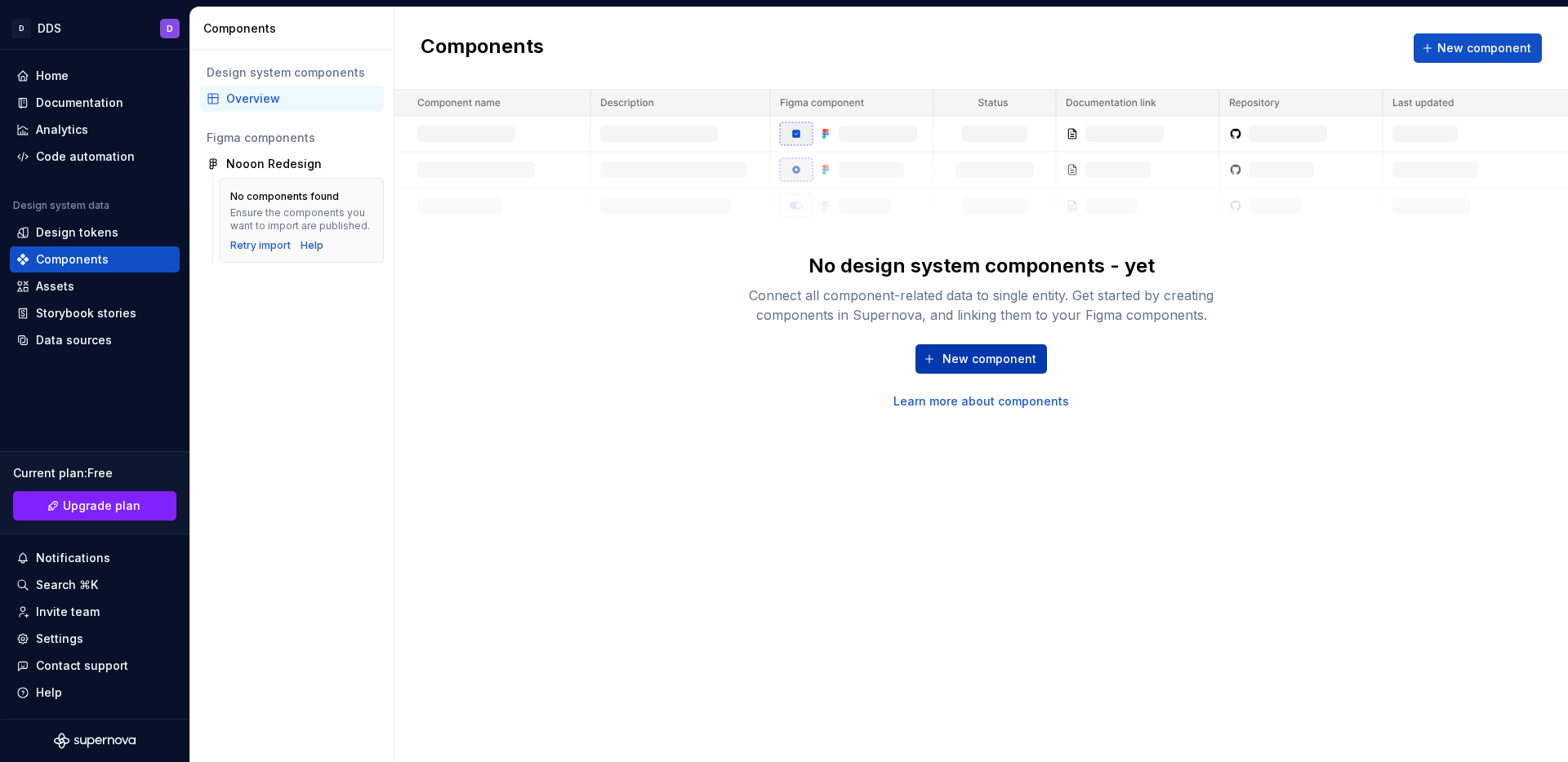
click at [956, 361] on span "New component" at bounding box center [989, 359] width 94 height 16
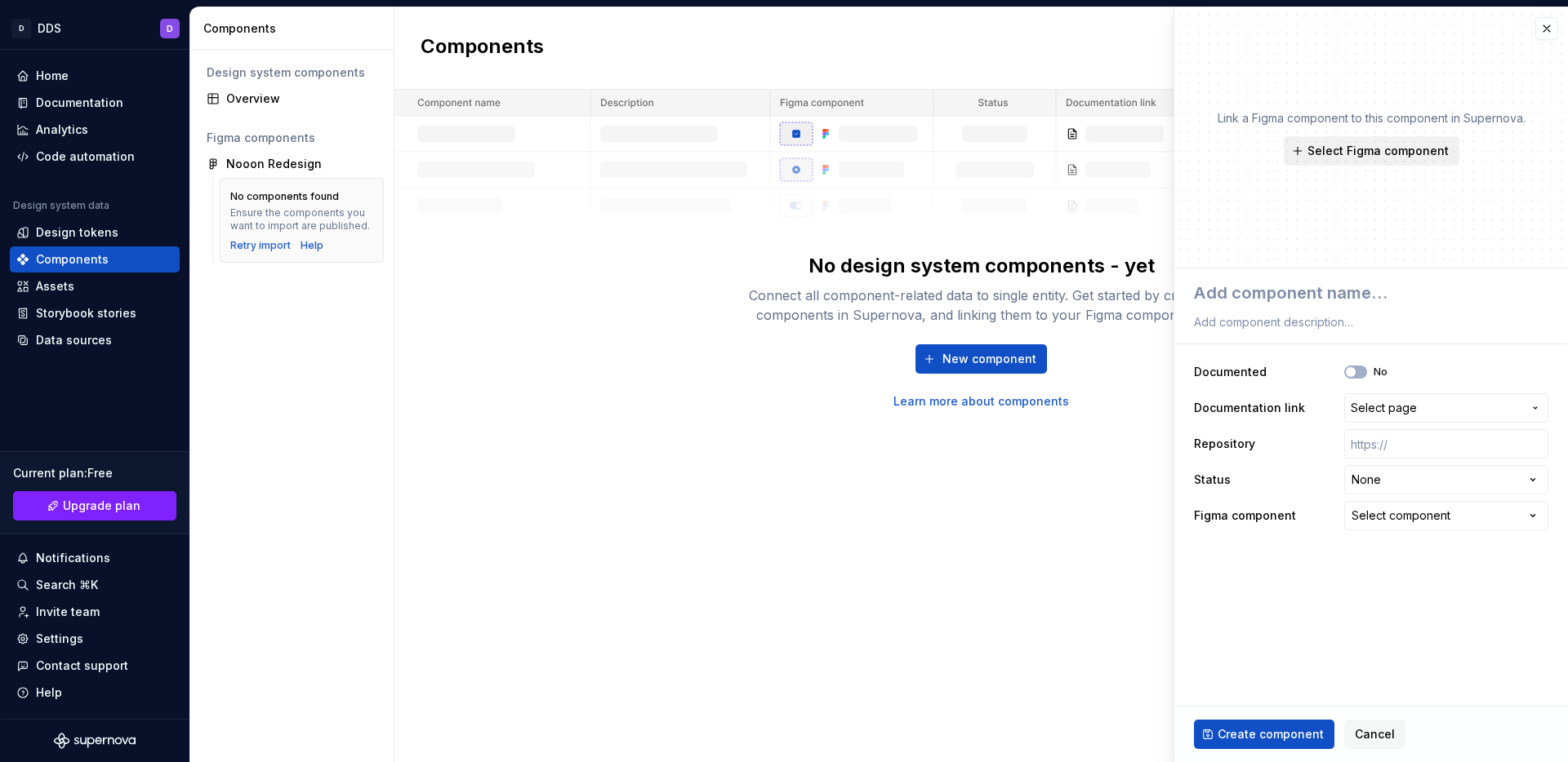
click at [1317, 158] on span "Select Figma component" at bounding box center [1378, 151] width 141 height 16
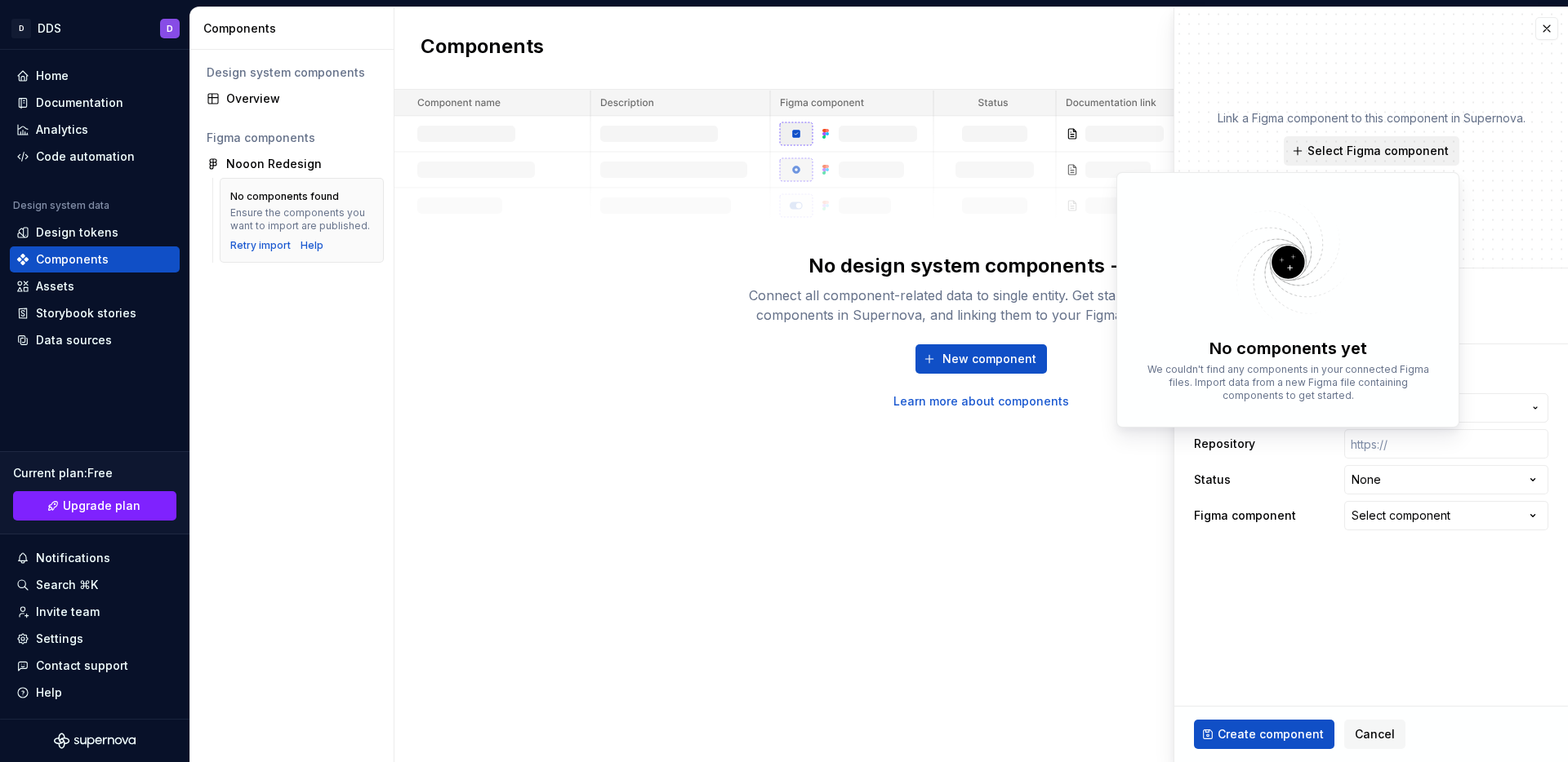
click at [1364, 148] on span "Select Figma component" at bounding box center [1378, 151] width 141 height 16
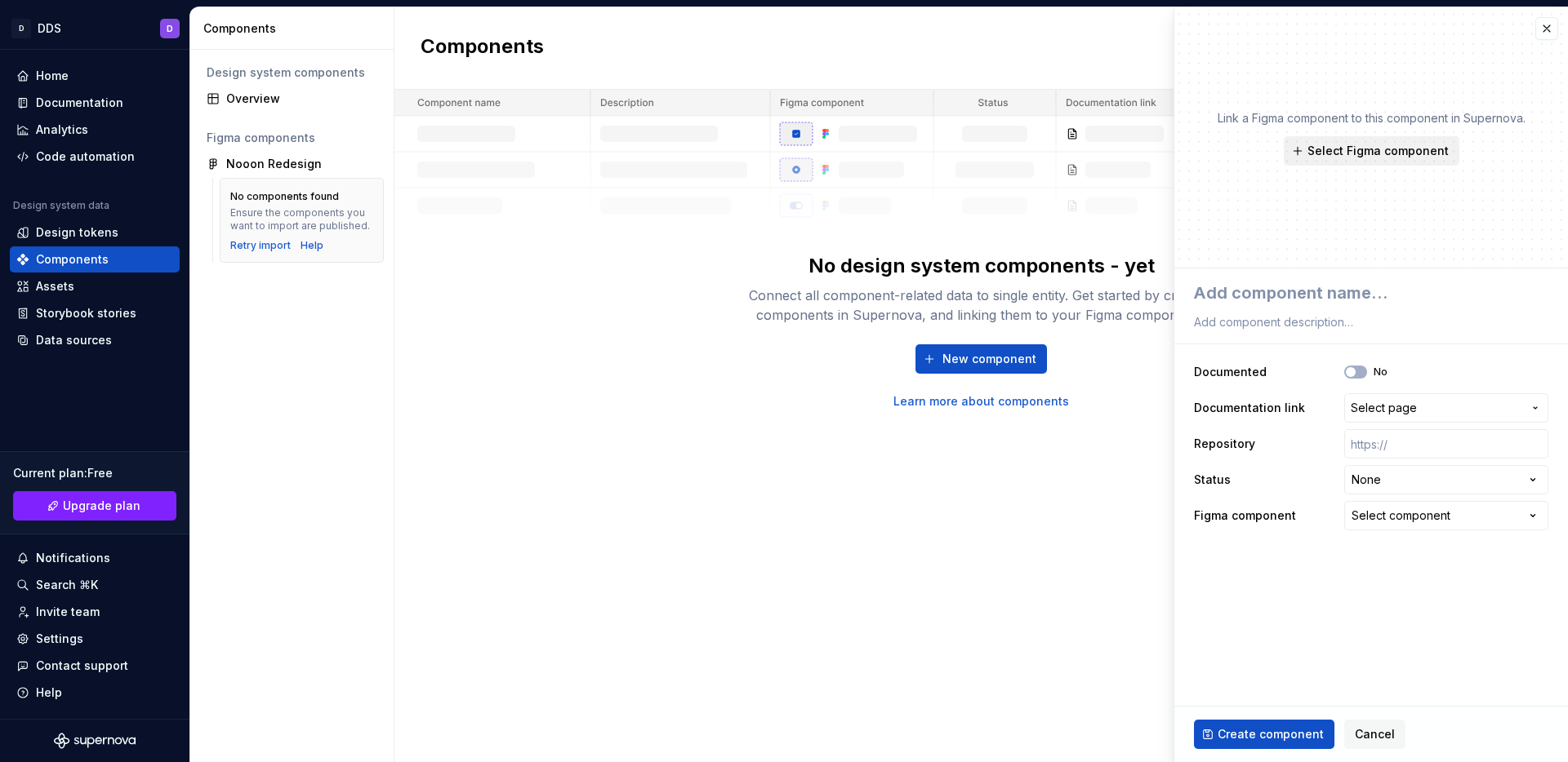
click at [1364, 148] on span "Select Figma component" at bounding box center [1378, 151] width 141 height 16
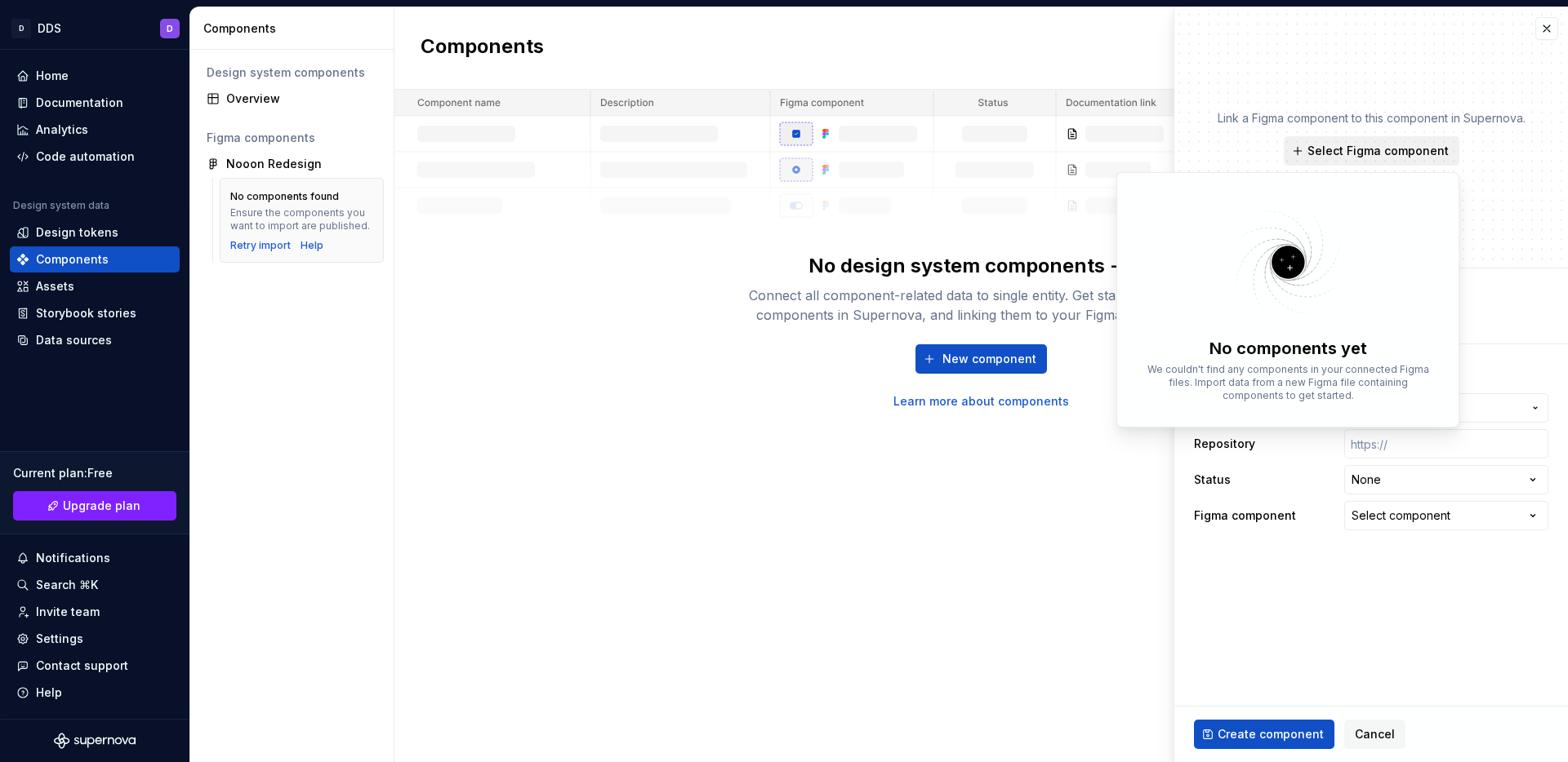
click at [1364, 148] on span "Select Figma component" at bounding box center [1378, 151] width 141 height 16
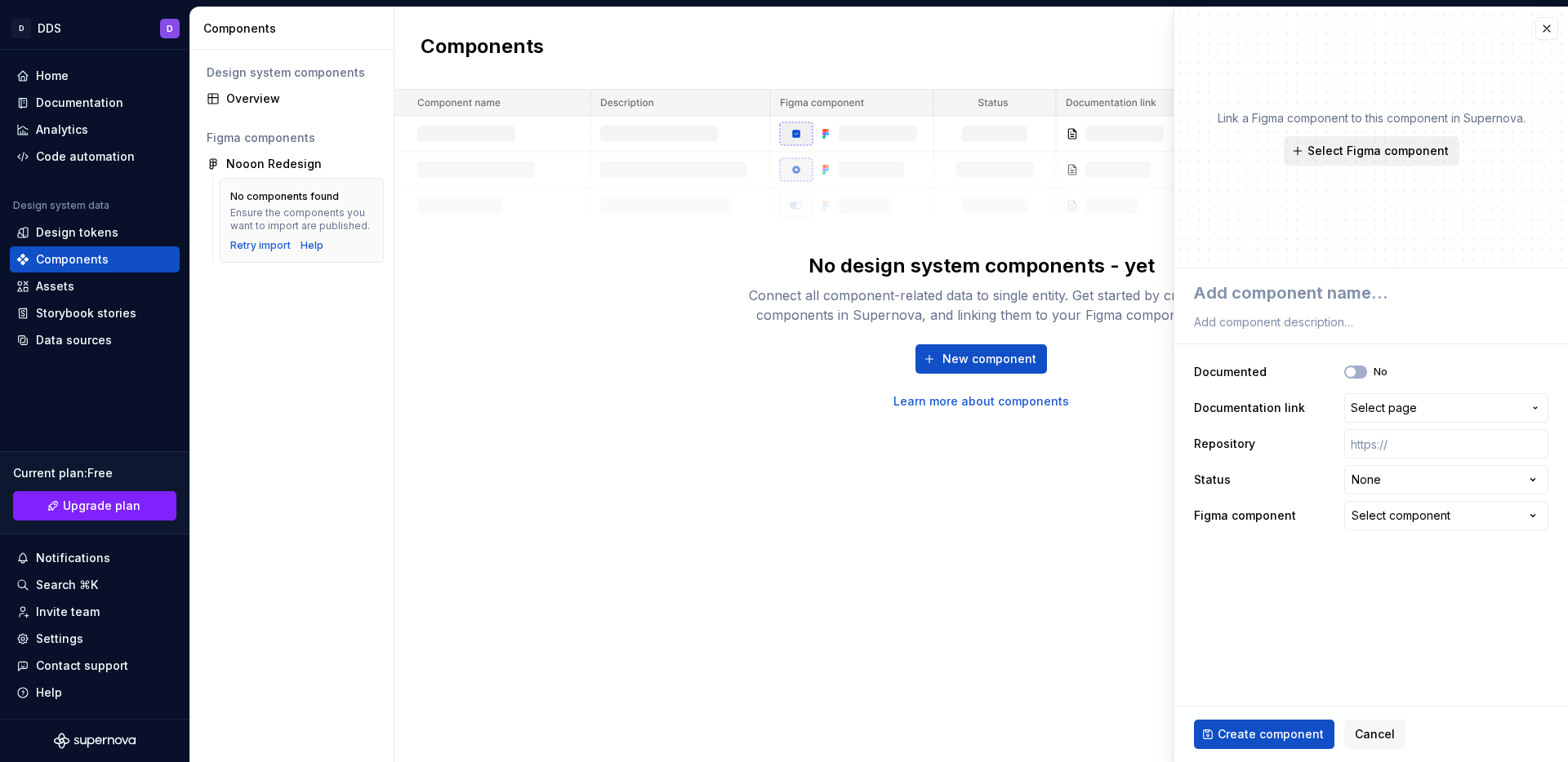
click at [1339, 154] on span "Select Figma component" at bounding box center [1378, 151] width 141 height 16
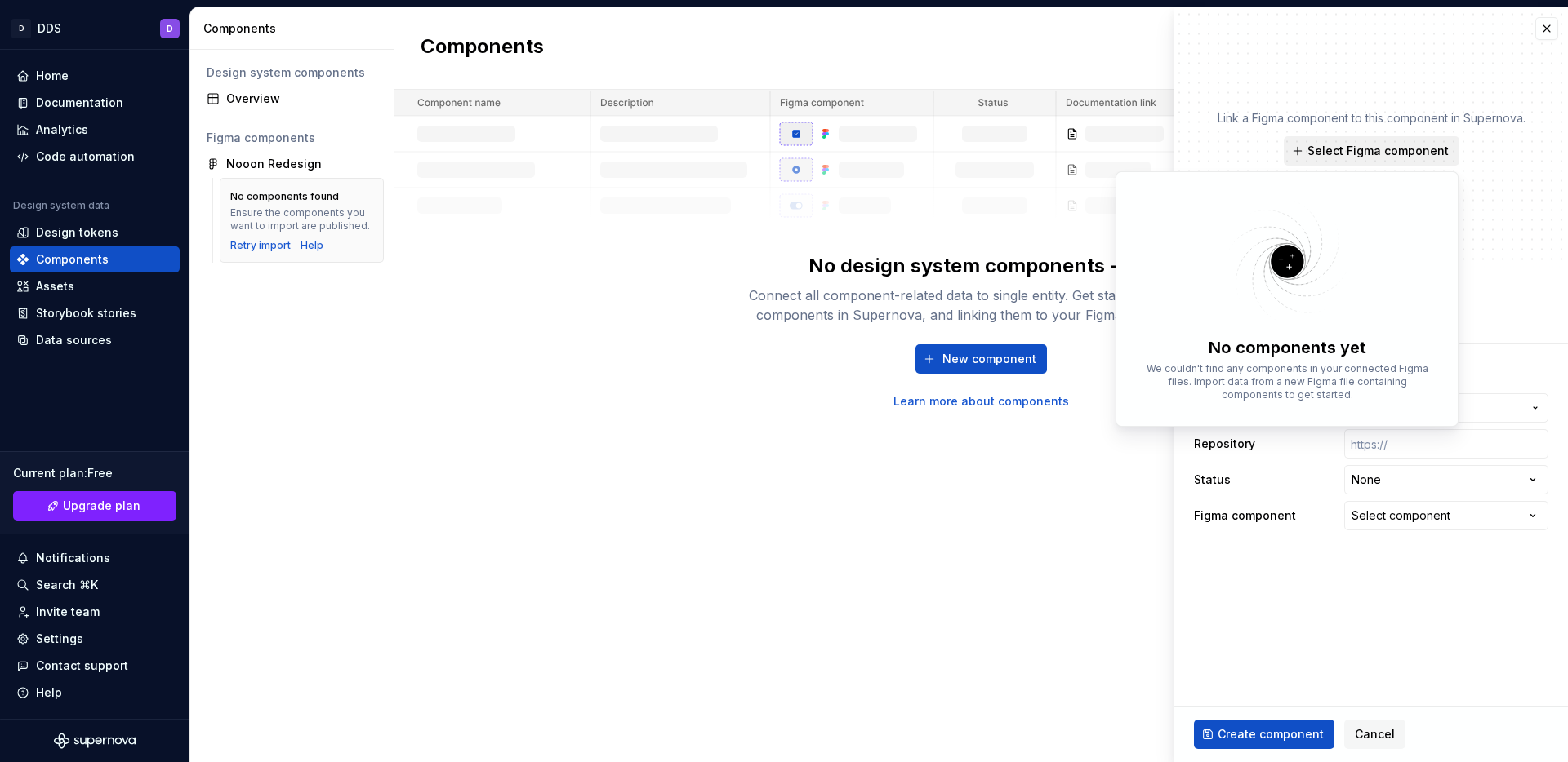
click at [1339, 154] on span "Select Figma component" at bounding box center [1378, 151] width 141 height 16
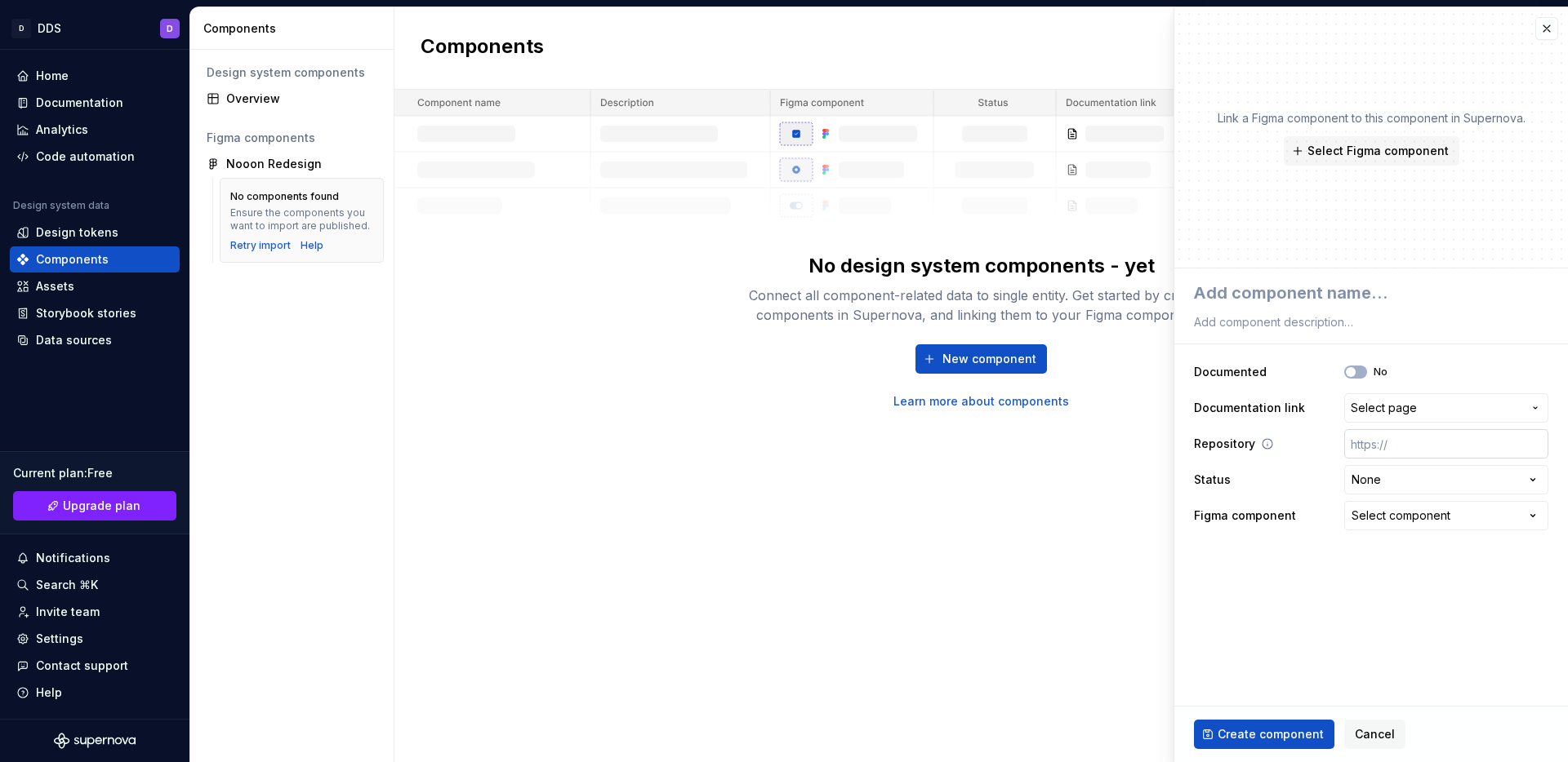
click at [1397, 454] on input "text" at bounding box center [1446, 443] width 204 height 29
click at [1428, 403] on span "Select page" at bounding box center [1435, 407] width 171 height 16
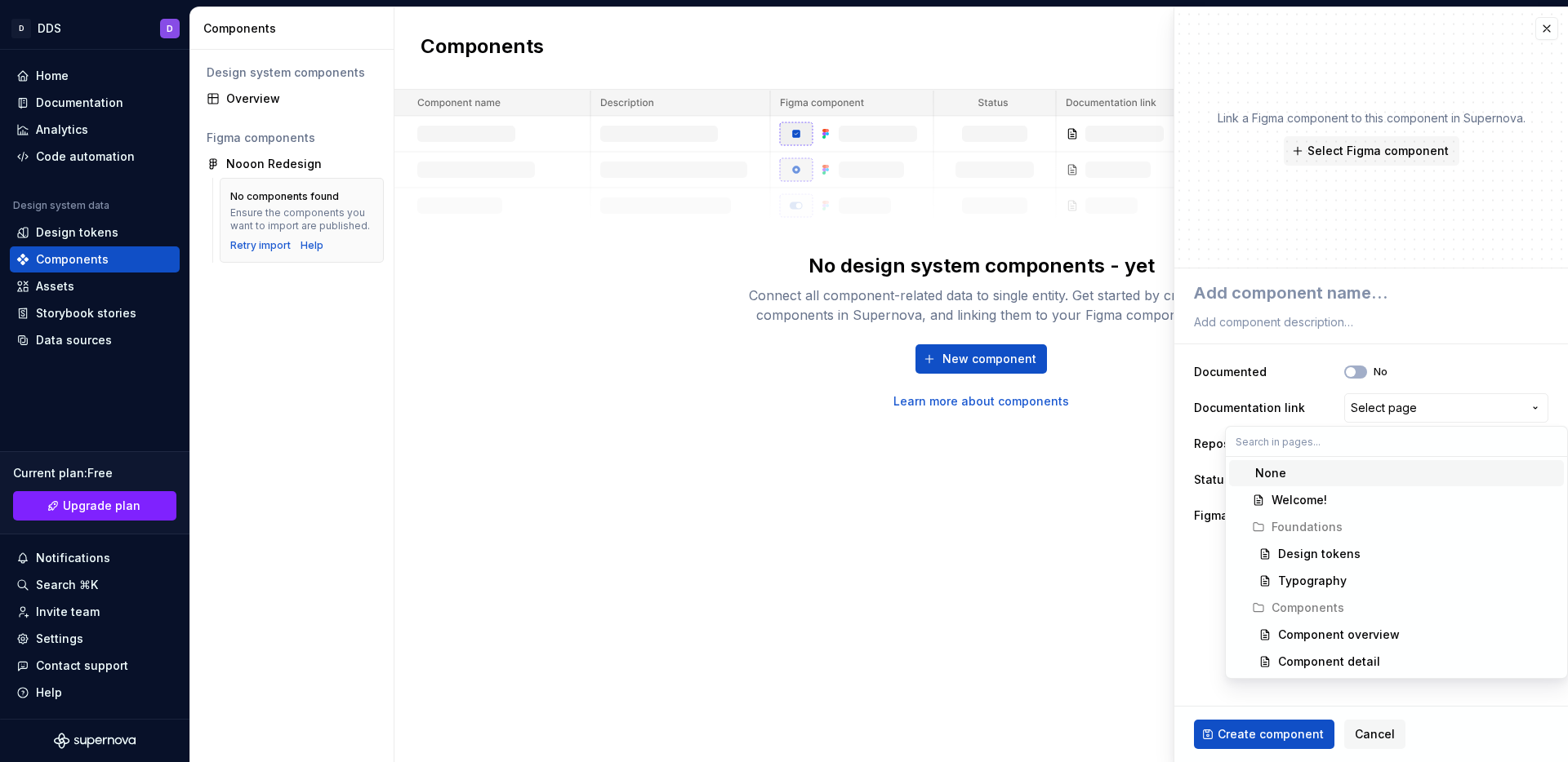
click at [1416, 356] on html "**********" at bounding box center [784, 381] width 1568 height 762
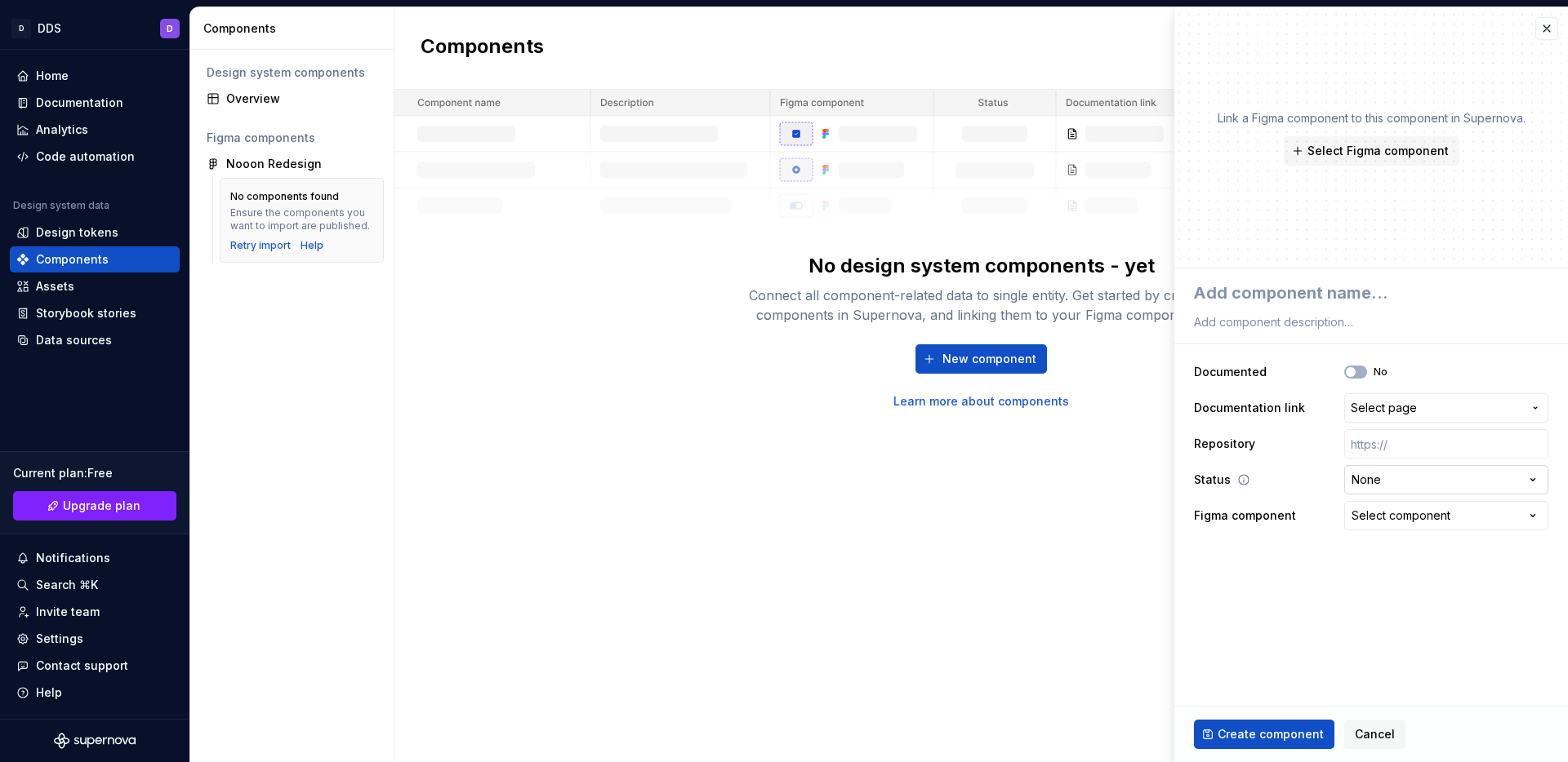
click at [1398, 494] on html "**********" at bounding box center [784, 381] width 1568 height 762
click at [1400, 486] on html "**********" at bounding box center [784, 381] width 1568 height 762
click at [1404, 517] on div "Select component" at bounding box center [1400, 515] width 99 height 16
click at [1404, 517] on html "**********" at bounding box center [784, 381] width 1568 height 762
click at [1391, 420] on button "Select page" at bounding box center [1446, 408] width 204 height 29
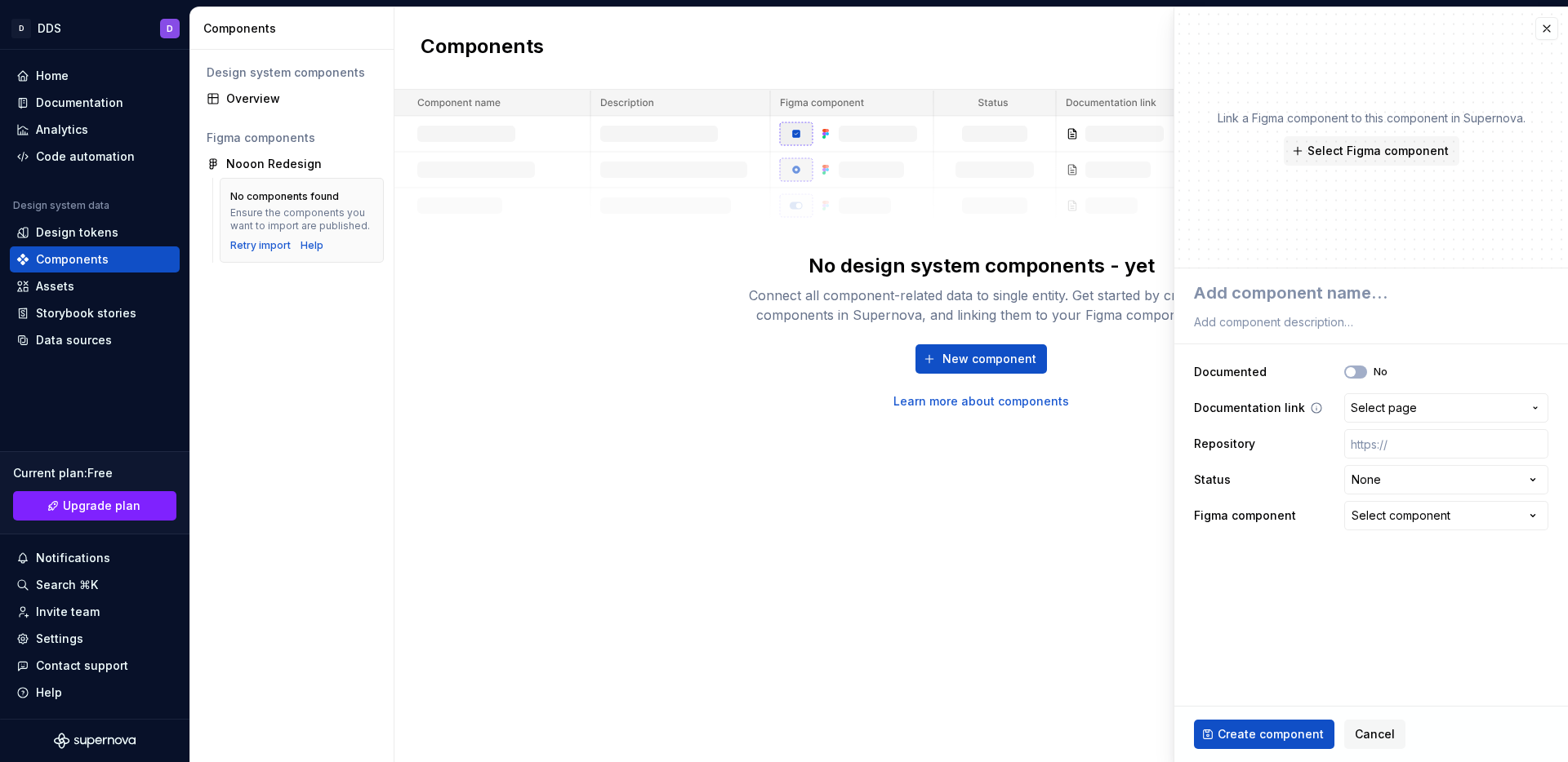
click at [1391, 420] on html "**********" at bounding box center [784, 381] width 1568 height 762
click at [1354, 729] on span "Cancel" at bounding box center [1374, 734] width 40 height 16
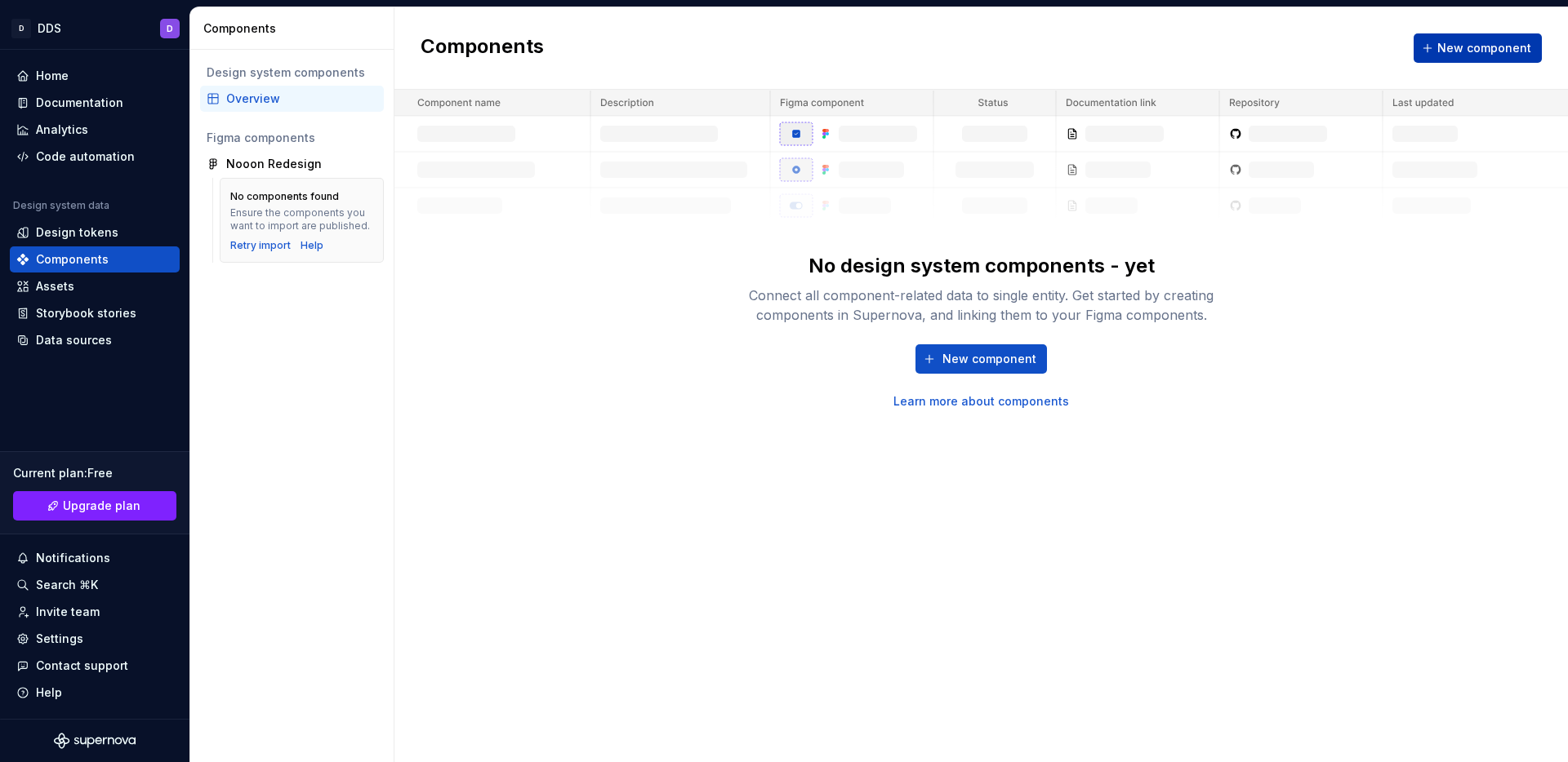
click at [1470, 47] on span "New component" at bounding box center [1484, 47] width 94 height 16
type textarea "*"
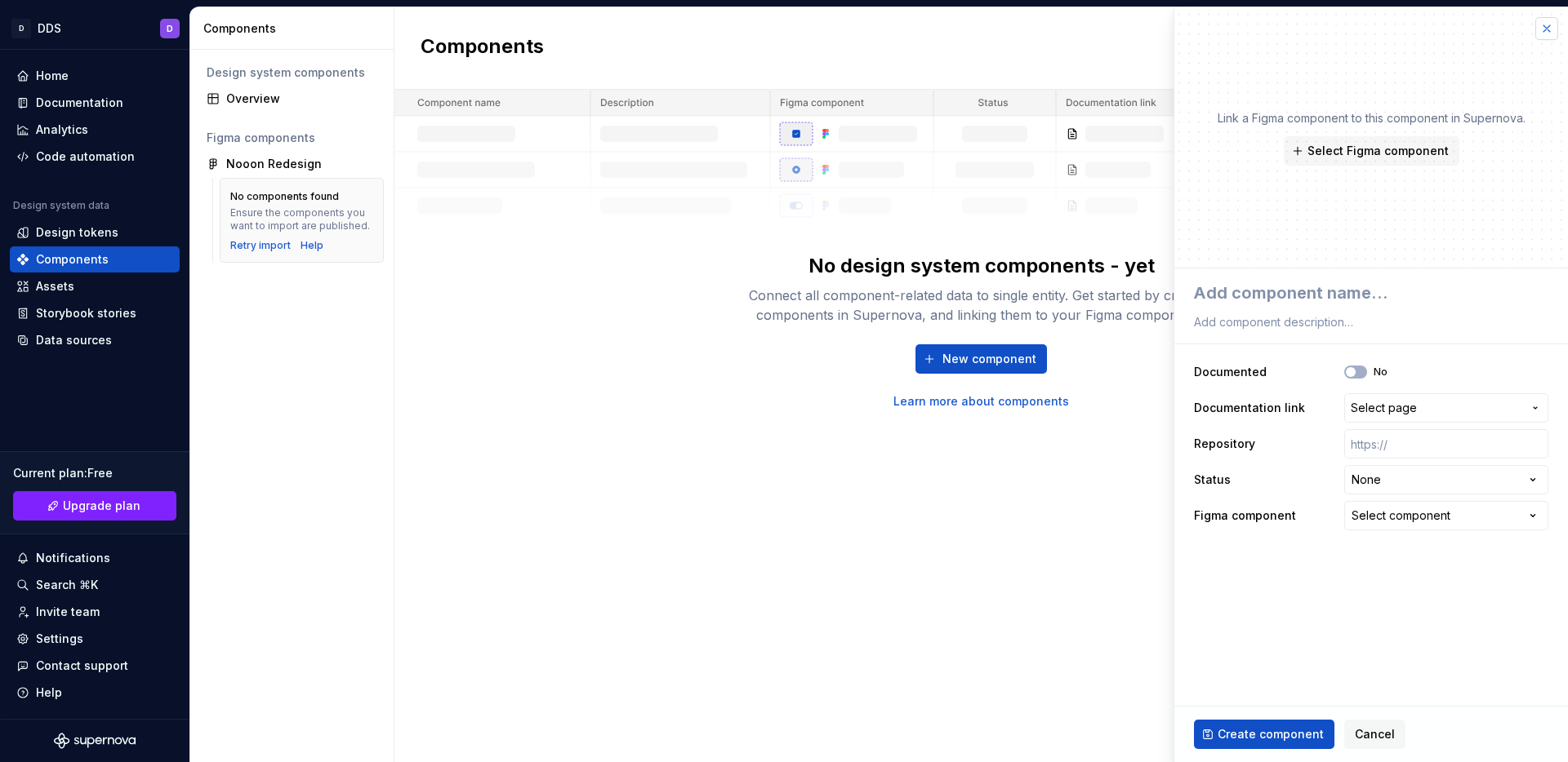
click at [1541, 33] on button "button" at bounding box center [1546, 28] width 23 height 23
